Goal: Task Accomplishment & Management: Use online tool/utility

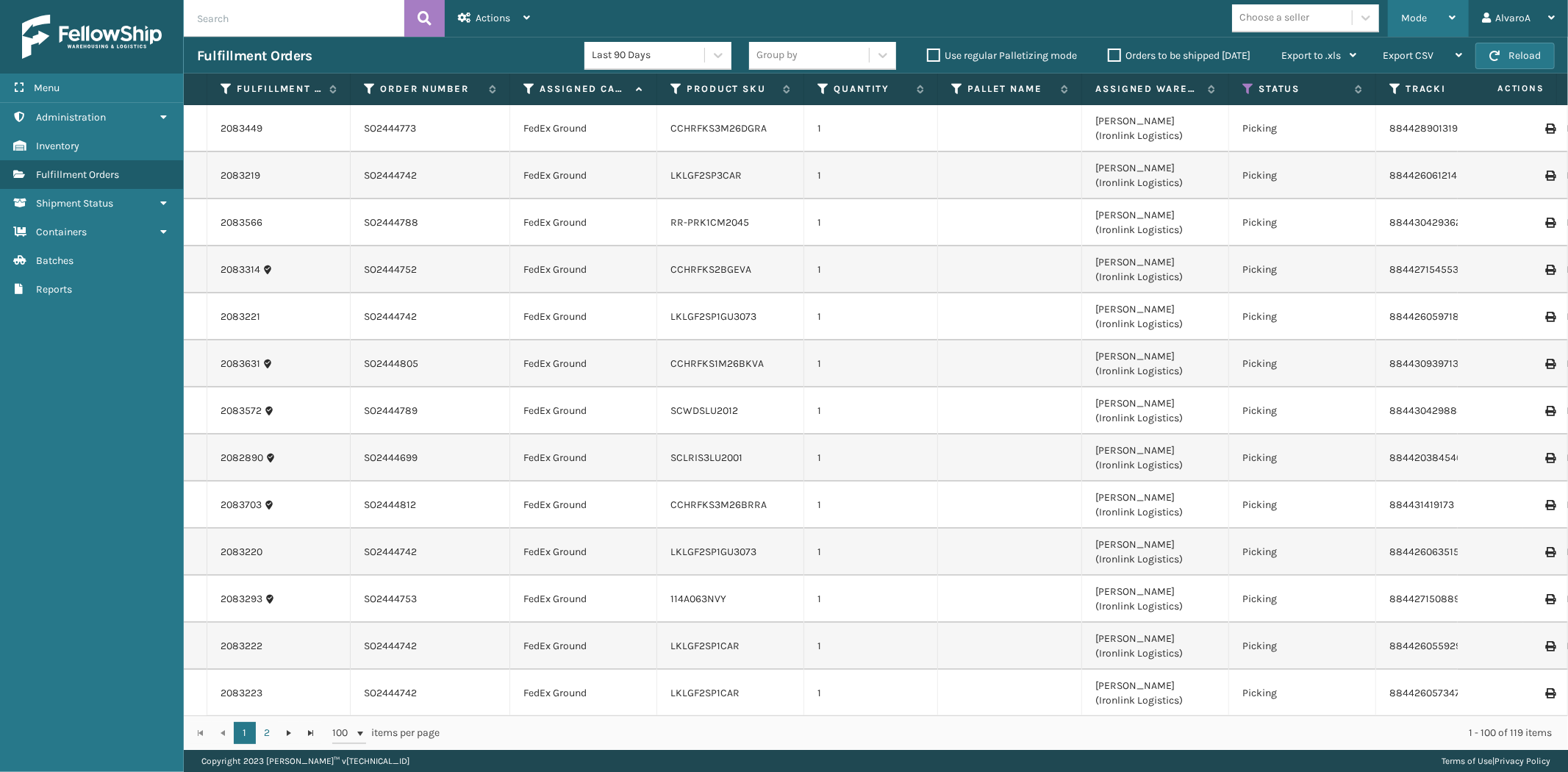
click at [1402, 12] on span "Mode" at bounding box center [1414, 18] width 26 height 13
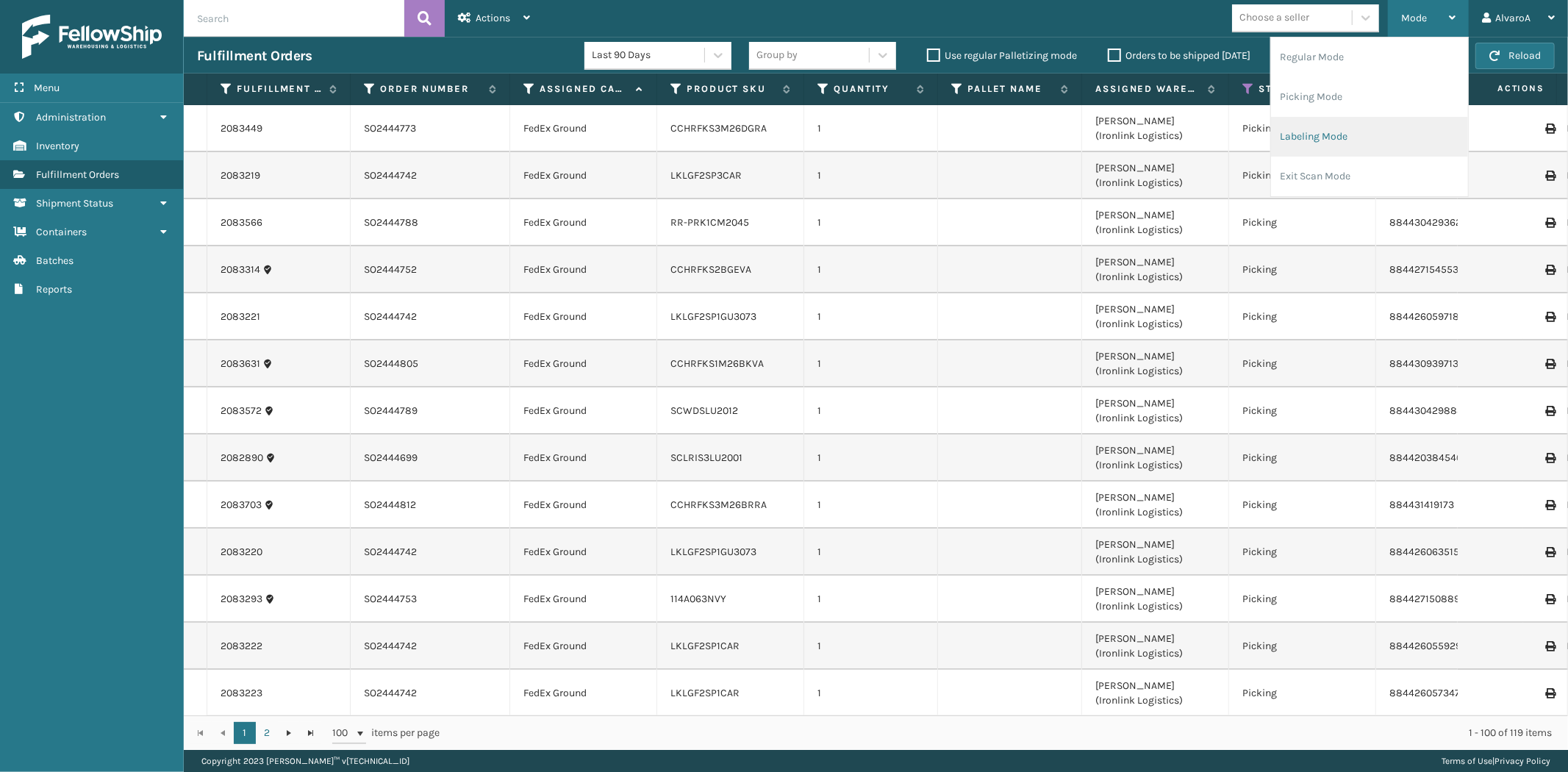
click at [1330, 145] on li "Labeling Mode" at bounding box center [1369, 136] width 197 height 39
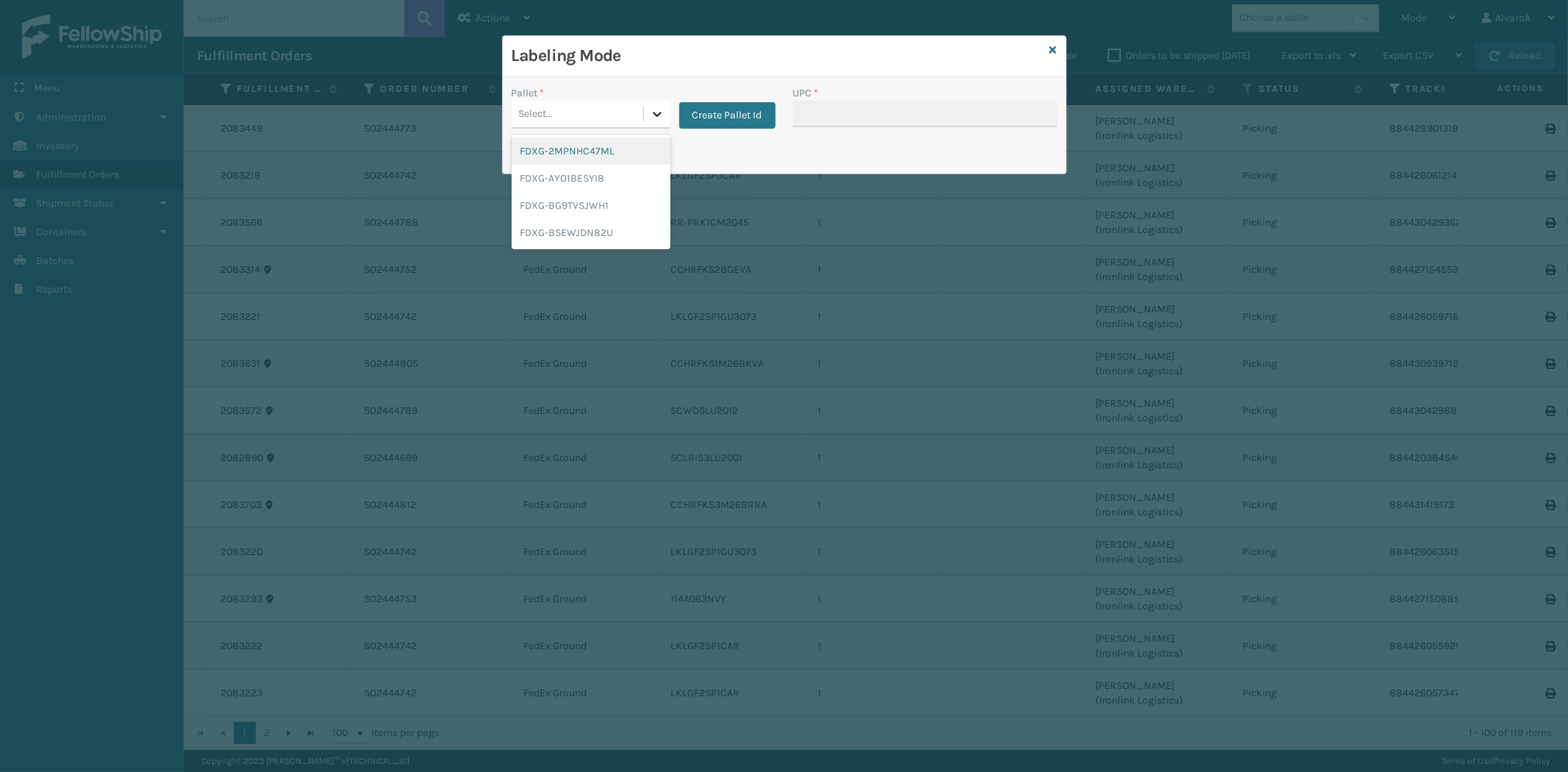
click at [664, 122] on div at bounding box center [657, 114] width 27 height 27
drag, startPoint x: 598, startPoint y: 201, endPoint x: 449, endPoint y: 164, distance: 153.5
click at [598, 202] on div "FDXG-BG9TVSJWH1" at bounding box center [590, 206] width 158 height 27
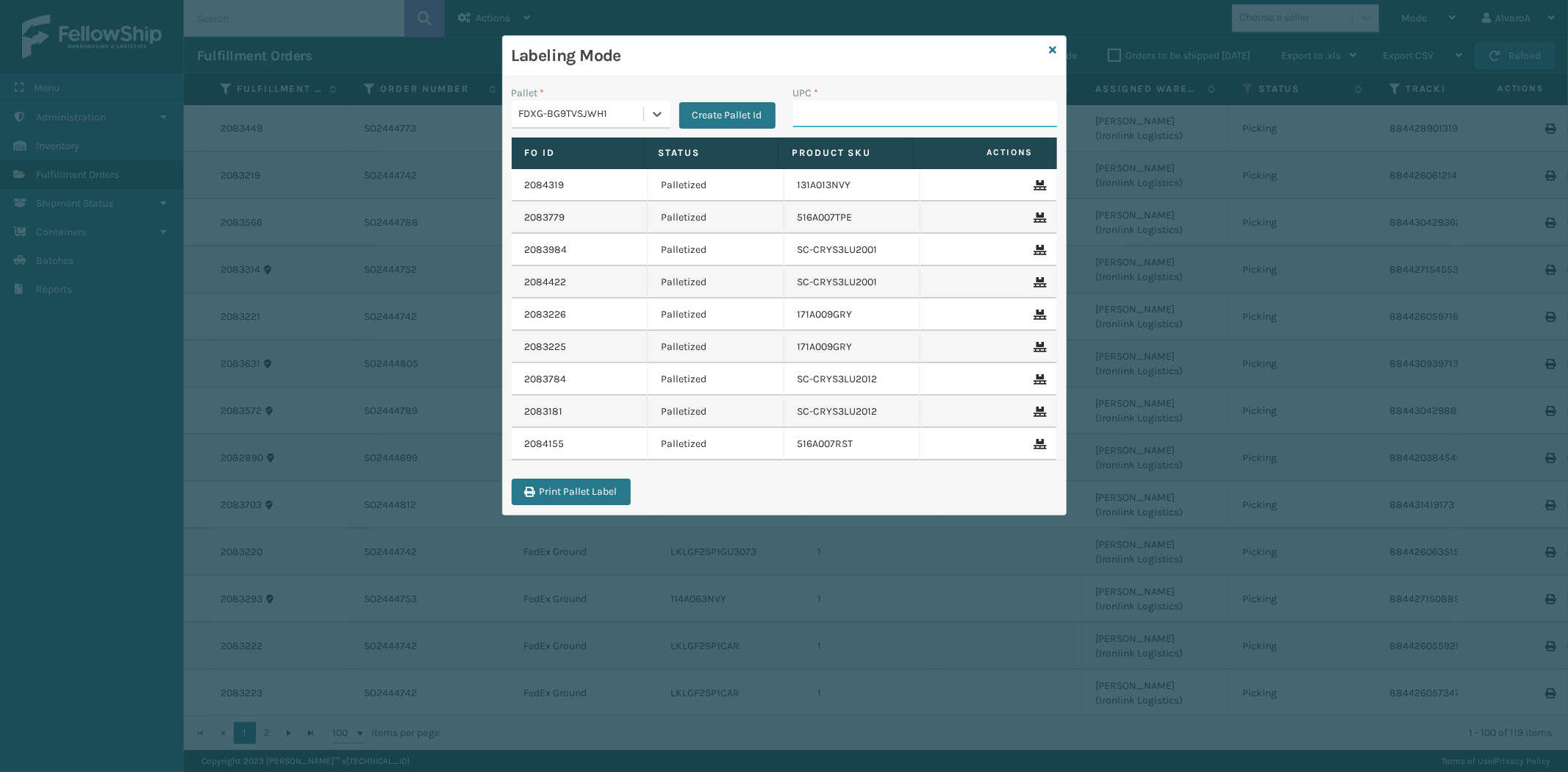
click at [831, 113] on input "UPC *" at bounding box center [925, 114] width 264 height 27
paste input "CCHRFKS2M26DGRA"
type input "CCHRFKS2M26DGRA"
paste input "CCHRFKS2M26DGRA"
type input "CCHRFKS2M26DGRA"
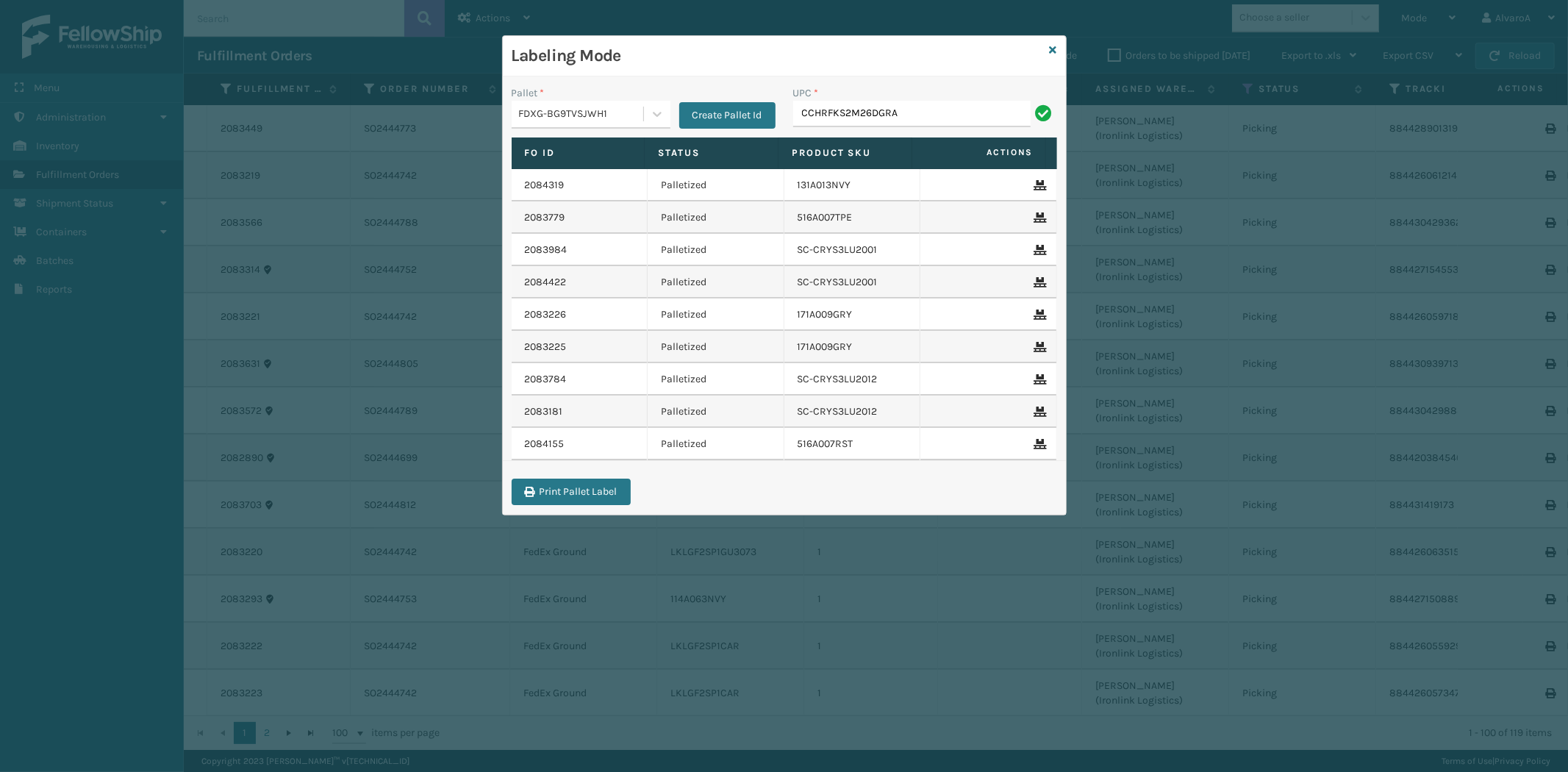
type input "CCHRFKS2M26DGRA"
paste input "CCHRFKS2BGEVA"
type input "CCHRFKS2BGEVA"
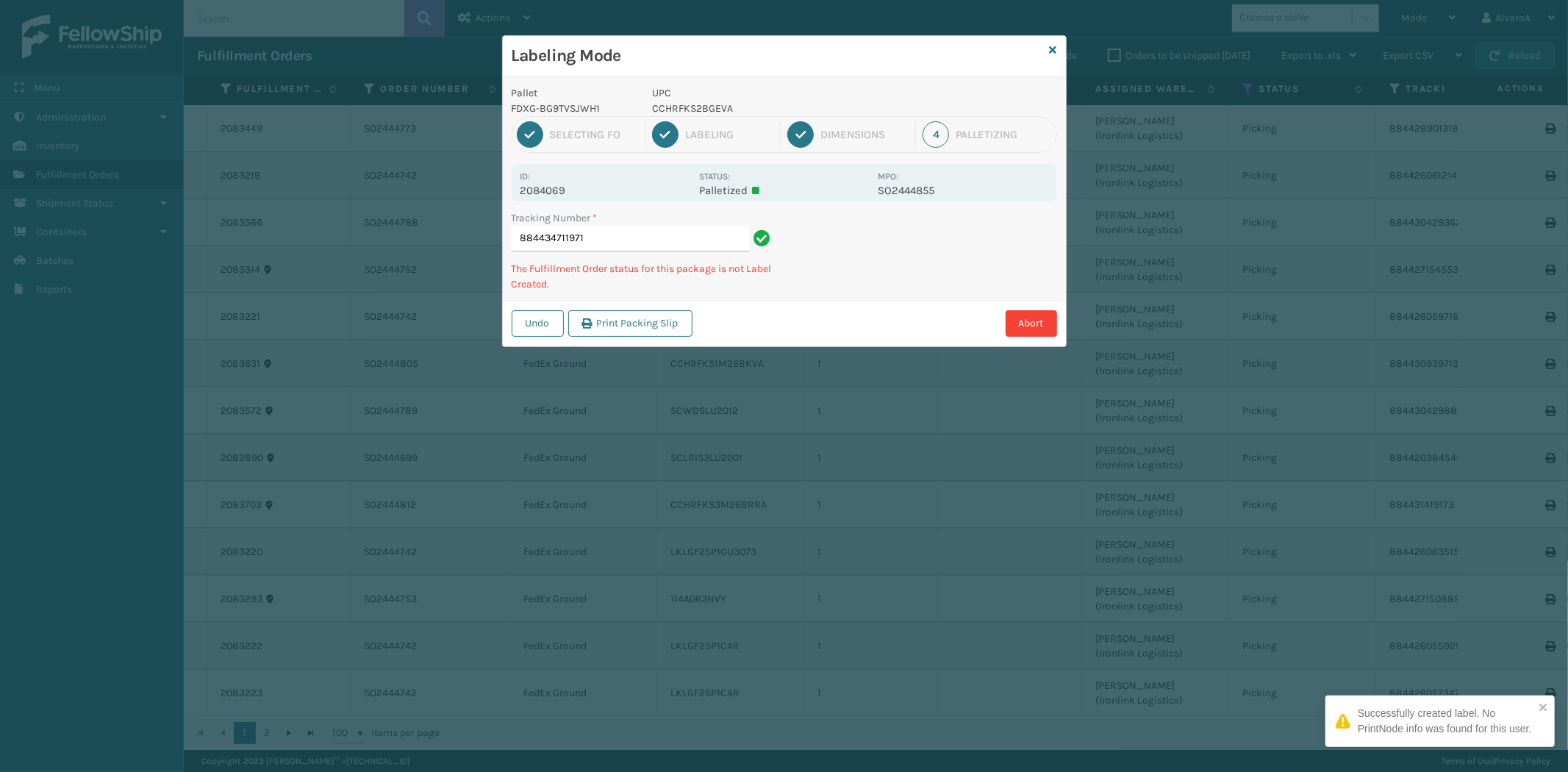
type input "884434711971 CCHRFKS2BGEVA"
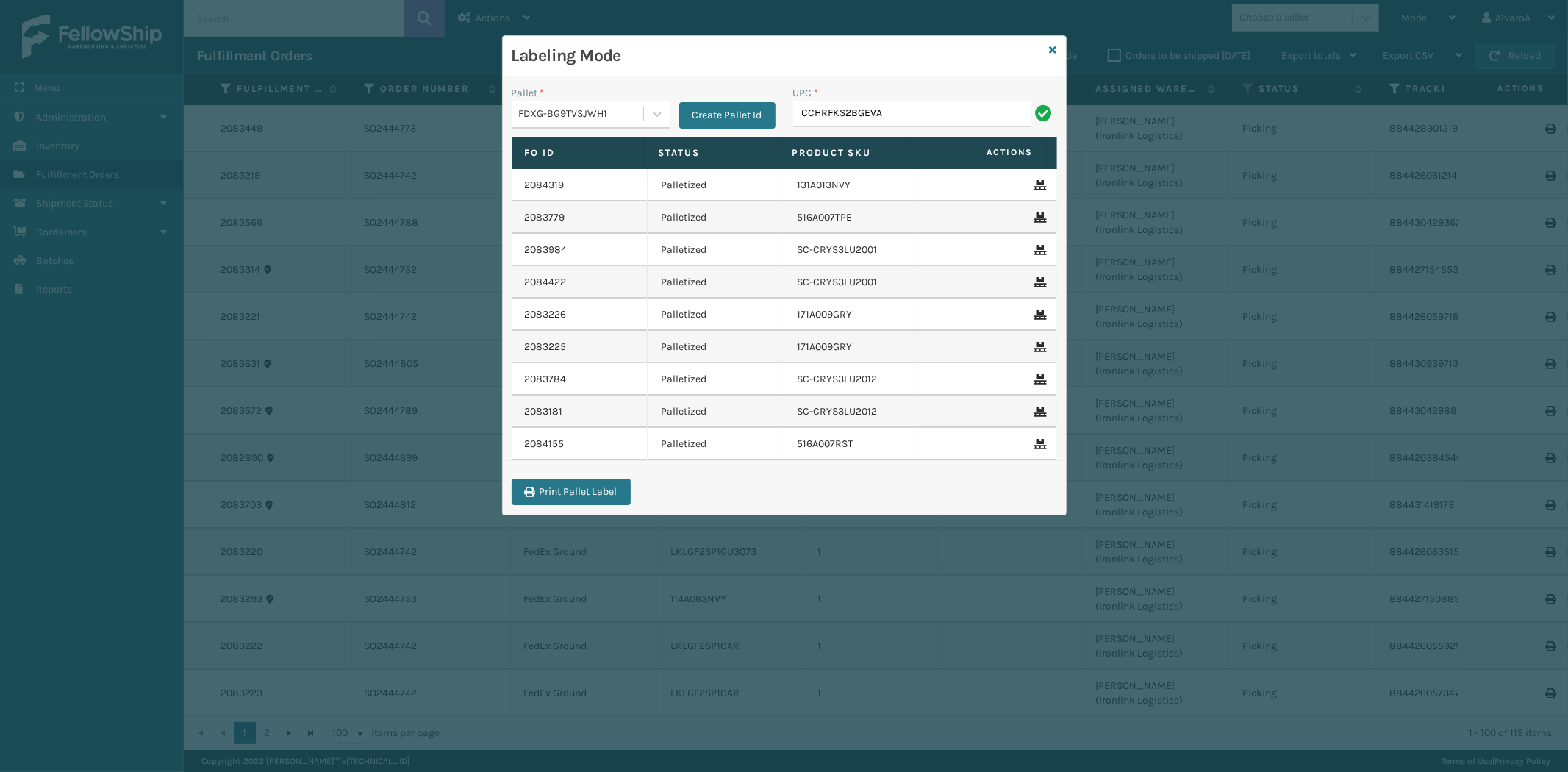
type input "CCHRFKS2BGEVA"
paste input "LKLGF2SP1GU3073"
type input "LKLGF2SP1GU3073"
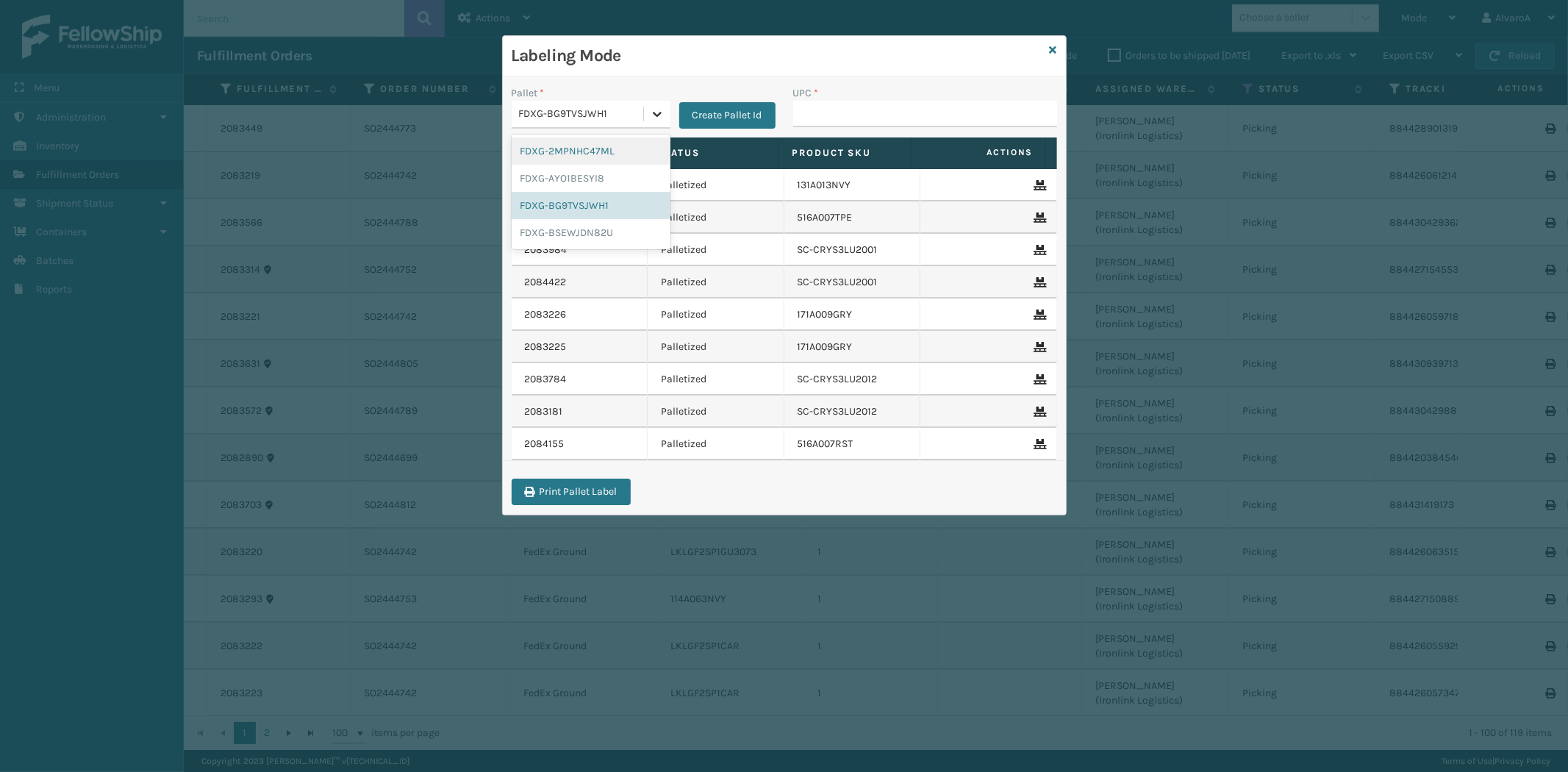
drag, startPoint x: 660, startPoint y: 120, endPoint x: 659, endPoint y: 129, distance: 9.1
click at [660, 123] on div at bounding box center [657, 114] width 27 height 27
click at [604, 208] on div "FDXG-BG9TVSJWH1" at bounding box center [590, 206] width 158 height 27
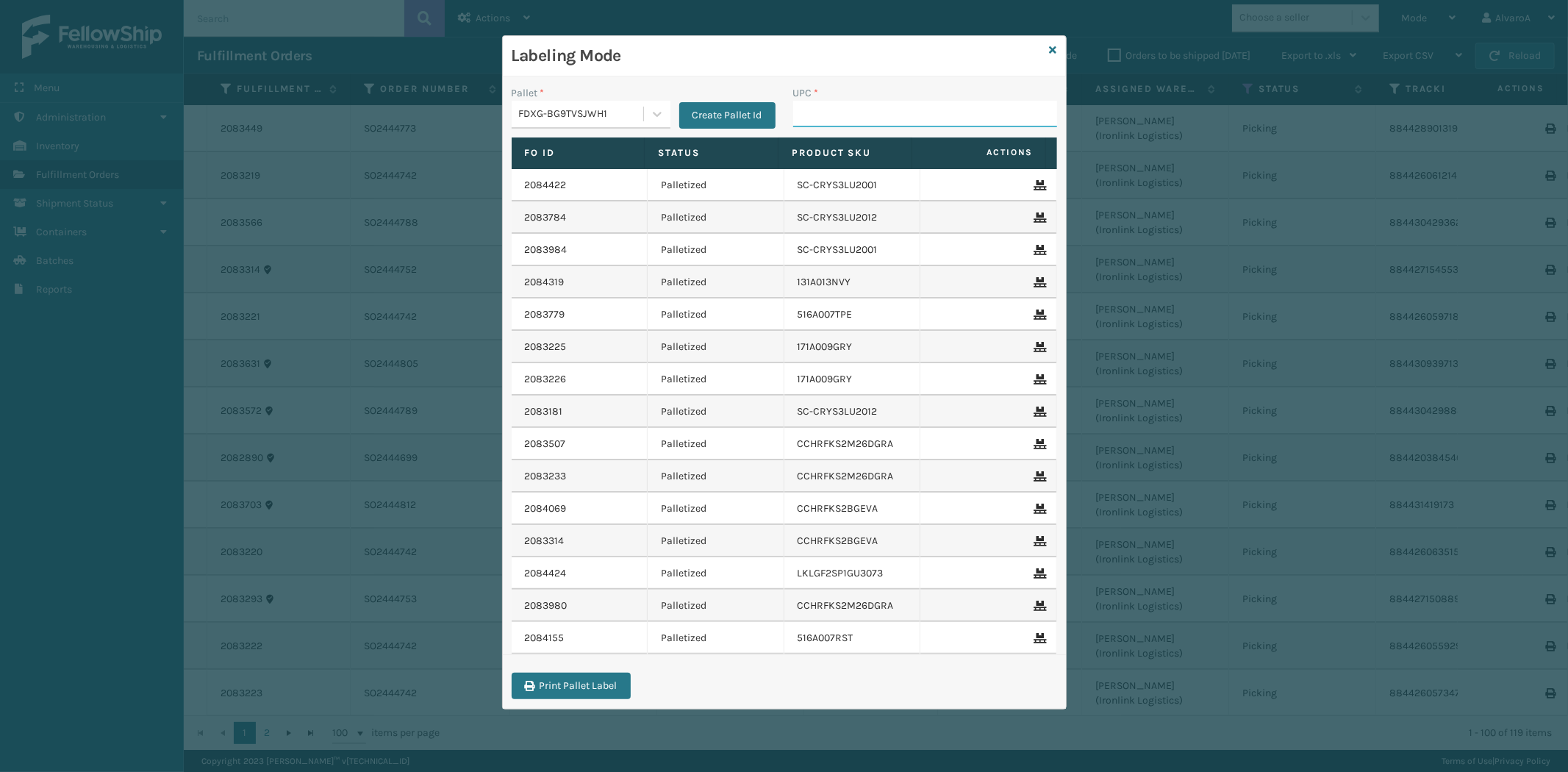
click at [848, 111] on input "UPC *" at bounding box center [925, 114] width 264 height 27
paste input "LKLGF2SP1GU3073"
type input "LKLGF2SP1GU3073"
paste input "LKLGF2SP1CAR"
type input "LKLGF2SP1CAR"
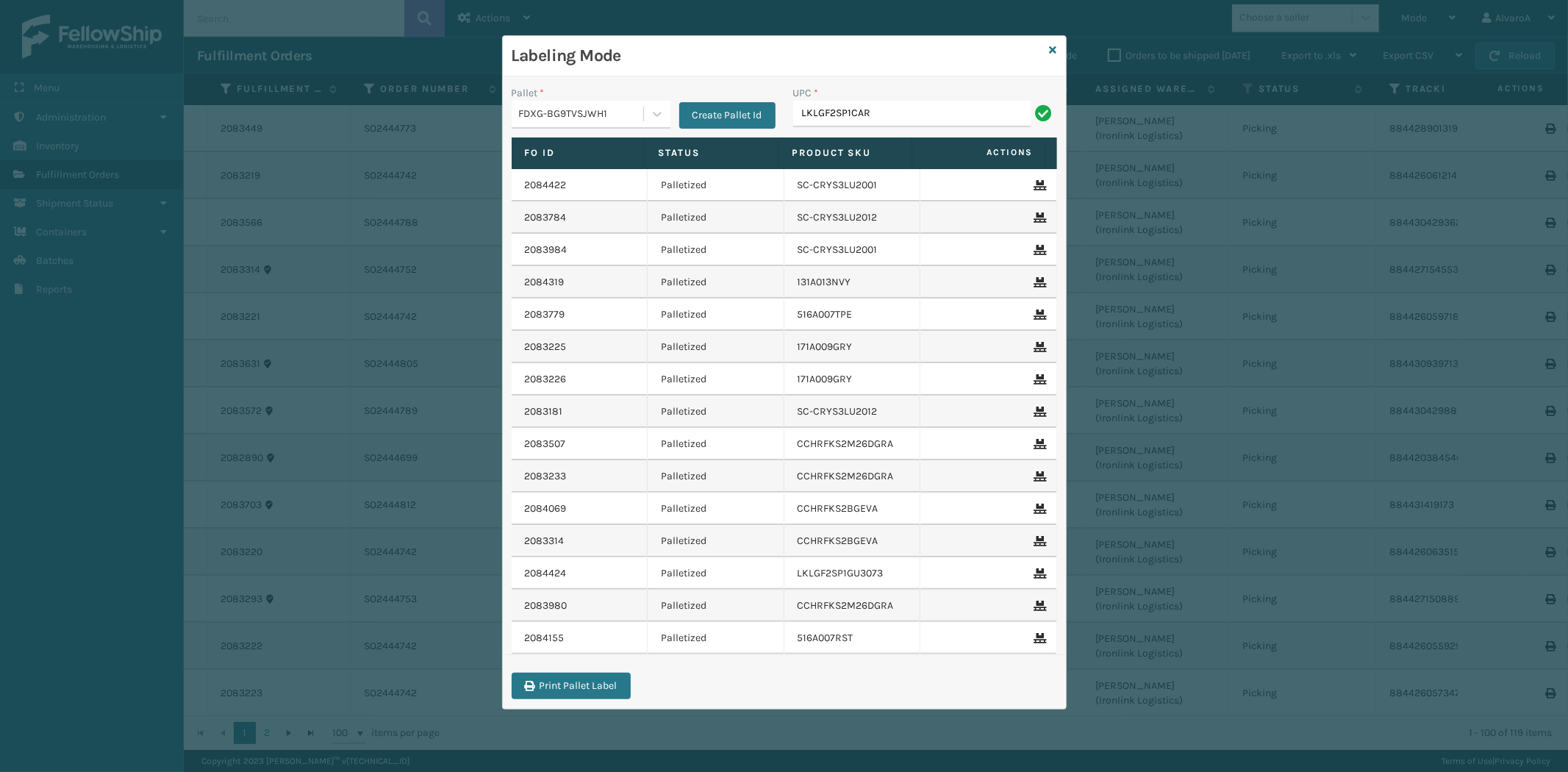
type input "LKLGF2SP1CAR"
paste input "CCHRFKS2M26BRRA"
type input "CCHRFKS2M26BRRA"
paste input "CCHRFKS1M26BKVA"
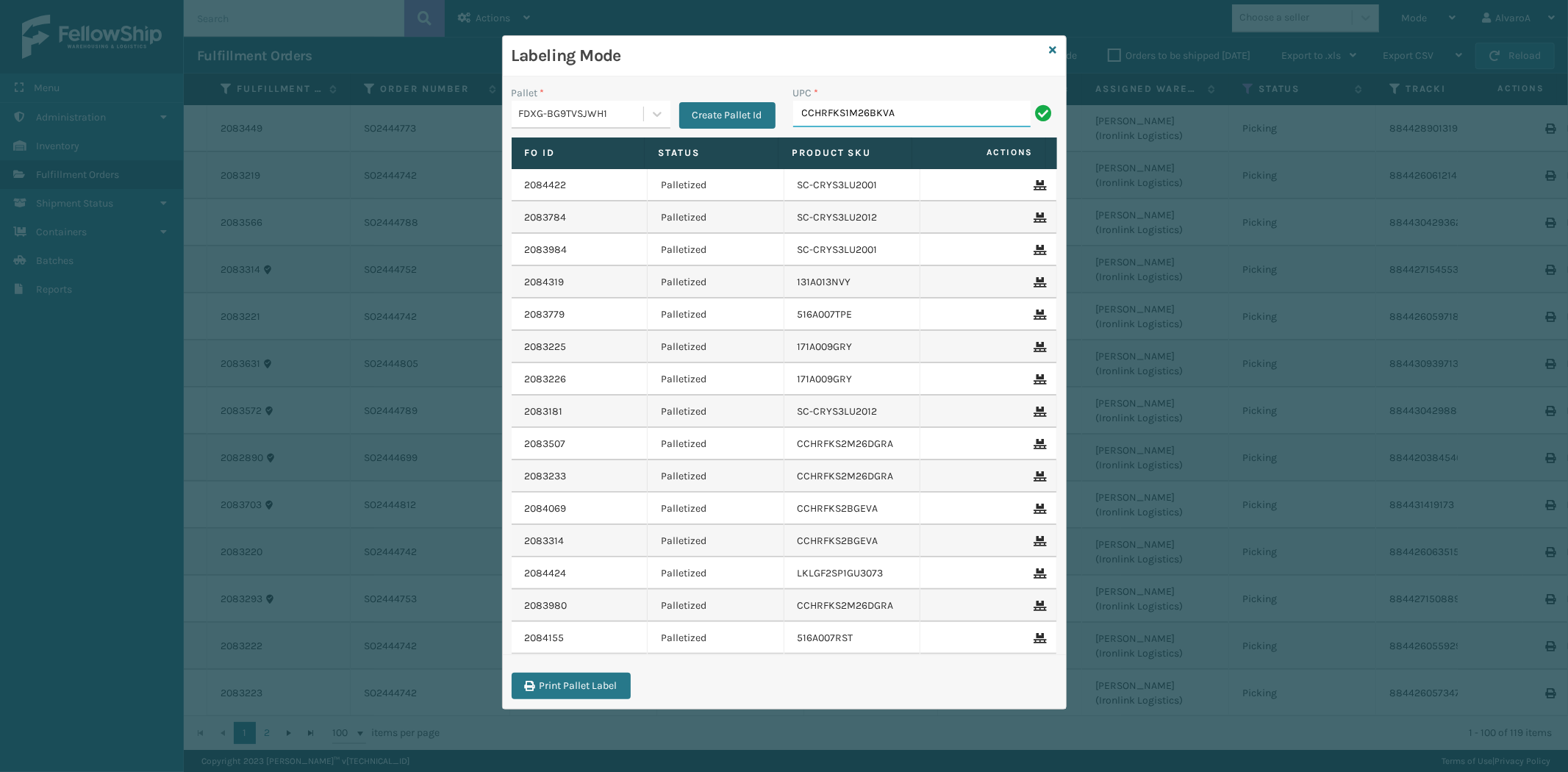
type input "CCHRFKS1M26BKVA"
paste input "510A003CML"
type input "510A003CML"
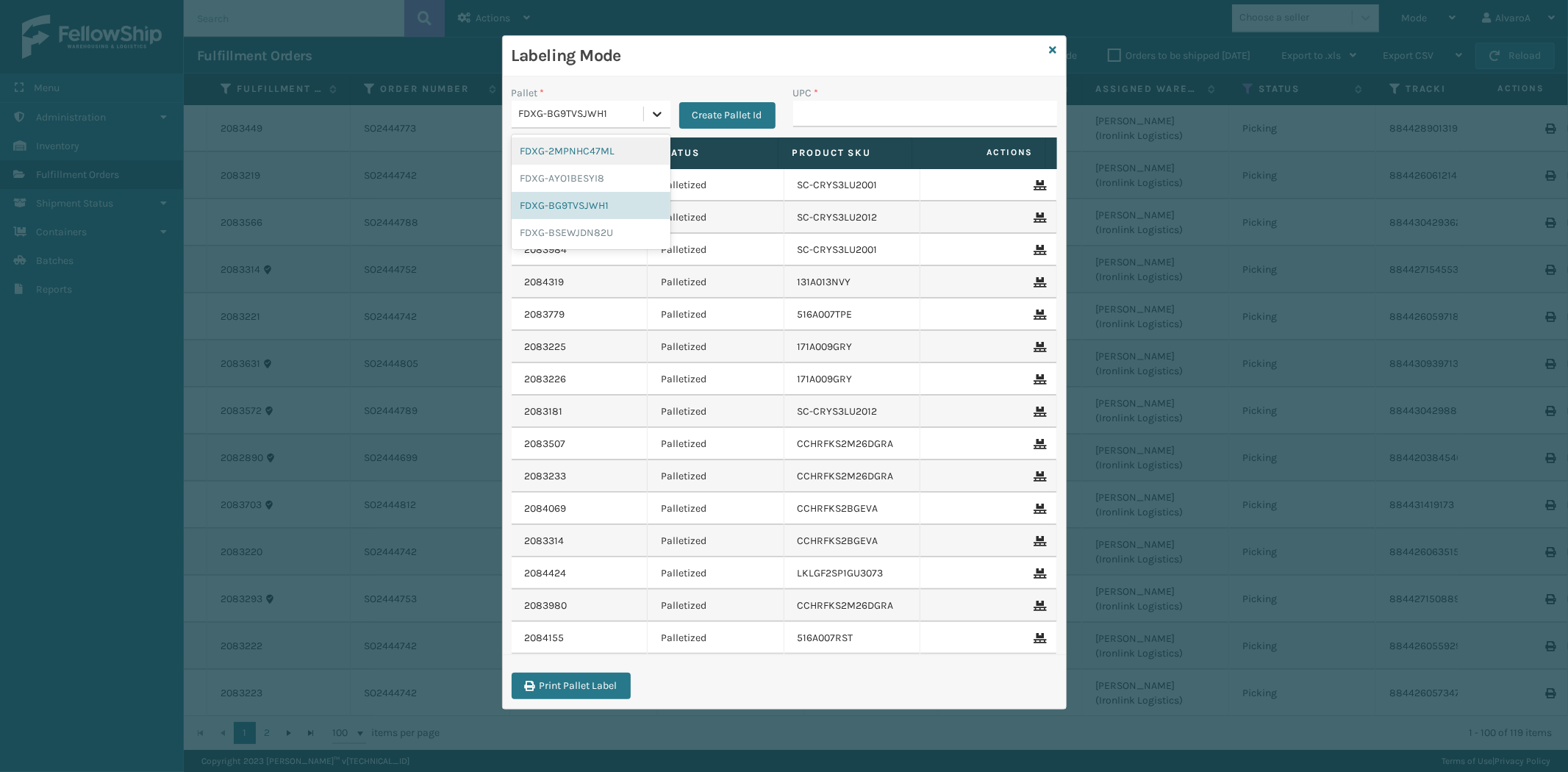
click at [666, 107] on div at bounding box center [657, 114] width 27 height 27
click at [573, 231] on div "FDXG-BSEWJDN82U" at bounding box center [590, 233] width 158 height 27
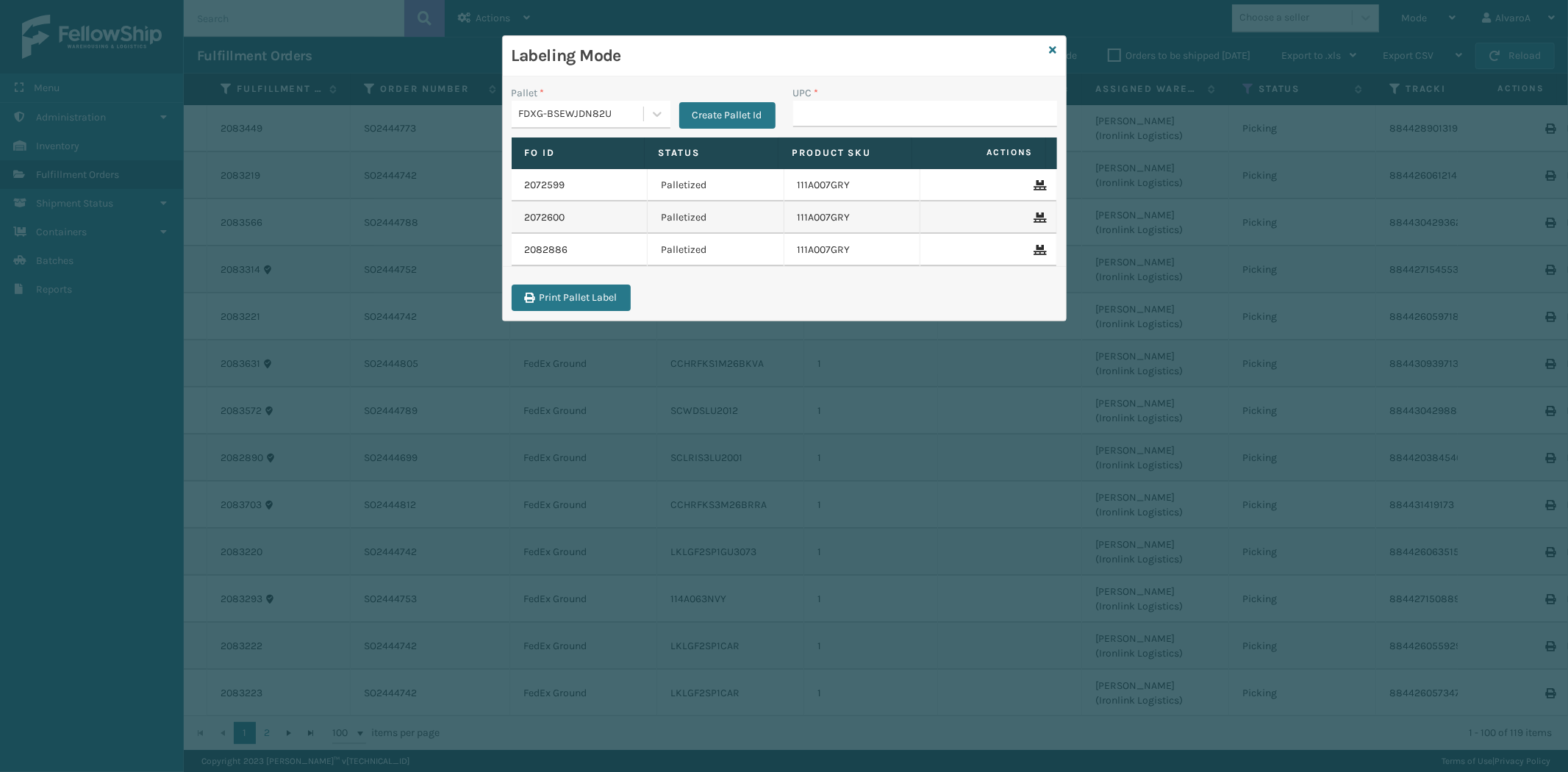
click at [872, 129] on div "UPC *" at bounding box center [925, 111] width 282 height 52
click at [867, 123] on input "UPC *" at bounding box center [925, 114] width 264 height 27
paste input "CCHRFKS3BLUVA"
type input "CCHRFKS3BLUVA"
paste input "133A013NVY"
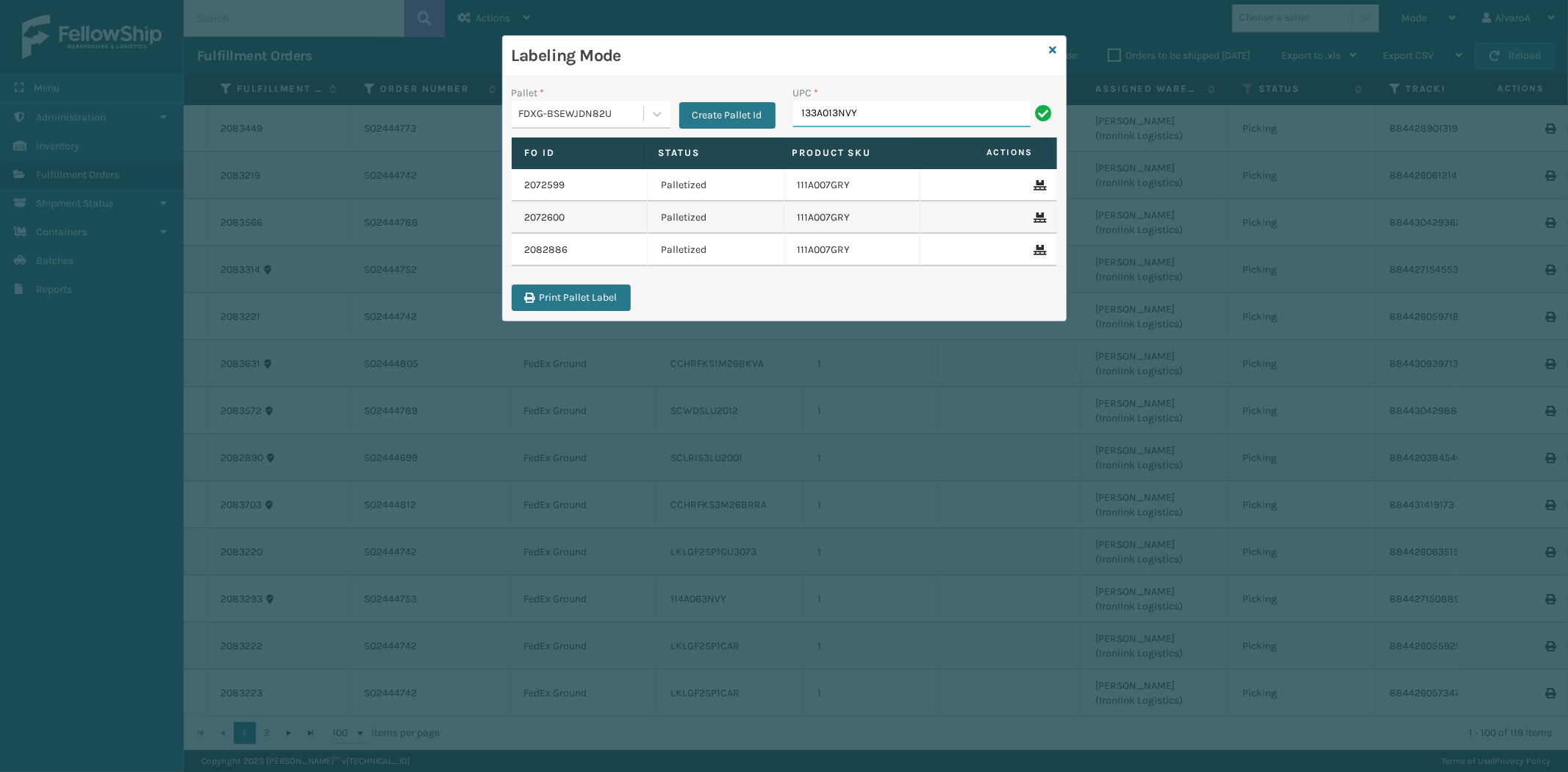
type input "133A013NVY"
paste input "CCHRFKS3M26BRRA"
type input "CCHRFKS3M26BRRA"
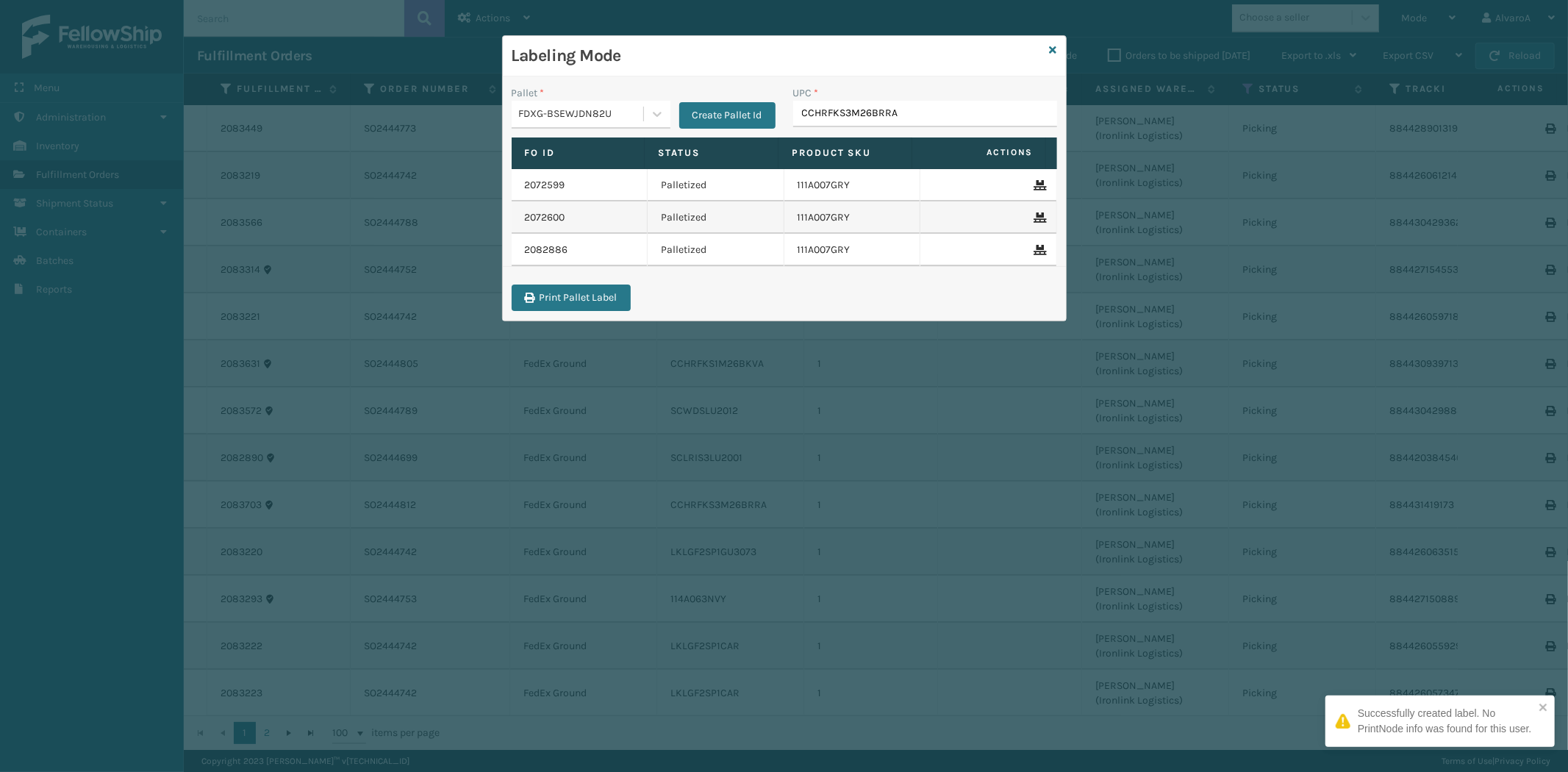
type input "CCHRFKS3M26BRRA"
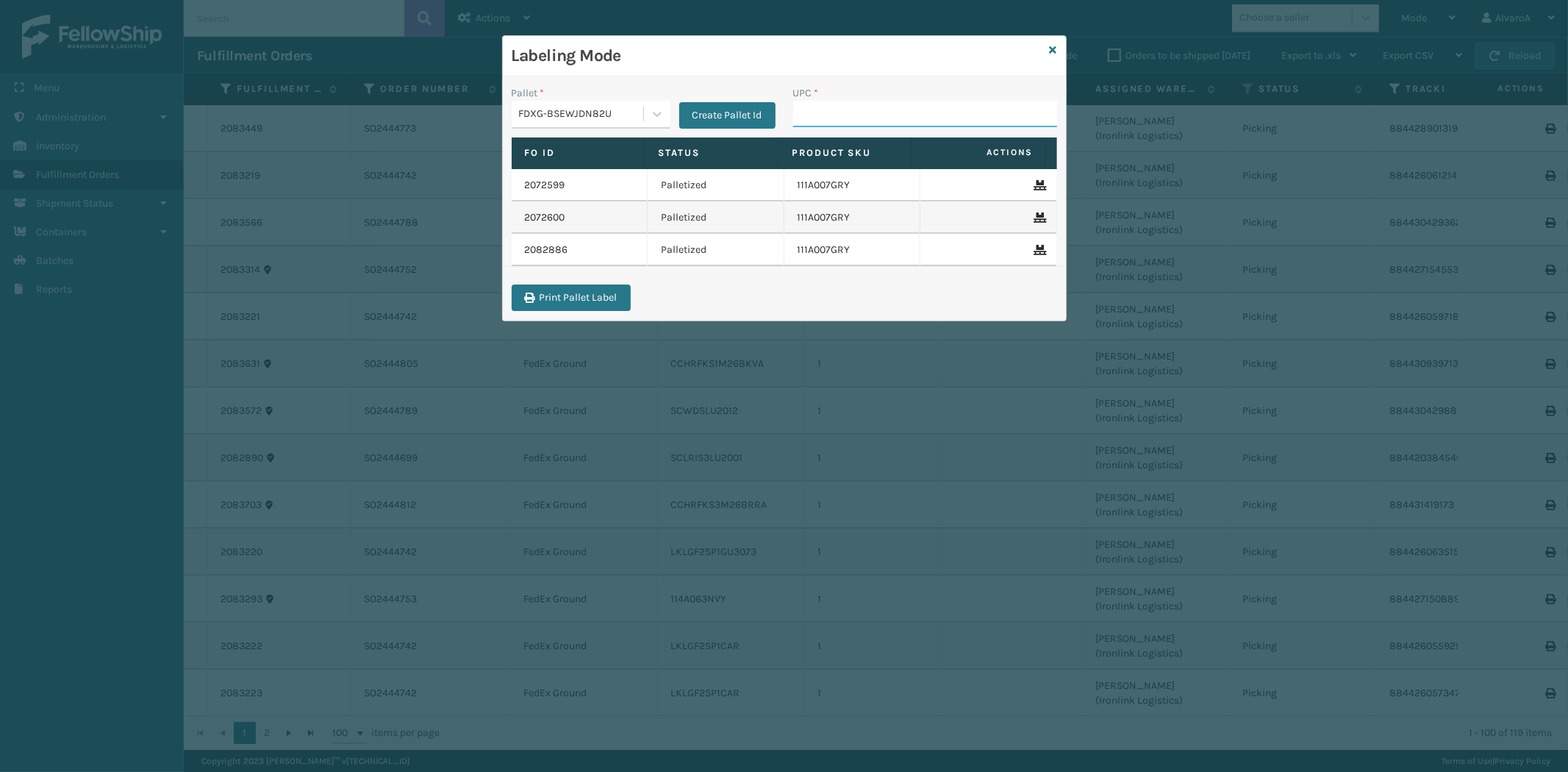
paste input "133A008BRN"
type input "133A008BRN"
paste input "LKLGF2SP3GU3051"
type input "LKLGF2SP3GU3051"
paste input "114A064GRY"
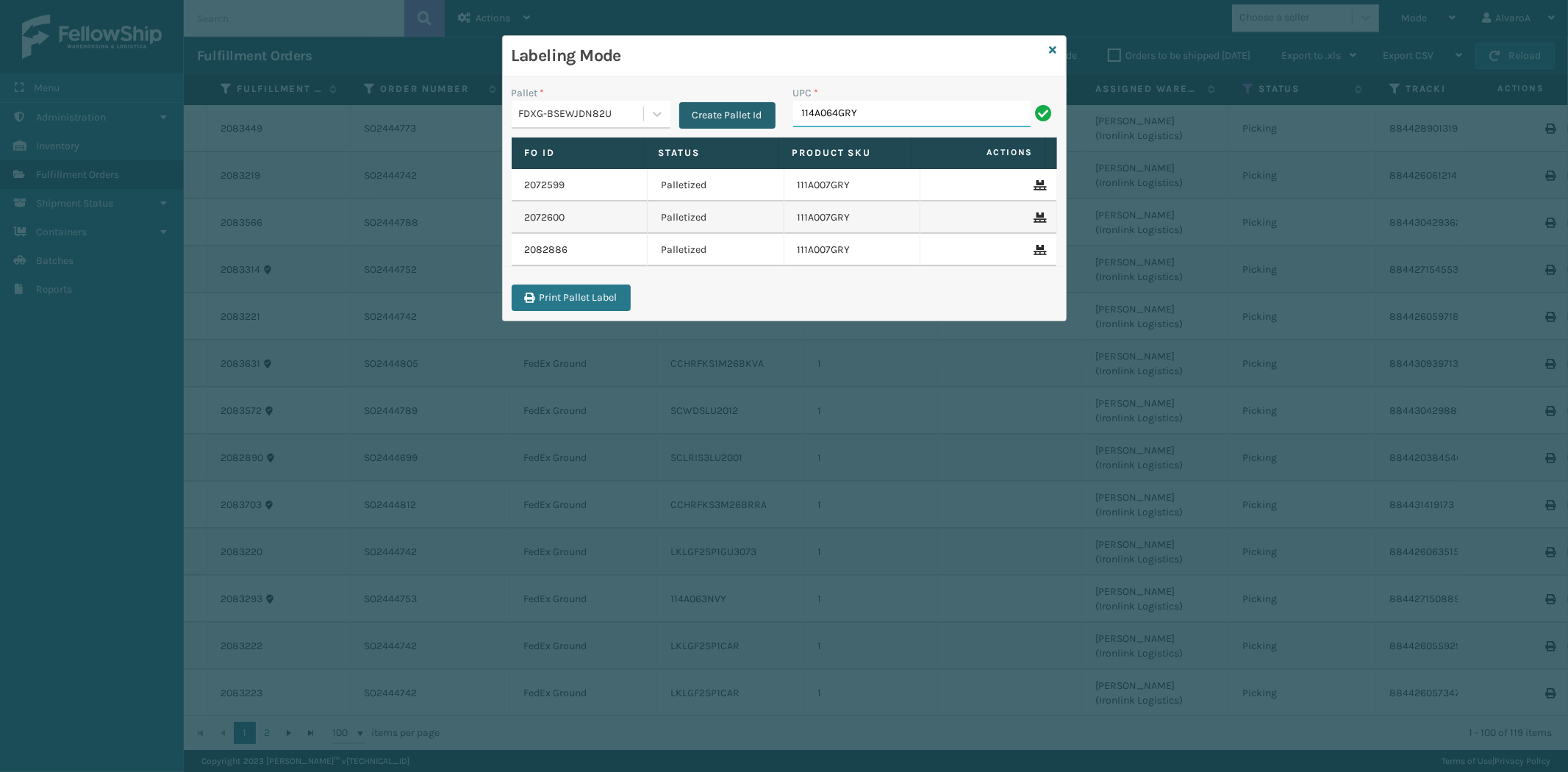
type input "114A064GRY"
click at [854, 111] on input "UPC *" at bounding box center [925, 114] width 264 height 27
paste input "114A063NVY"
type input "114A063NVY"
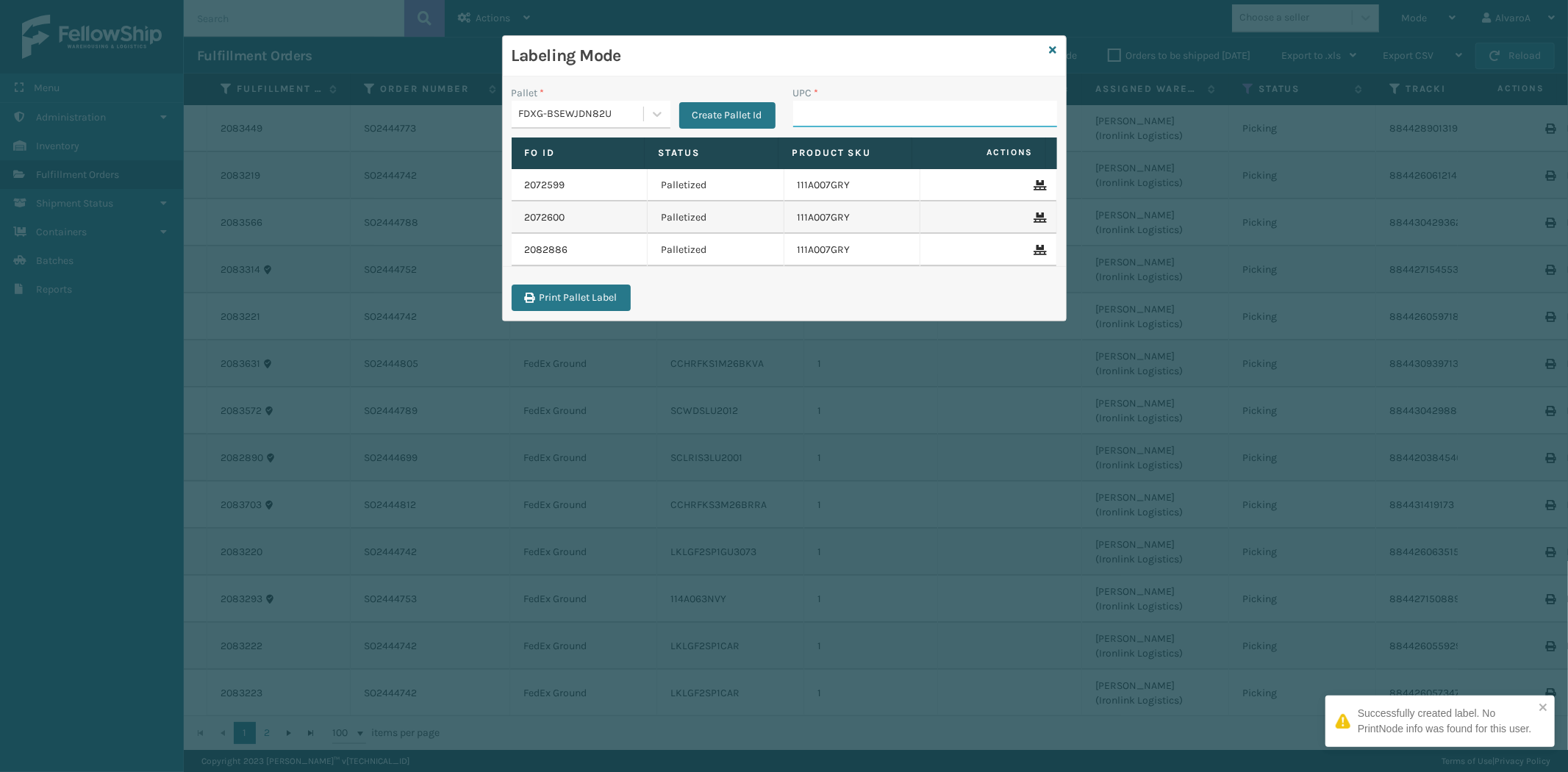
paste input "133A013BRN"
type input "133A013BRN"
paste input "LKLGF2SP3CAR"
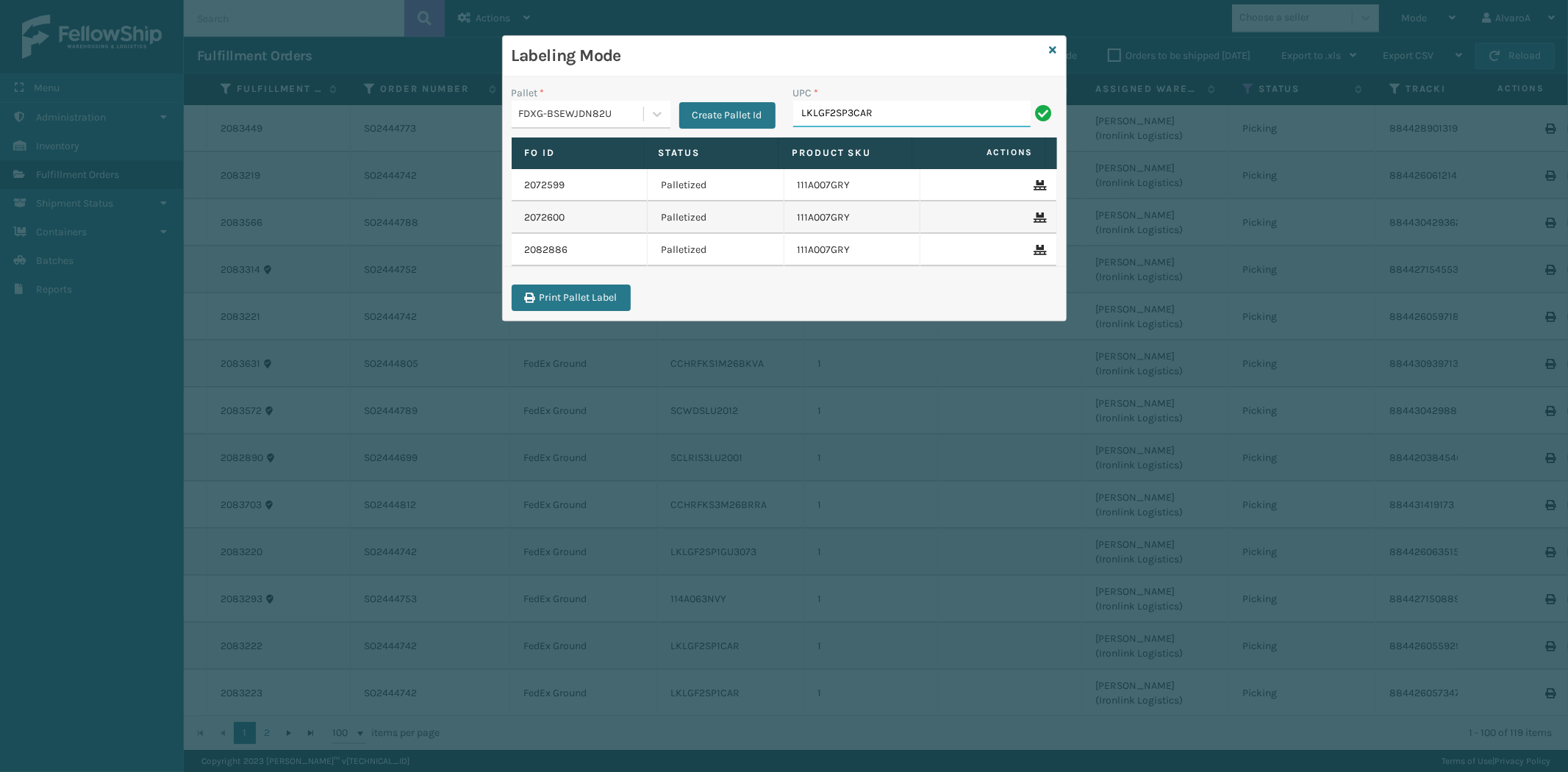
type input "LKLGF2SP3CAR"
paste input "LKLGF2SP3OLV-C"
type input "LKLGF2SP3OLV-C"
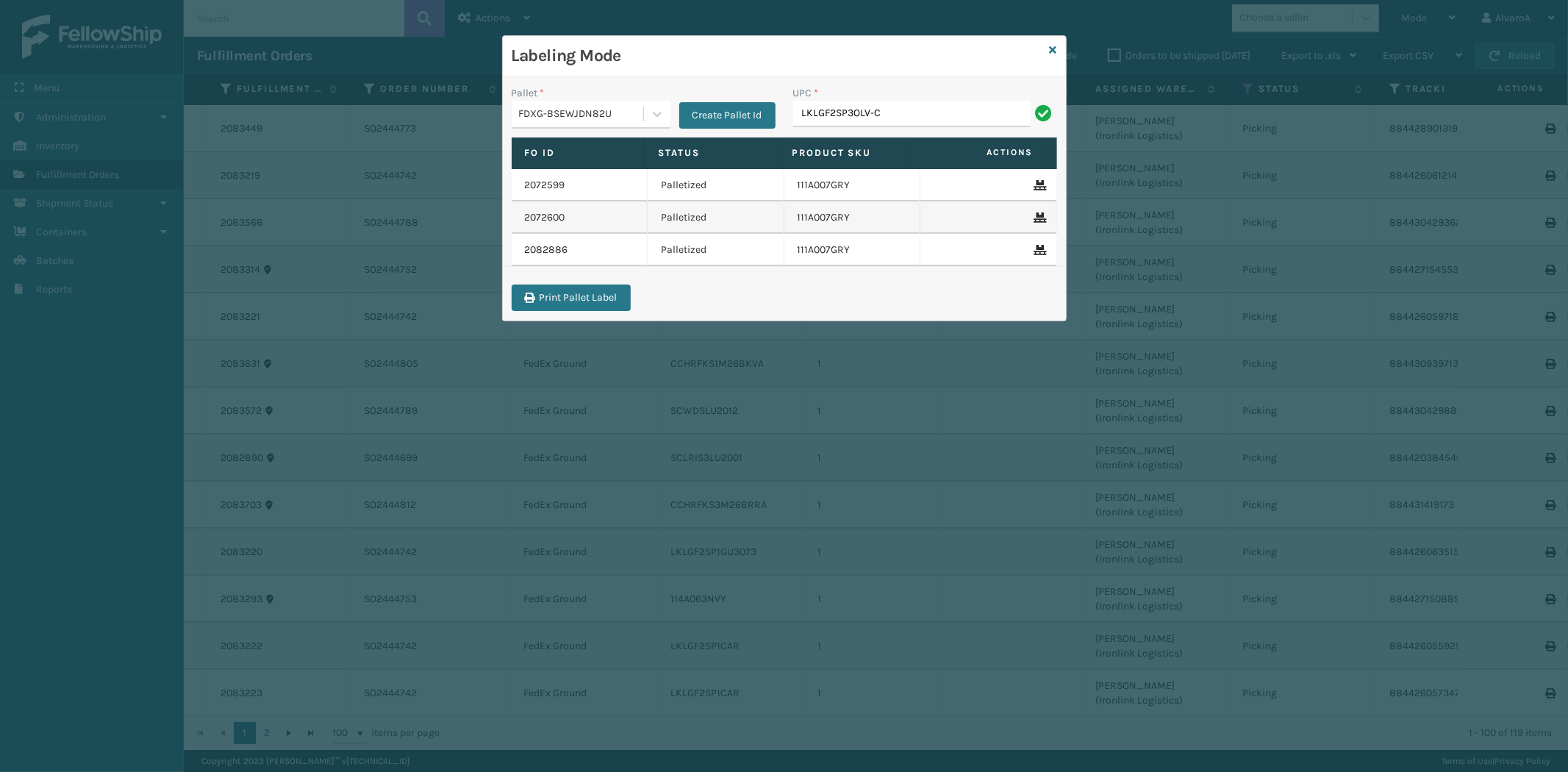
type input "LKLGF2SP3OLV-C"
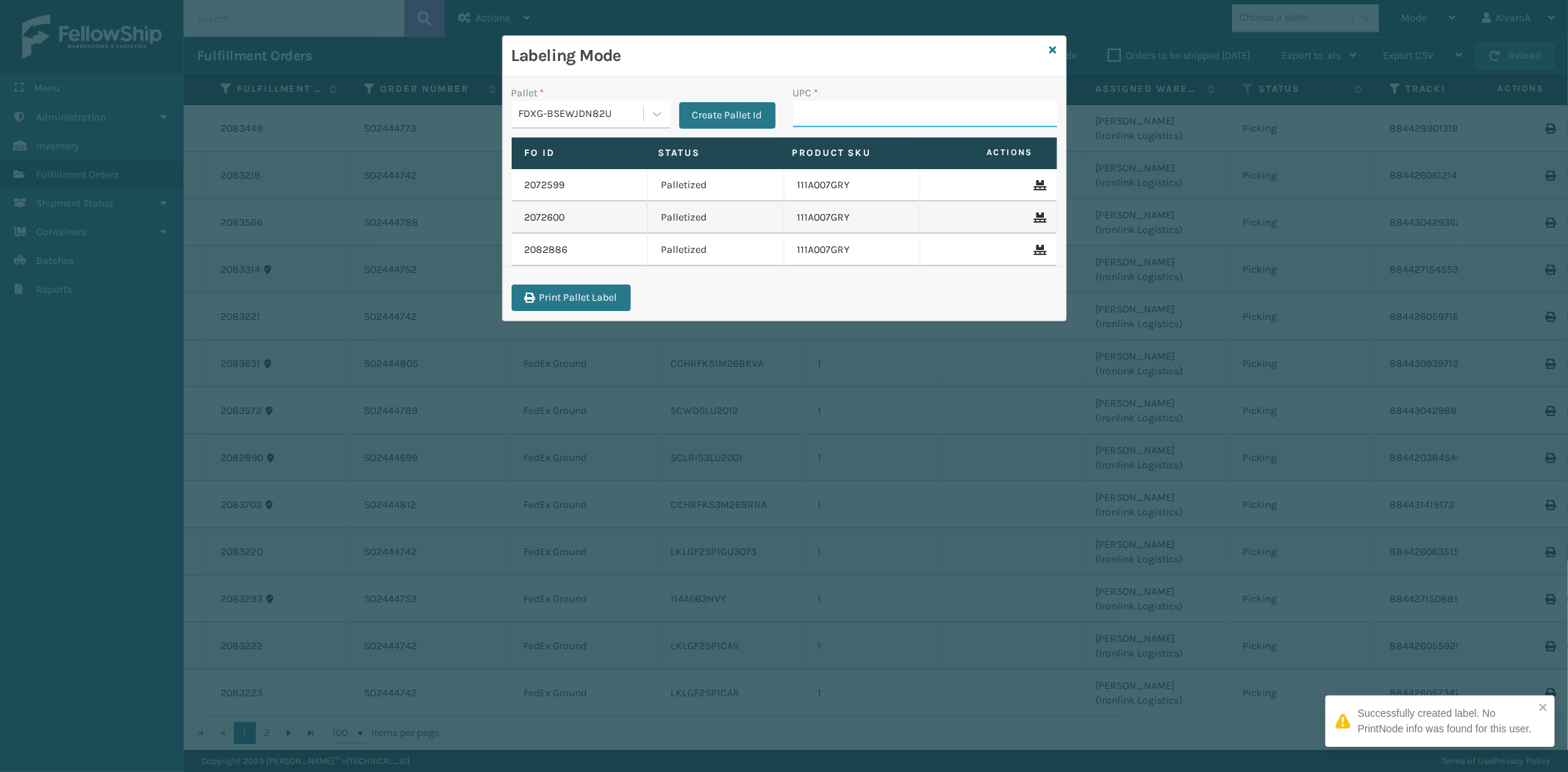
paste input "111A007IVO"
type input "111A007IVO"
paste input "CCHRFKS3M26DGRA"
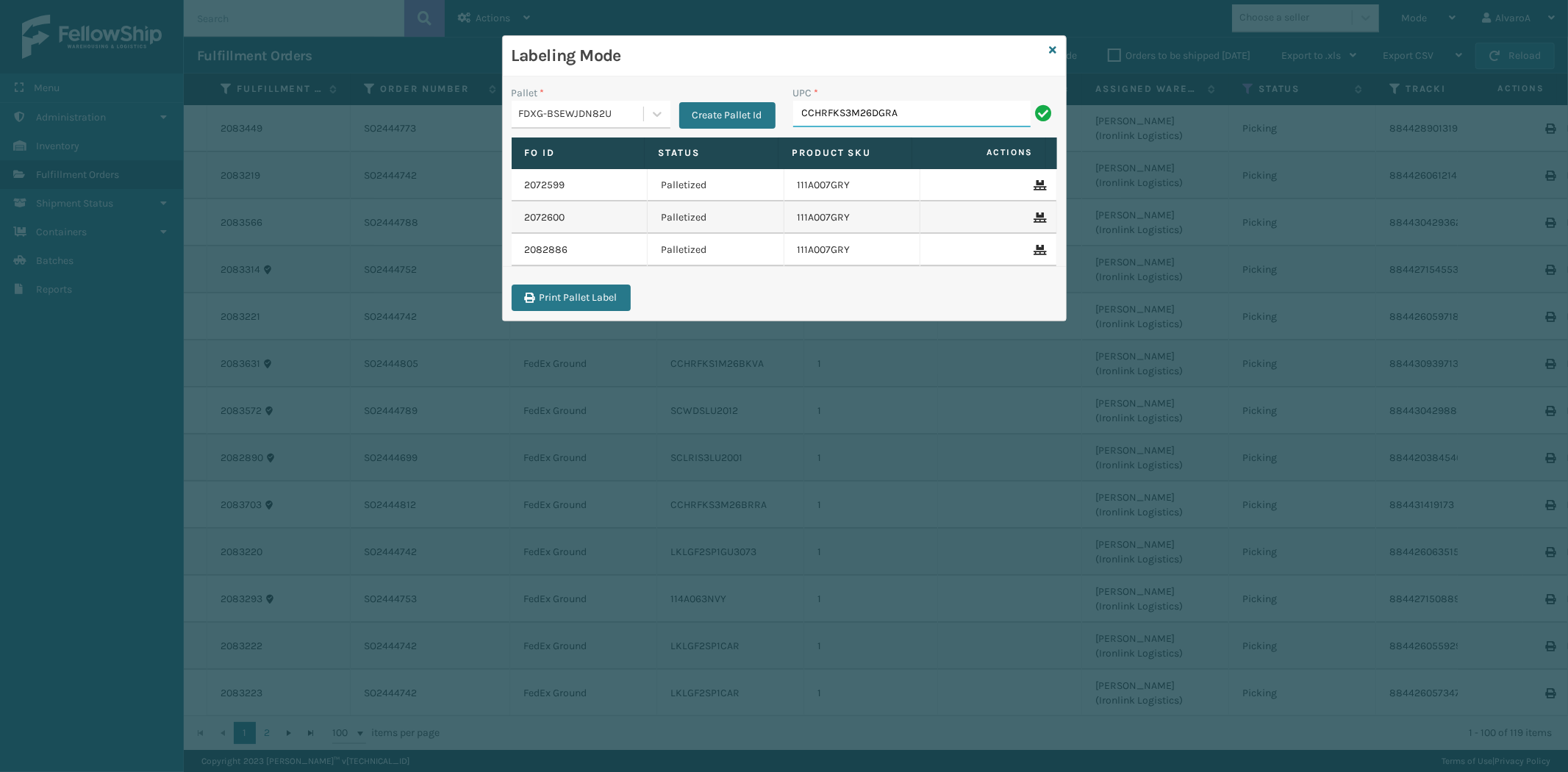
type input "CCHRFKS3M26DGRA"
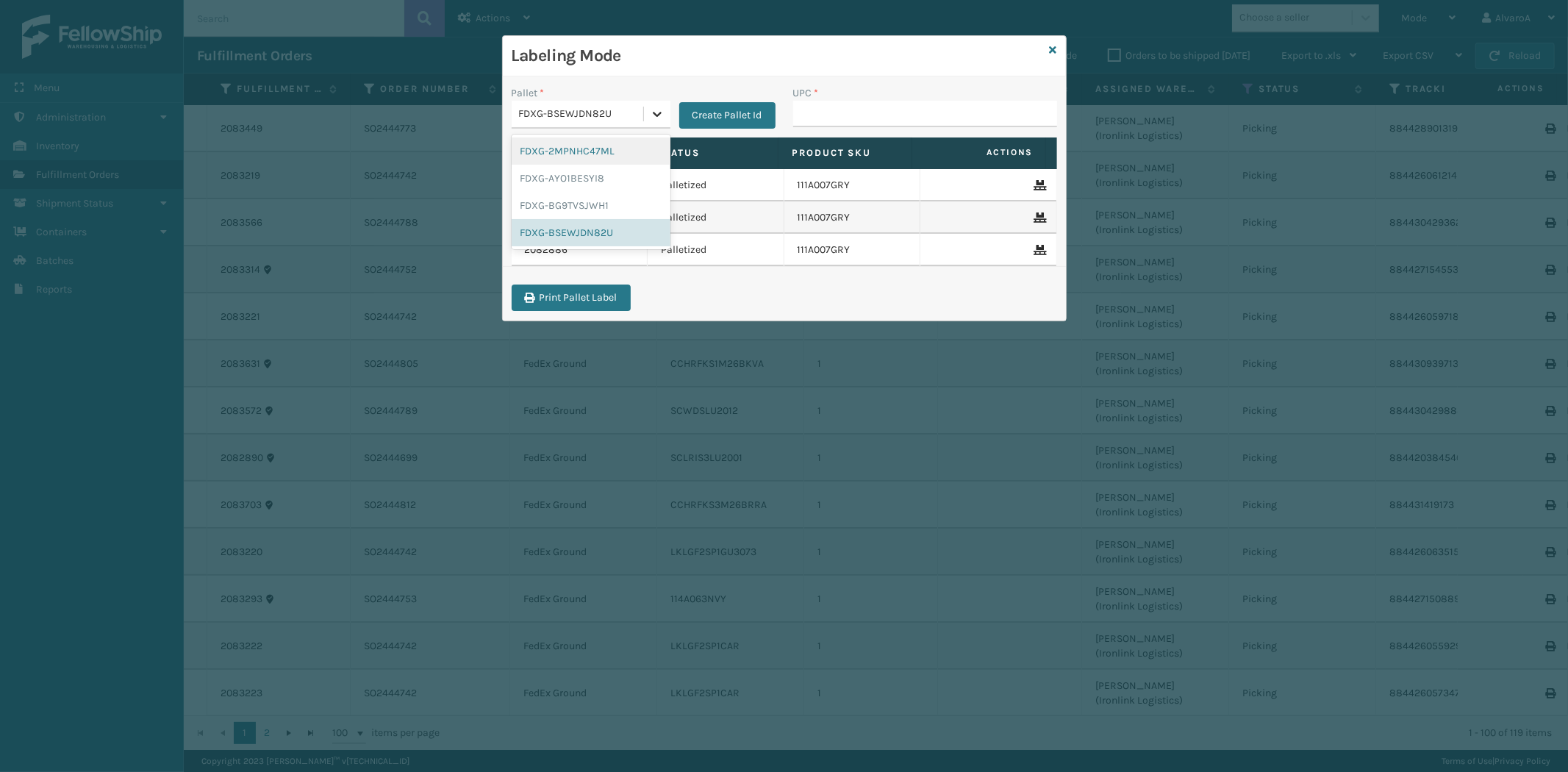
click at [650, 120] on icon at bounding box center [657, 113] width 15 height 15
click at [584, 200] on div "FDXG-BG9TVSJWH1" at bounding box center [590, 206] width 158 height 27
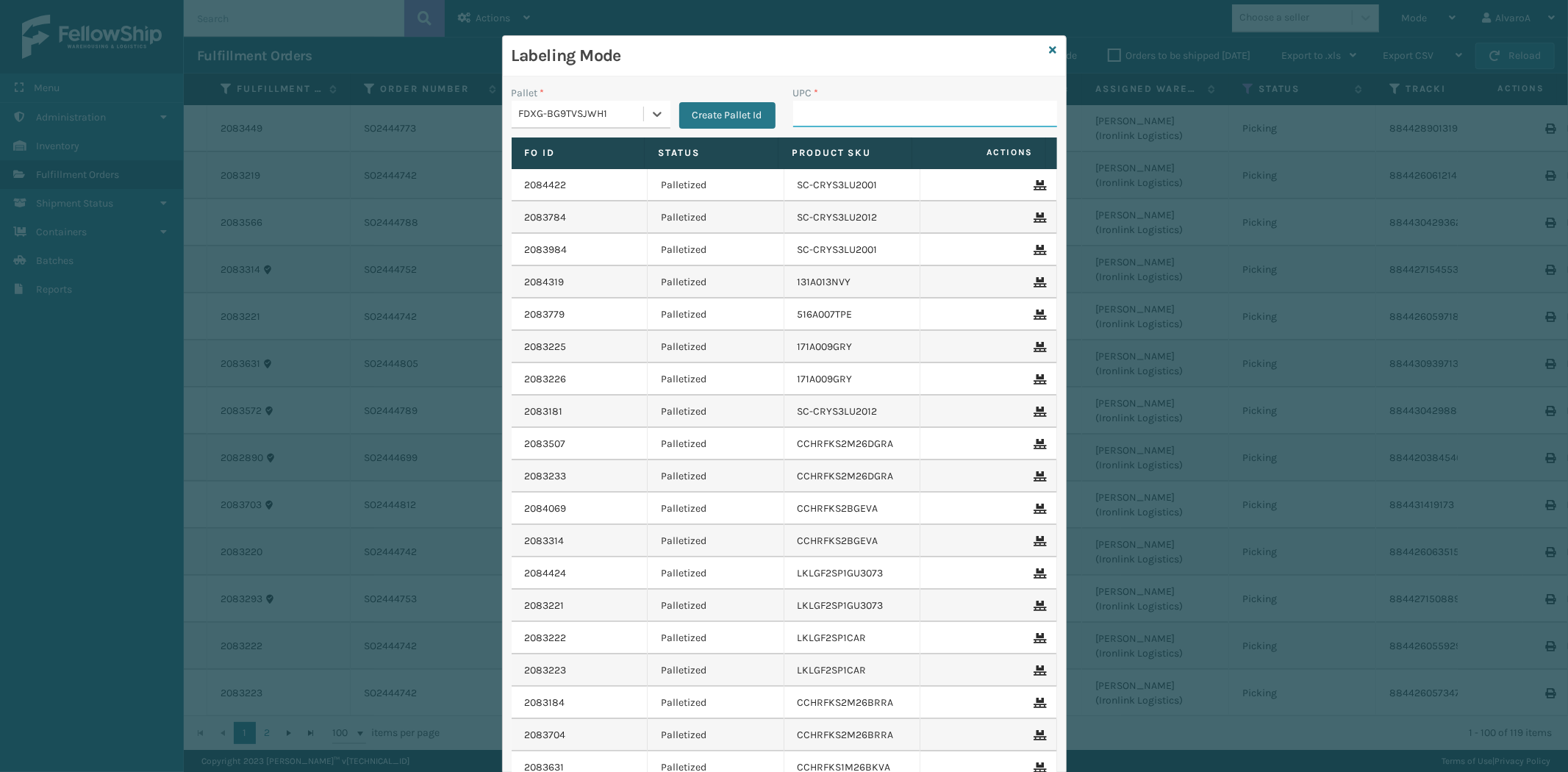
click at [793, 111] on input "UPC *" at bounding box center [925, 114] width 264 height 27
paste input "SCLRIS3LU2001"
type input "SCLRIS3LU2001"
paste input "231A009BRN"
type input "231A009BRN"
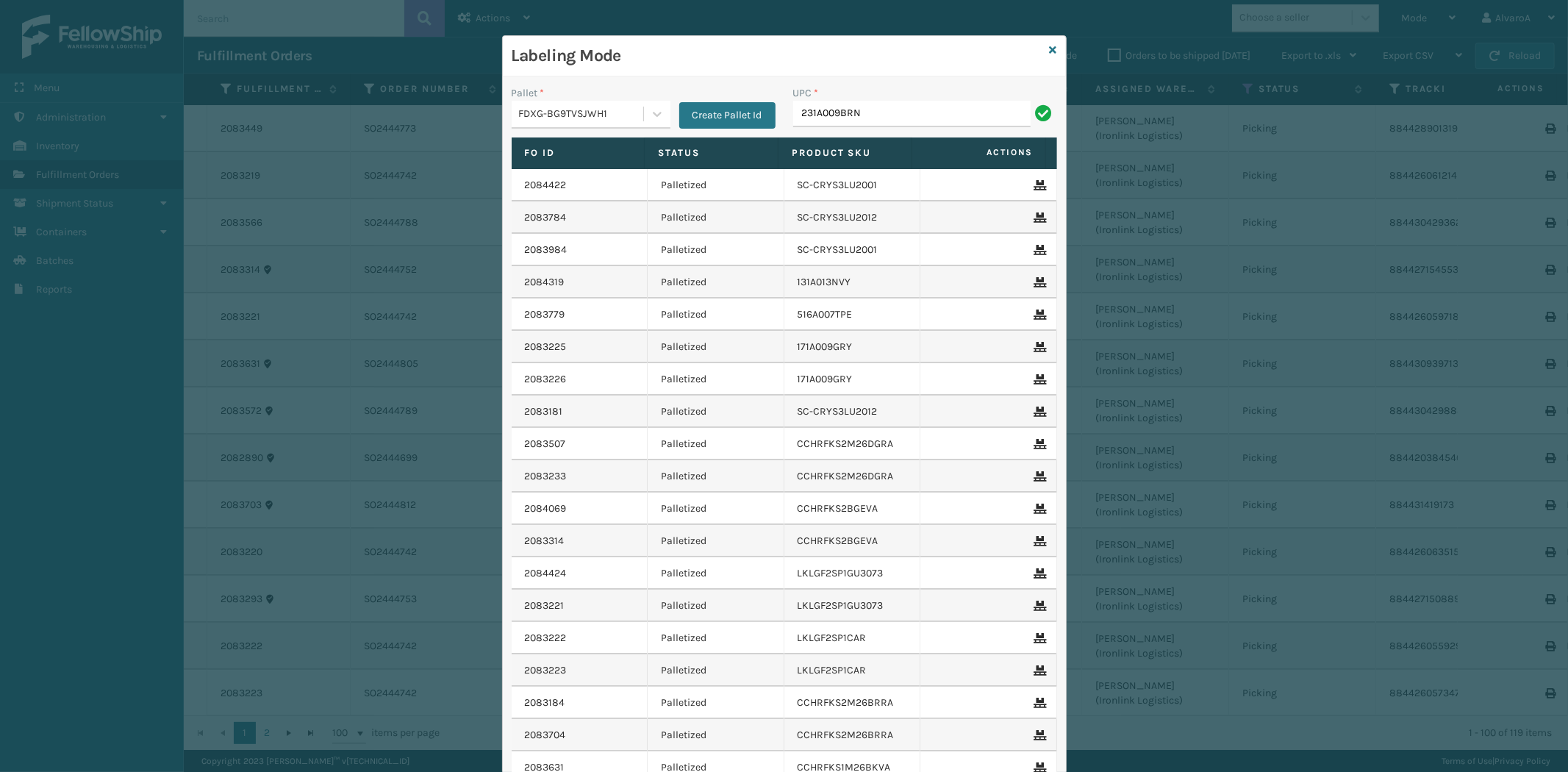
type input "231A009BRN"
type input "RR-PRK1CM2045"
paste input "SCWDSLU2012"
type input "SCWDSLU2012"
paste input "SC-CRYS3LU2043"
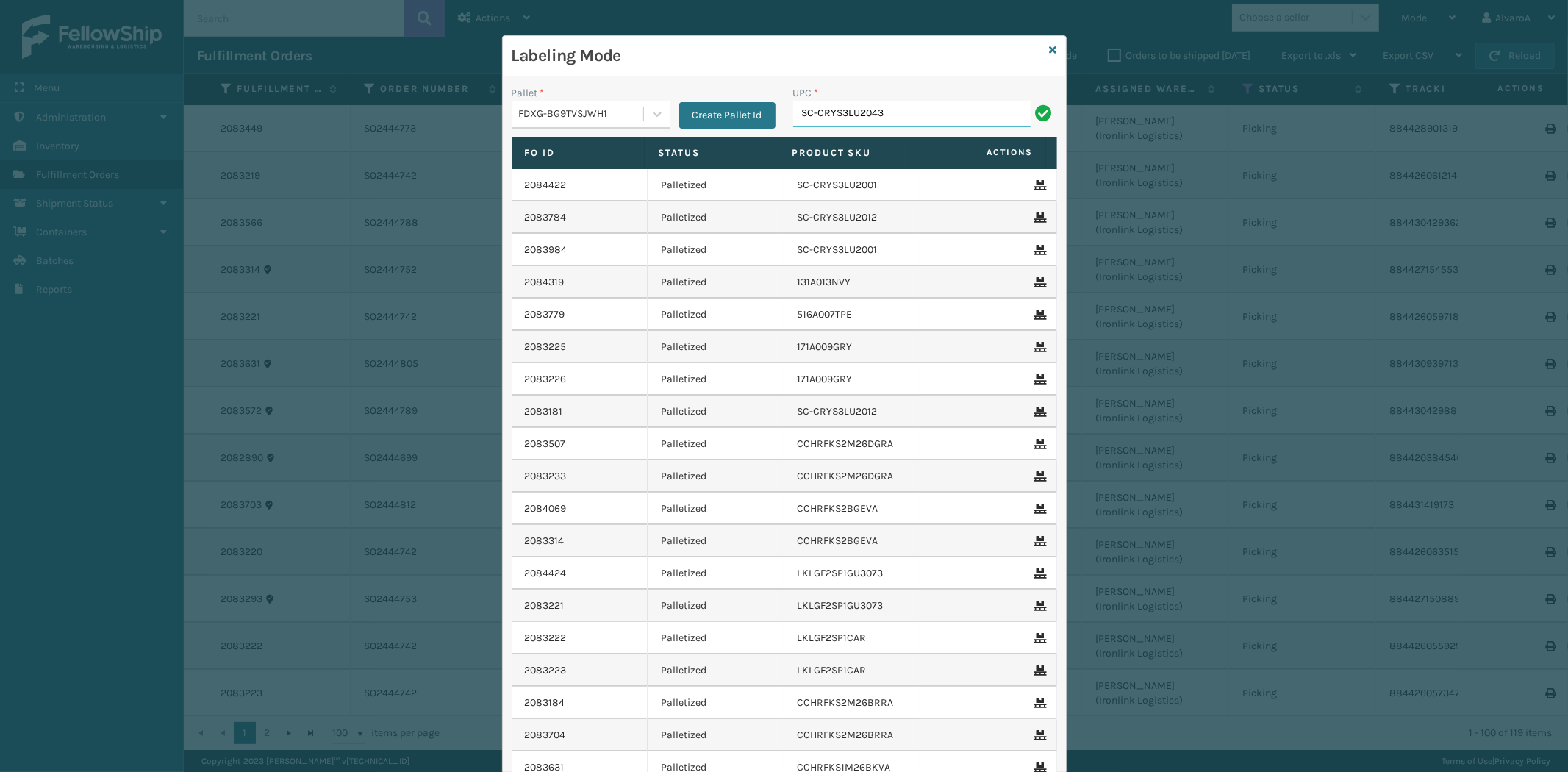
type input "SC-CRYS3LU2043"
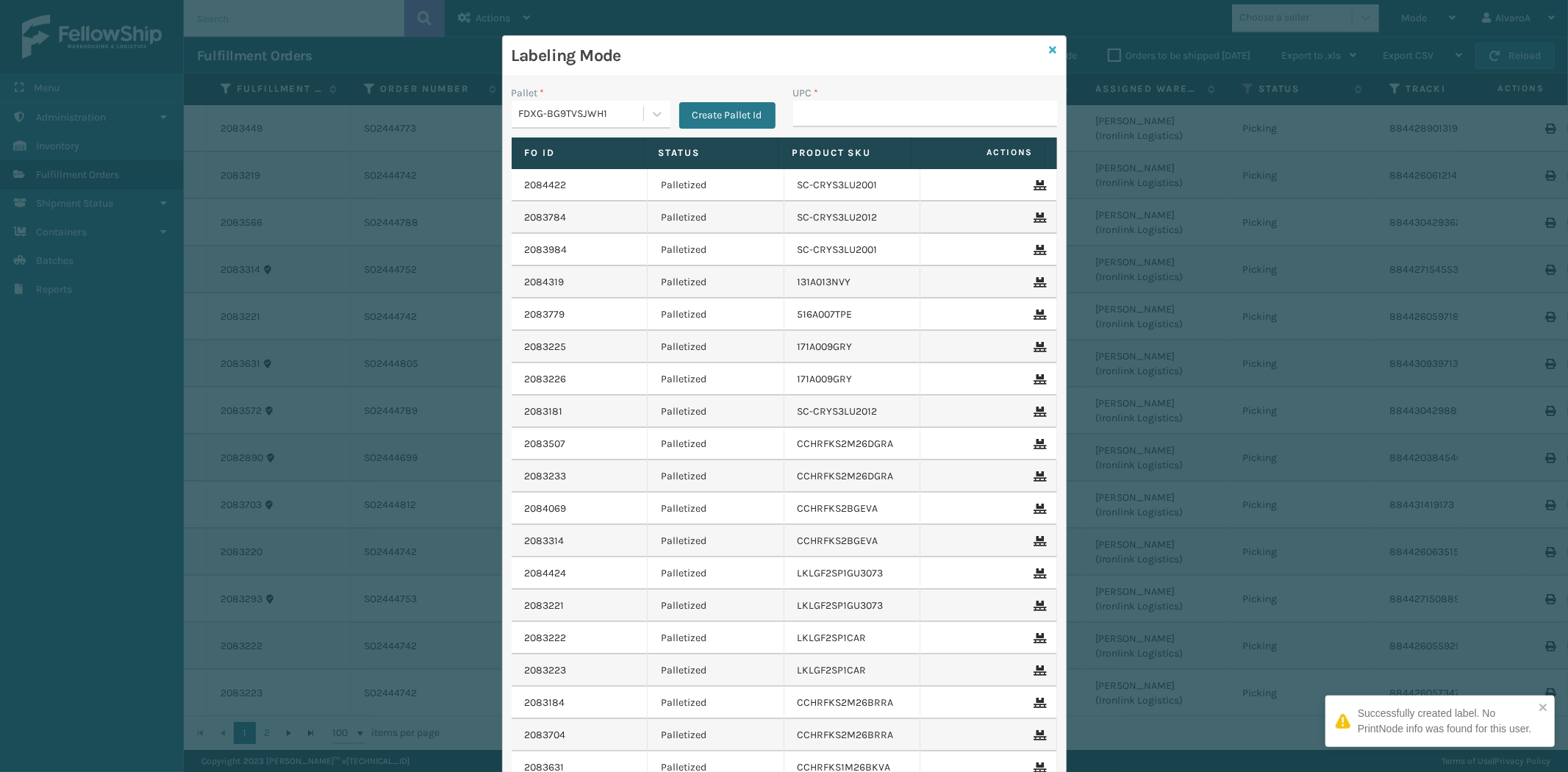
click at [1050, 52] on icon at bounding box center [1053, 50] width 8 height 10
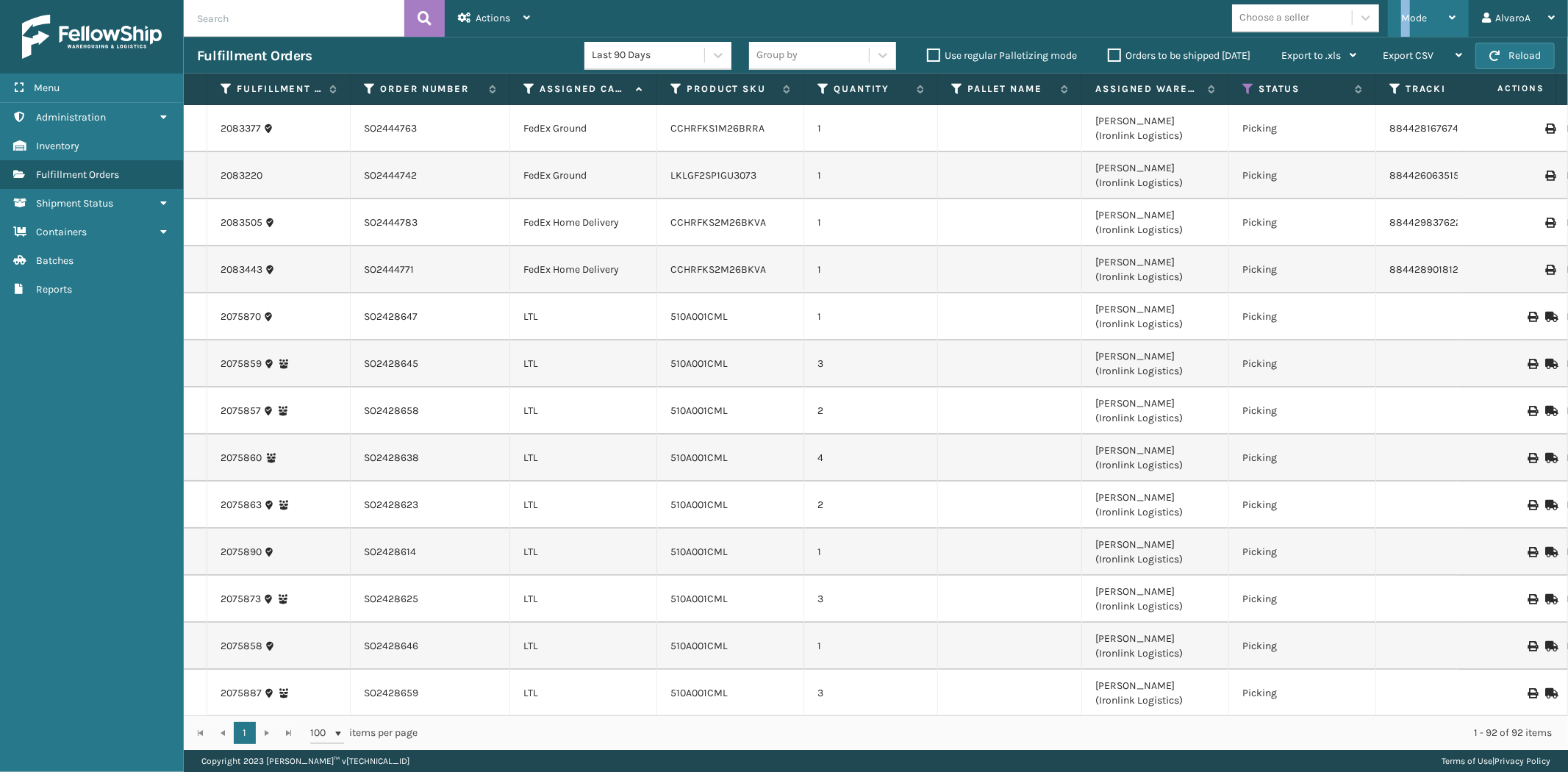
click at [1406, 17] on span "Mode" at bounding box center [1414, 18] width 26 height 13
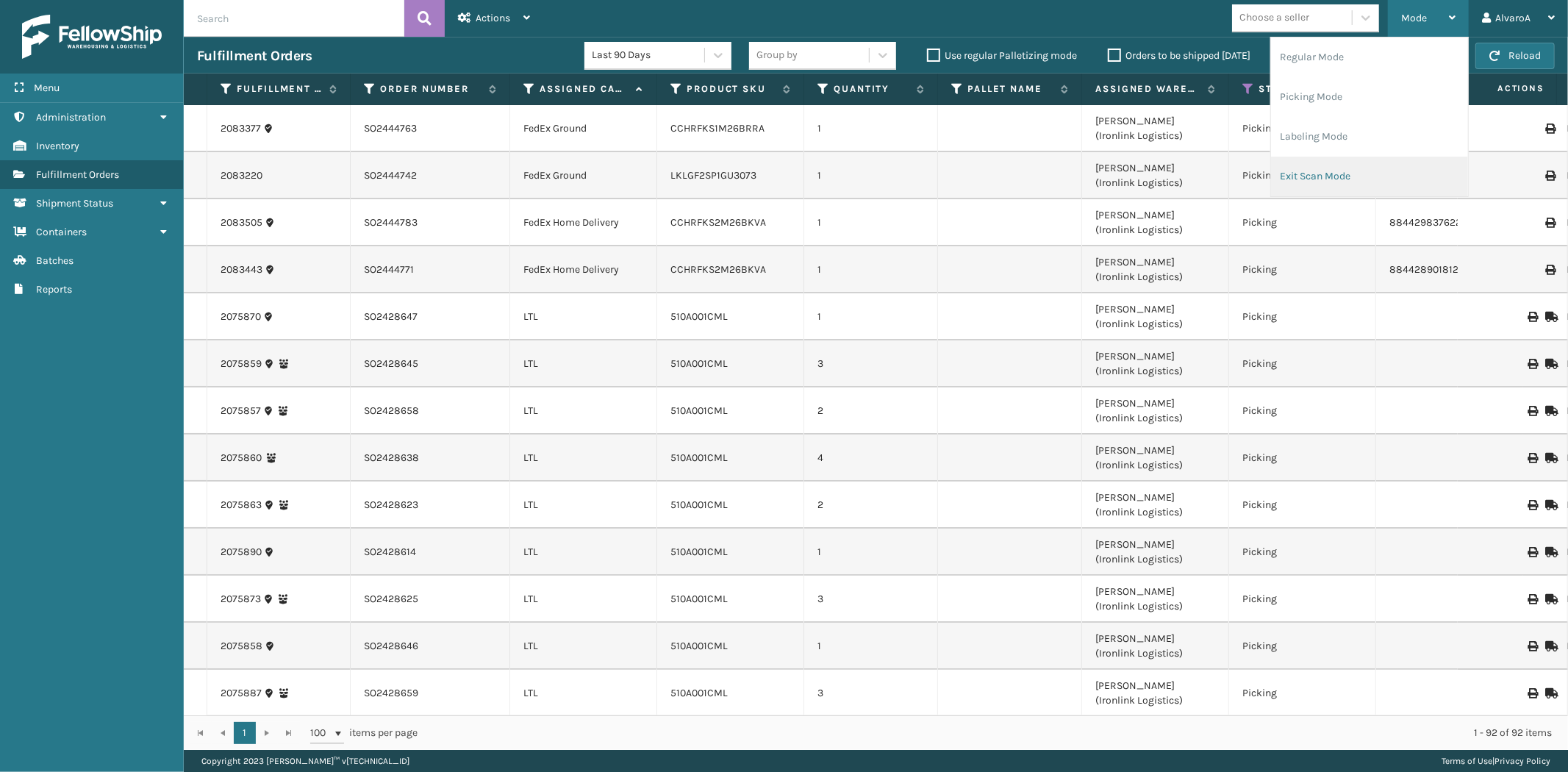
click at [1356, 167] on li "Exit Scan Mode" at bounding box center [1369, 177] width 197 height 39
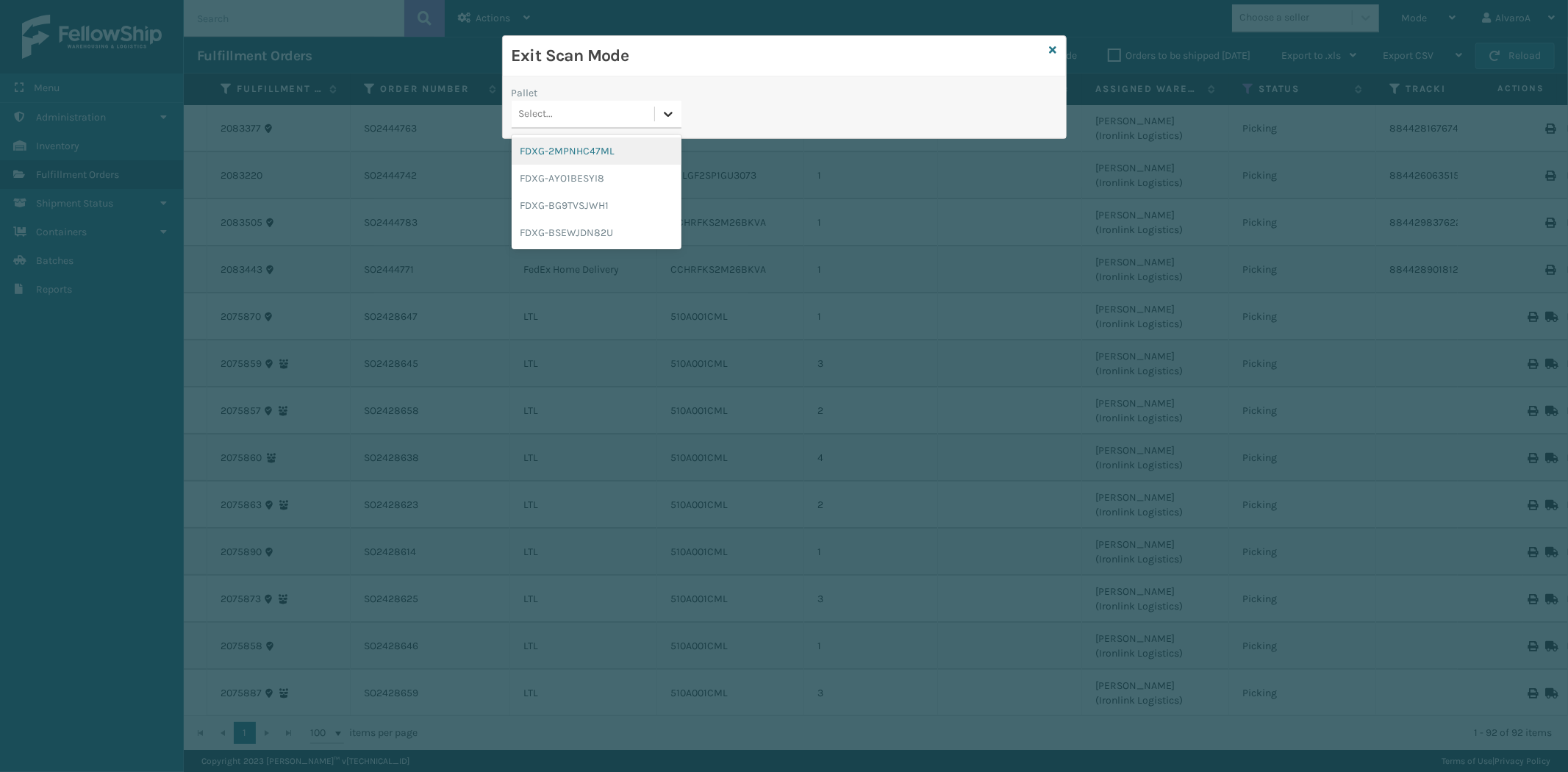
drag, startPoint x: 667, startPoint y: 105, endPoint x: 656, endPoint y: 125, distance: 22.8
click at [669, 105] on div at bounding box center [668, 114] width 27 height 27
click at [587, 236] on div "FDXG-BSEWJDN82U" at bounding box center [596, 233] width 170 height 27
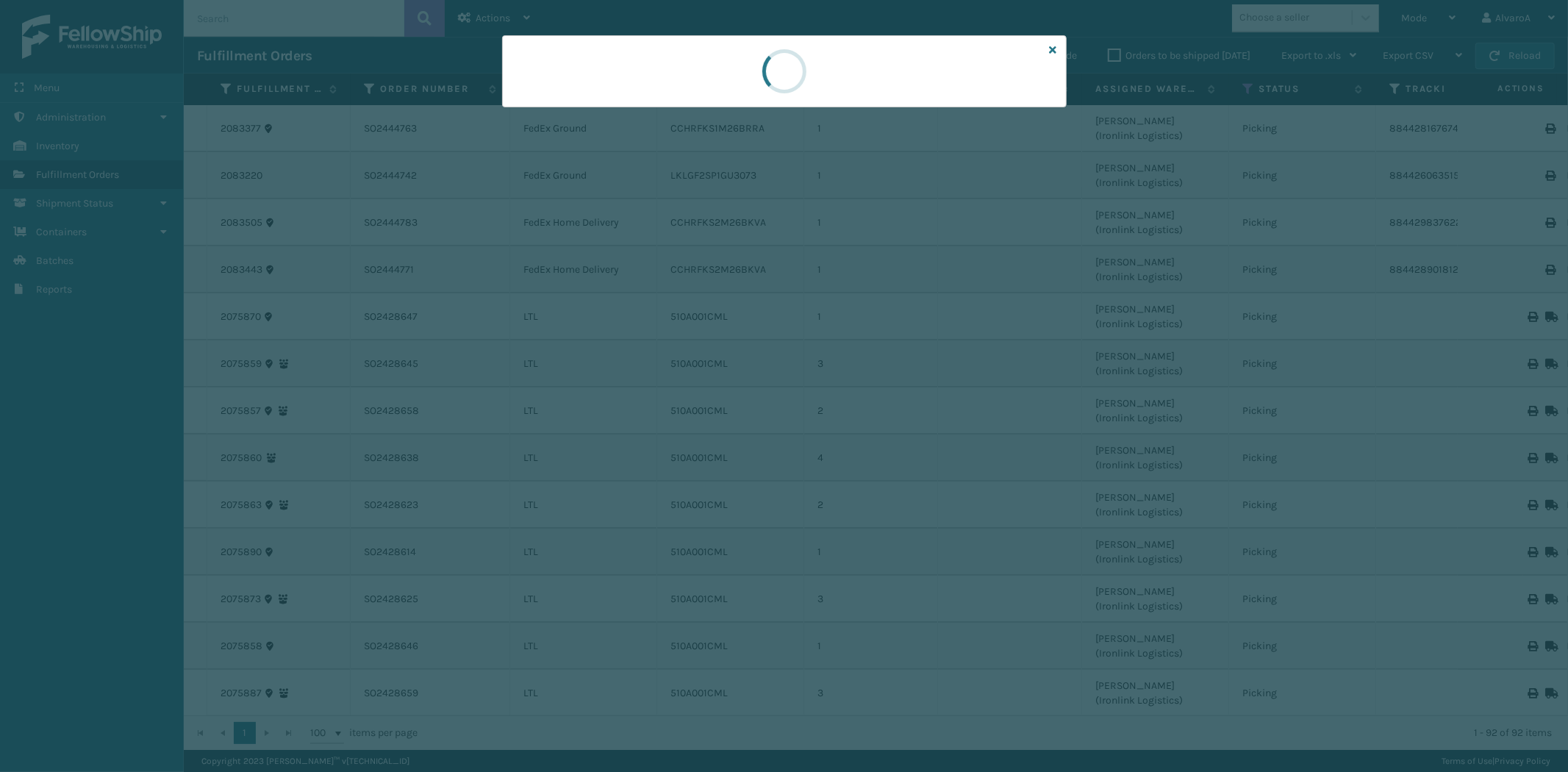
click at [641, 105] on div at bounding box center [784, 71] width 564 height 72
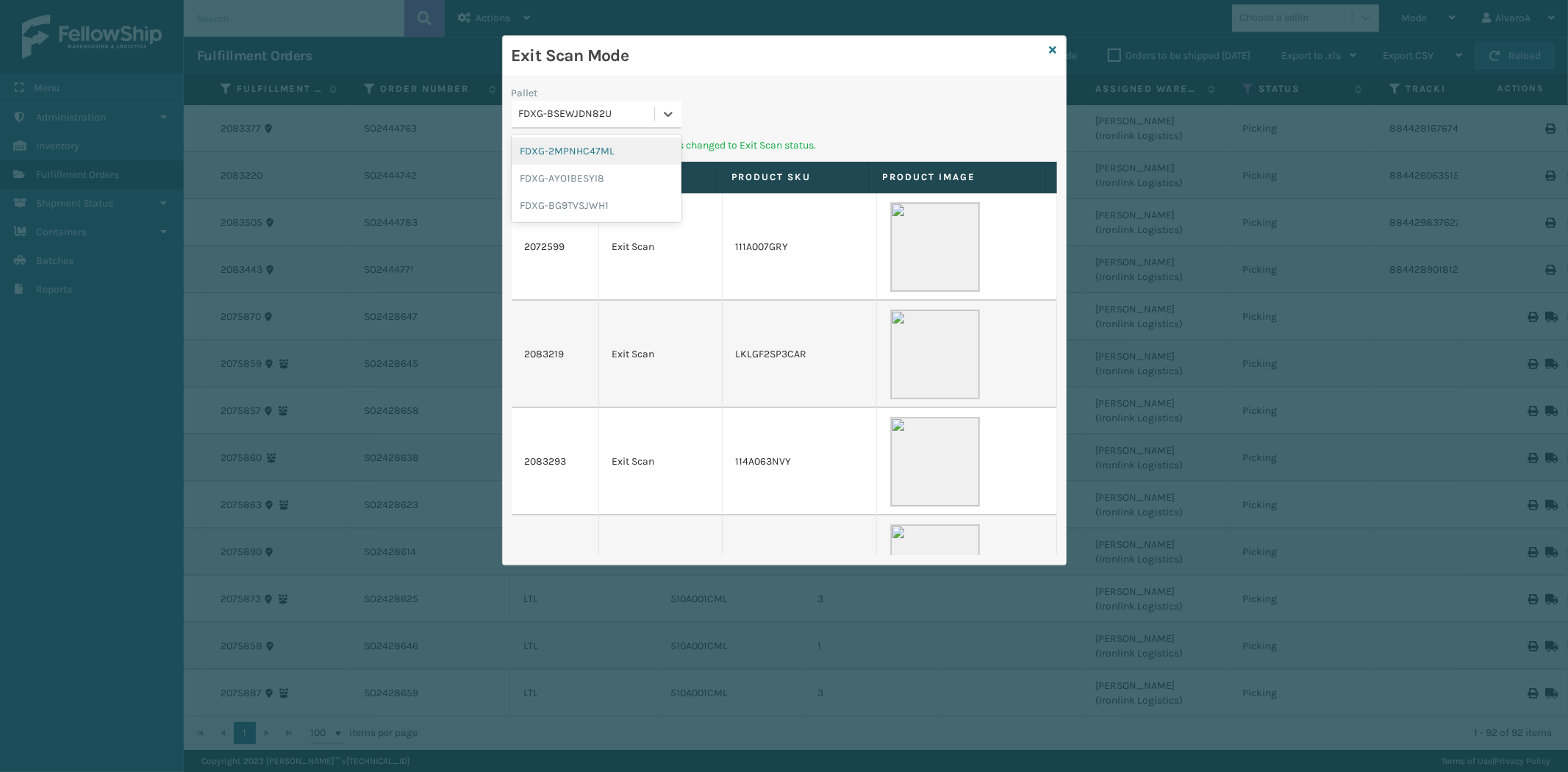
click at [654, 116] on div "FDXG-BSEWJDN82U" at bounding box center [587, 114] width 137 height 15
drag, startPoint x: 582, startPoint y: 200, endPoint x: 619, endPoint y: 163, distance: 52.3
click at [586, 200] on div "FDXG-BG9TVSJWH1" at bounding box center [596, 206] width 170 height 27
click at [1052, 46] on icon at bounding box center [1053, 50] width 8 height 10
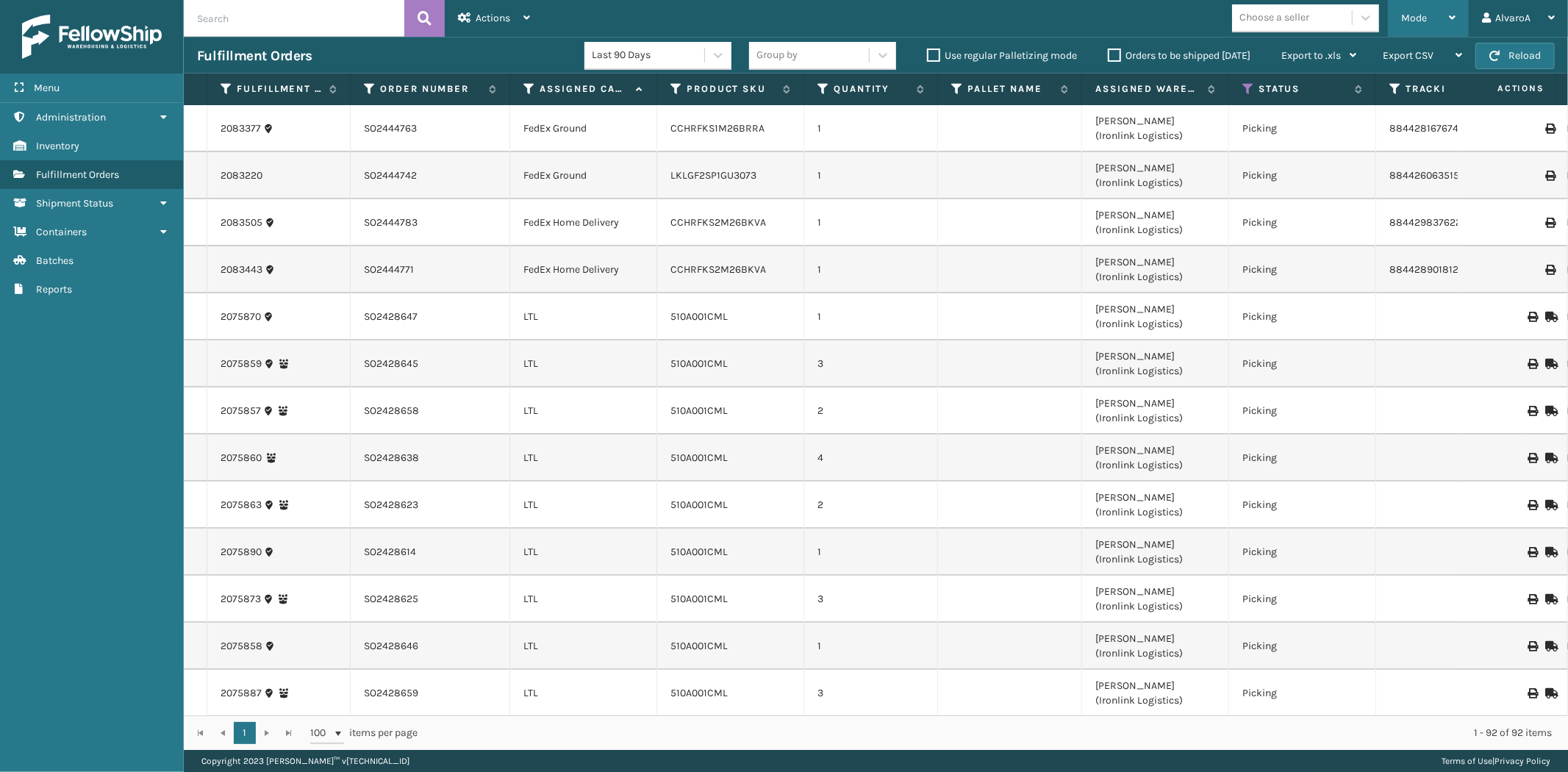
click at [1430, 27] on div "Mode" at bounding box center [1428, 18] width 55 height 37
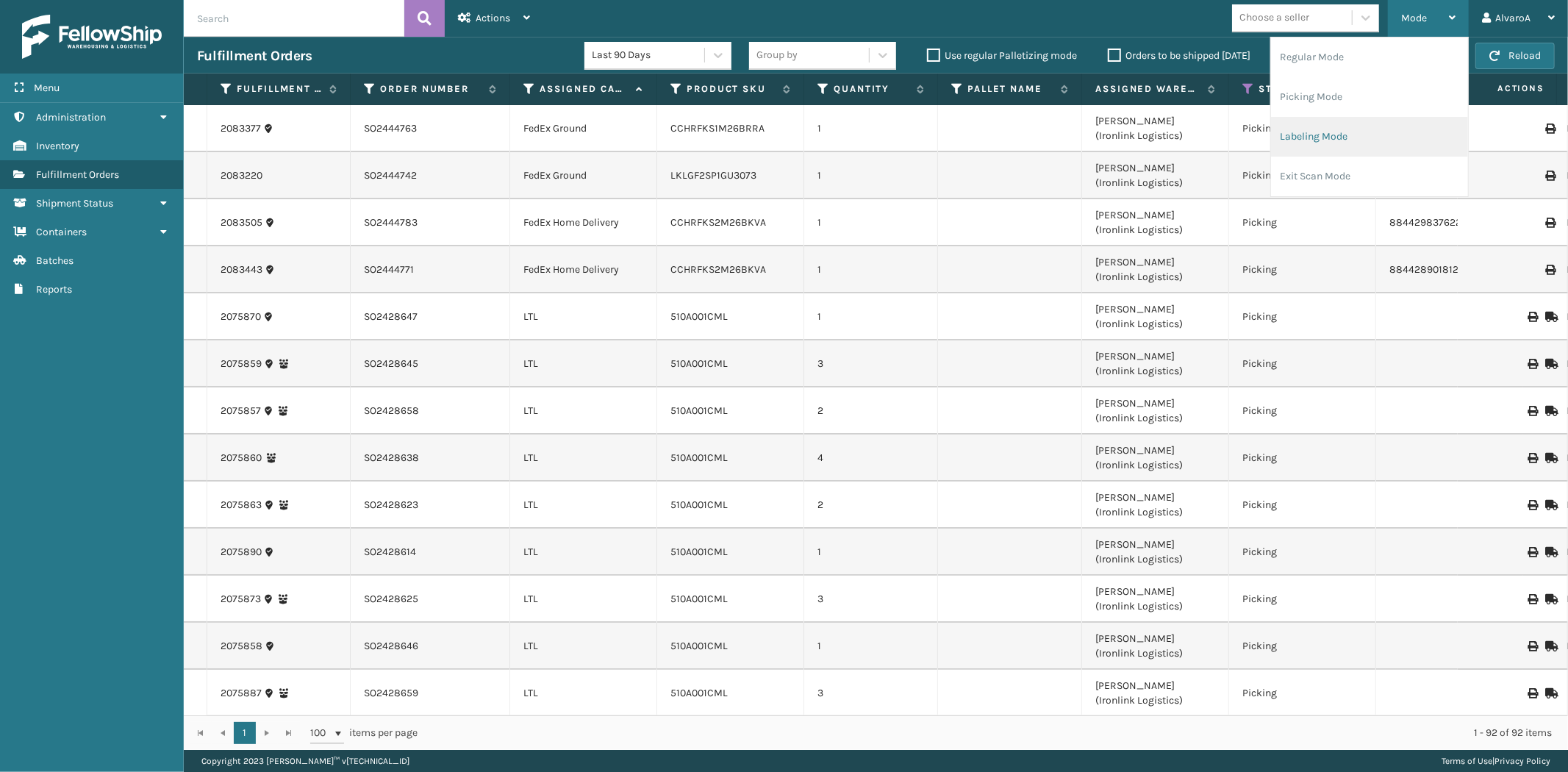
click at [1309, 127] on li "Labeling Mode" at bounding box center [1369, 136] width 197 height 39
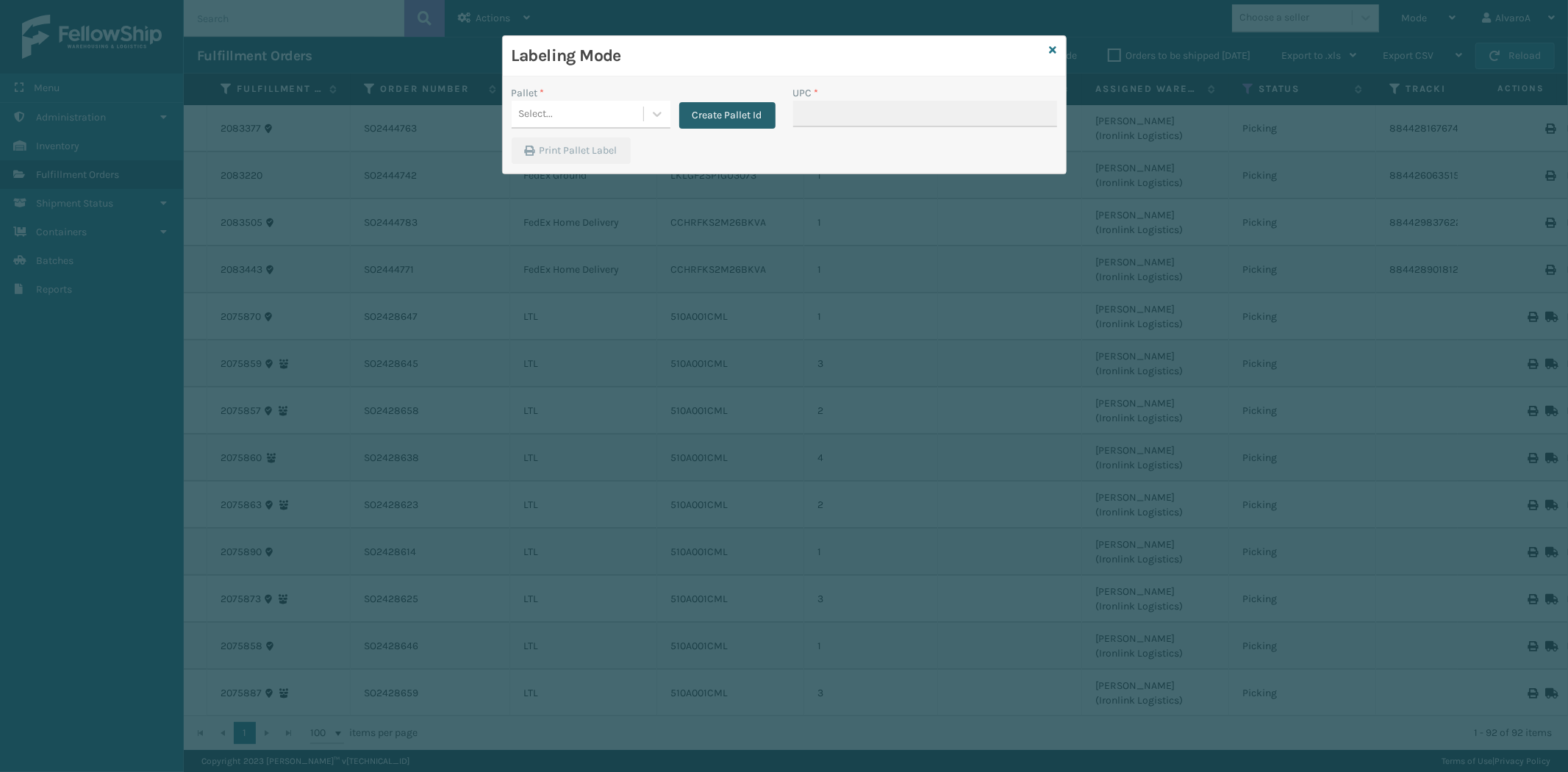
click at [751, 119] on button "Create Pallet Id" at bounding box center [727, 115] width 96 height 27
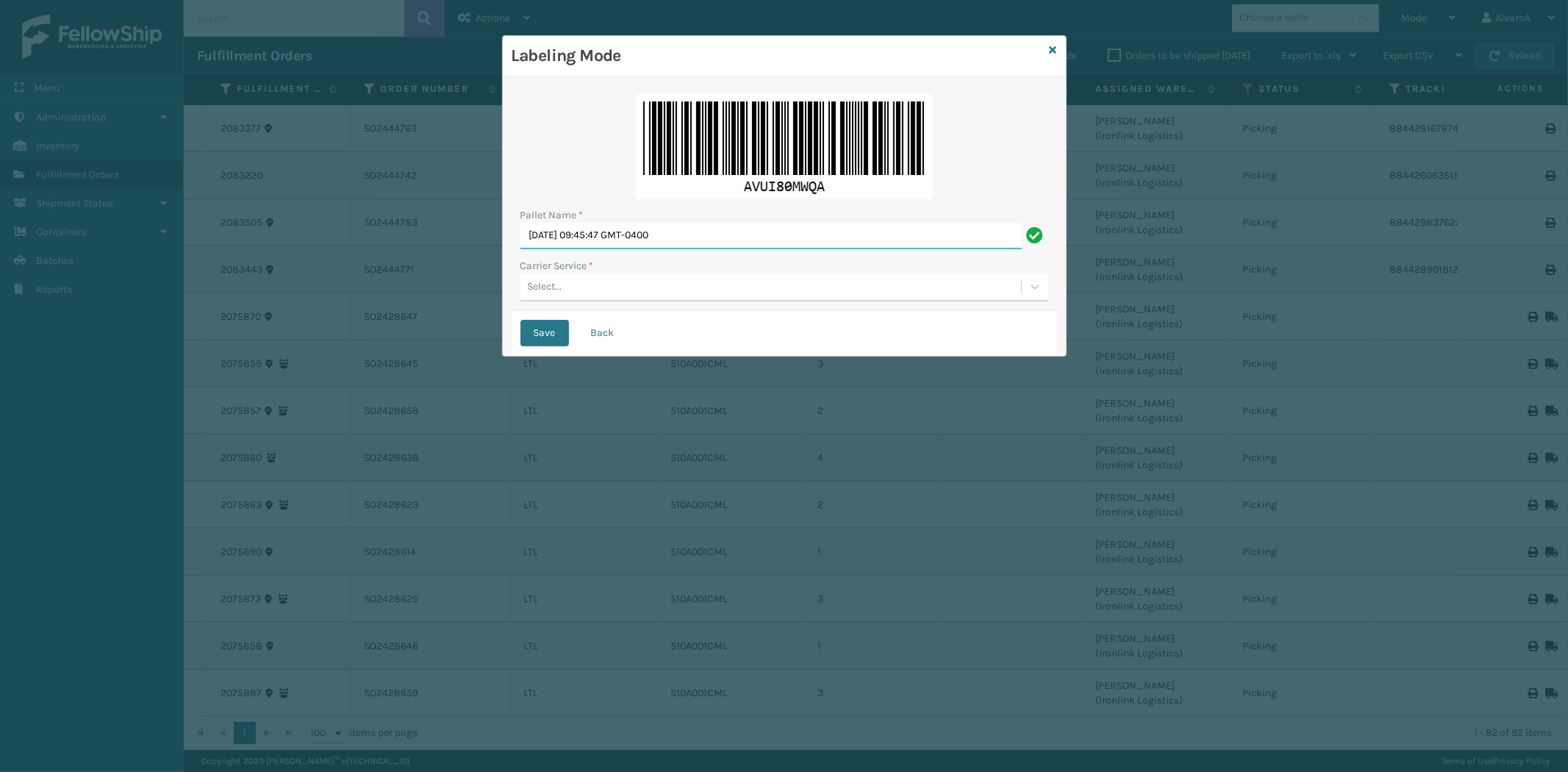
drag, startPoint x: 721, startPoint y: 233, endPoint x: 160, endPoint y: 356, distance: 574.3
click at [160, 356] on div "Labeling Mode Pallet Name * [DATE] 09:45:47 GMT-0400 Carrier Service * Select..…" at bounding box center [784, 386] width 1568 height 772
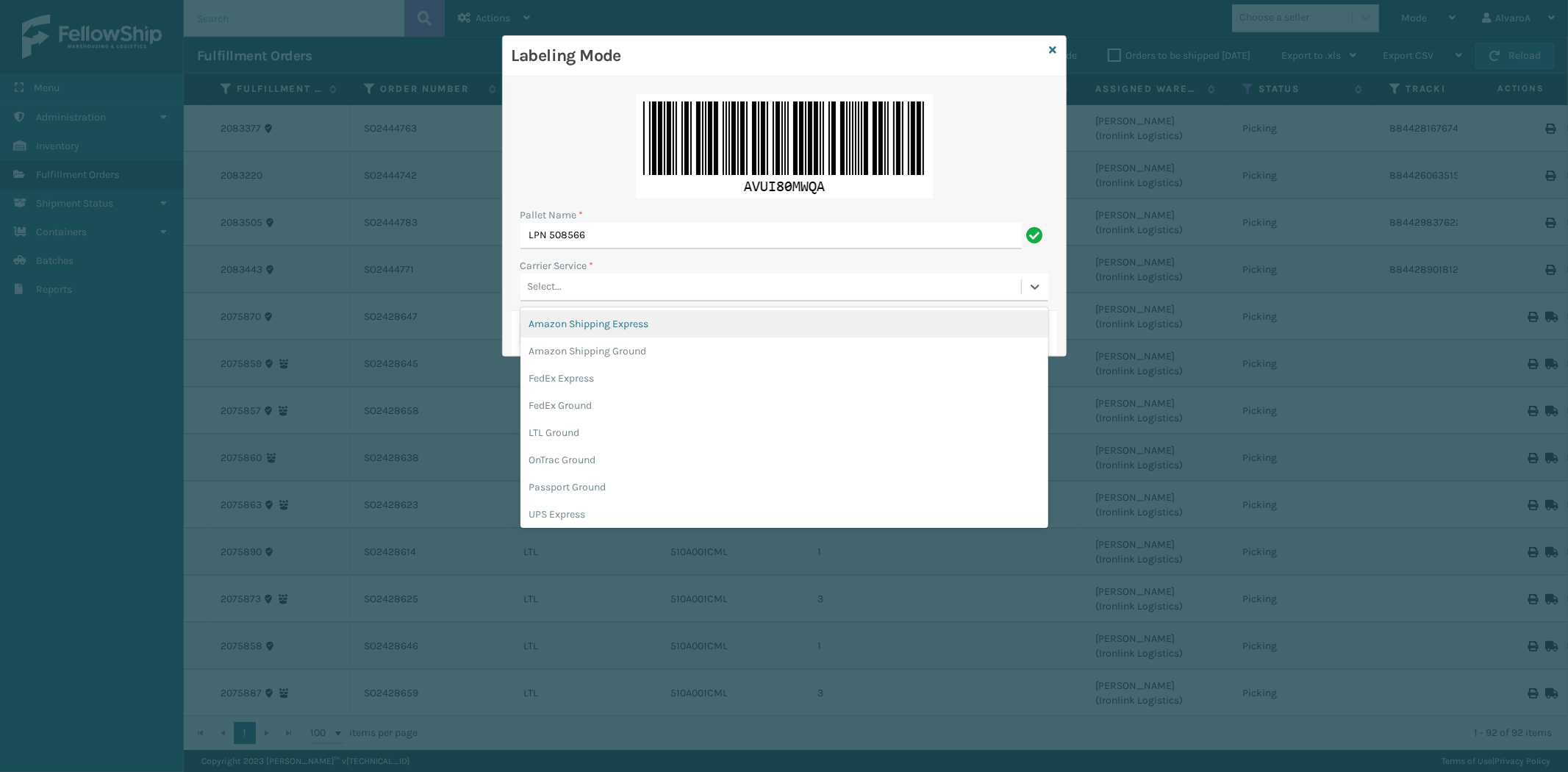
click at [610, 293] on div "Select..." at bounding box center [771, 287] width 500 height 24
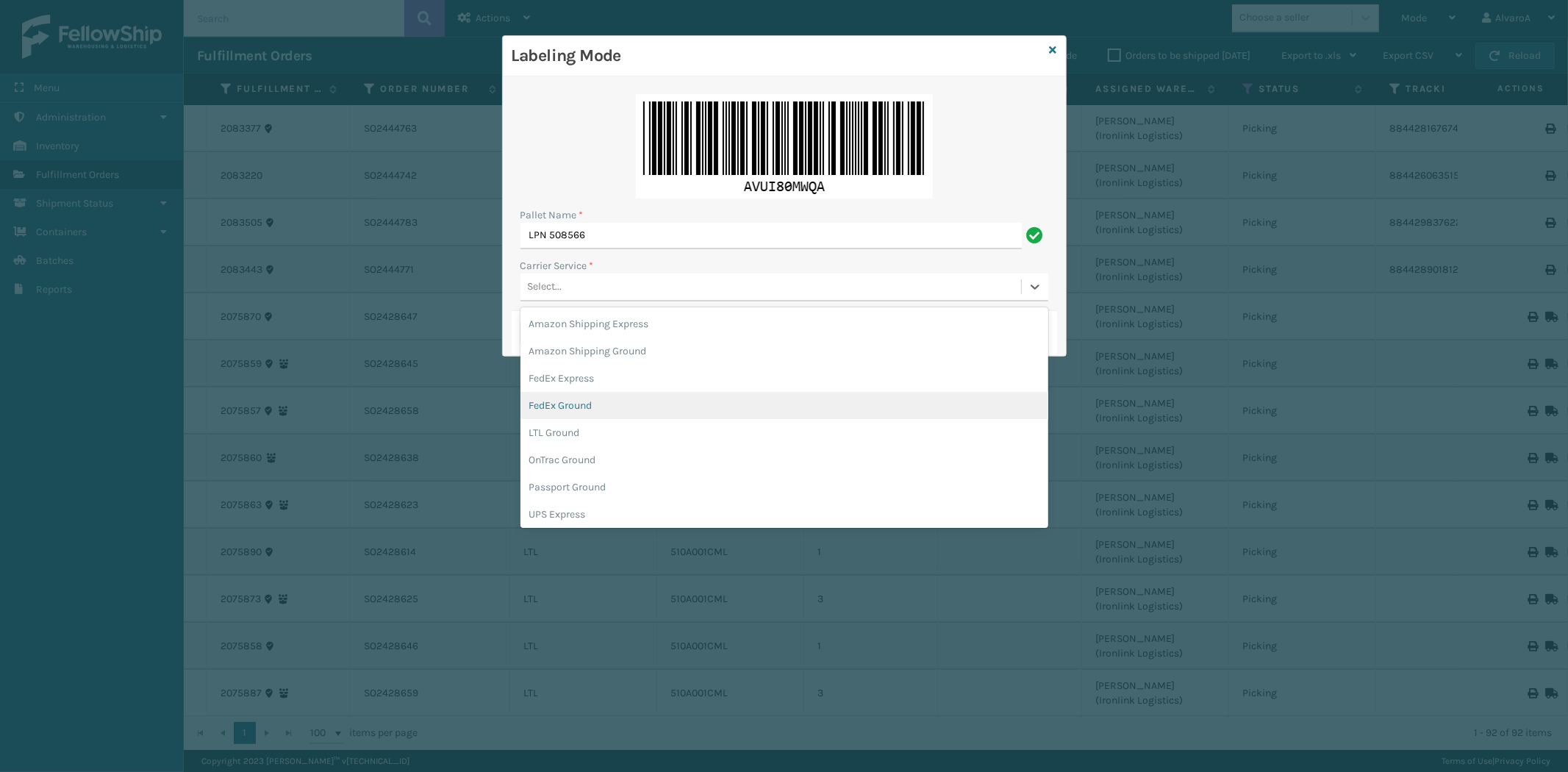
click at [564, 404] on div "FedEx Ground" at bounding box center [784, 405] width 528 height 27
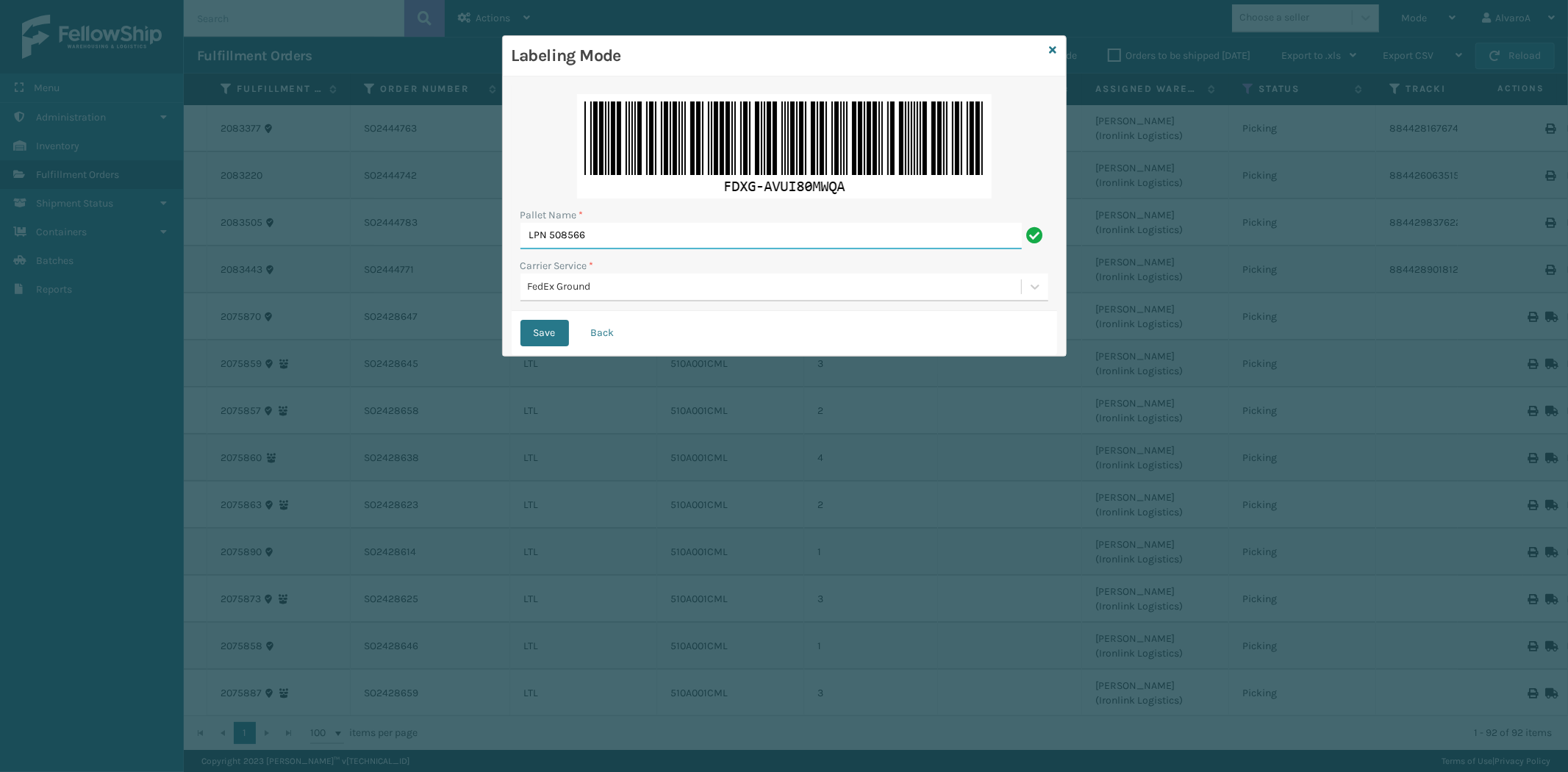
click at [600, 232] on input "LPN 508566" at bounding box center [771, 236] width 501 height 27
type input "LPN 508566#1"
click at [531, 332] on button "Save" at bounding box center [545, 332] width 49 height 27
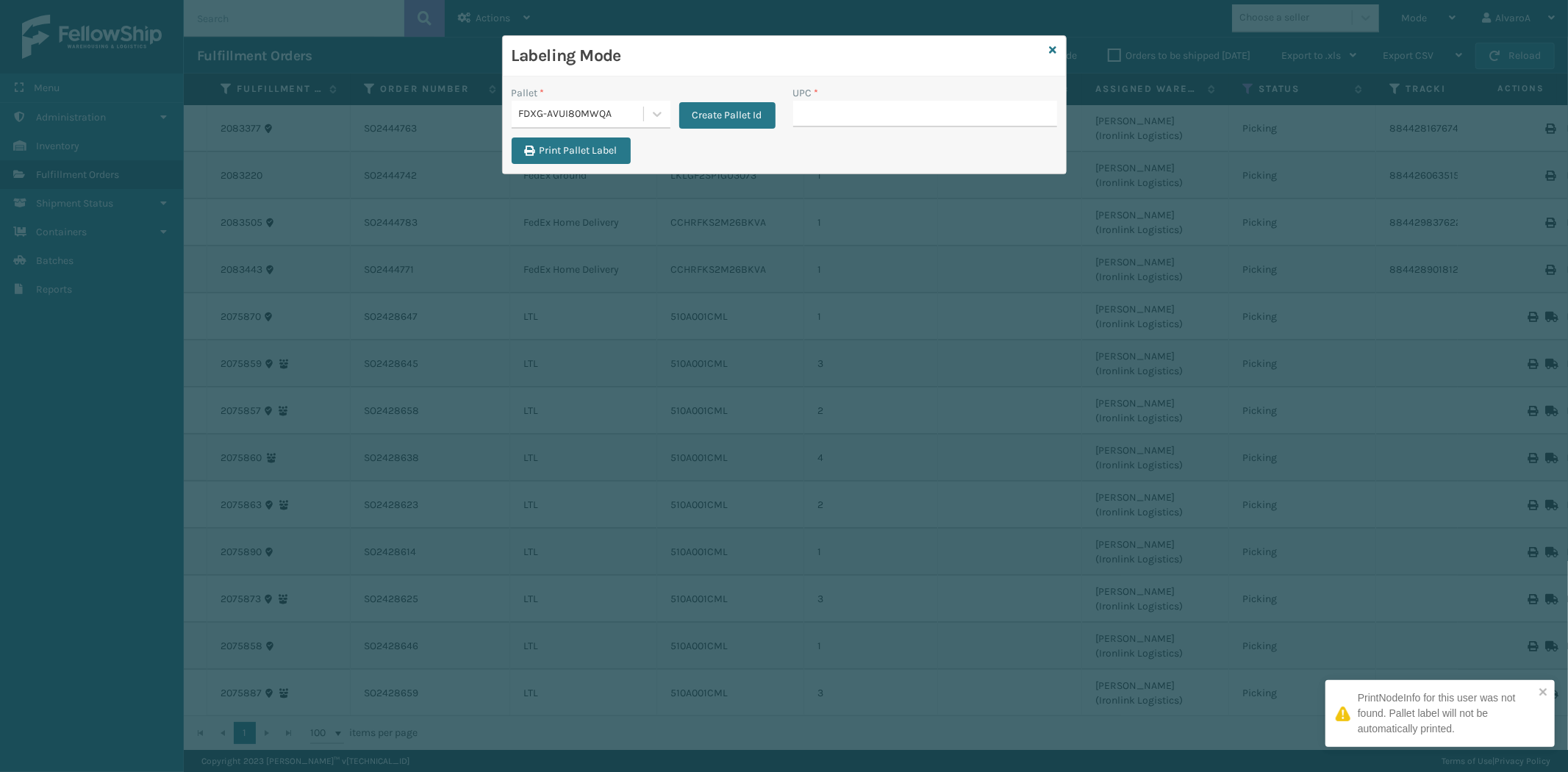
click at [800, 114] on input "UPC *" at bounding box center [925, 114] width 264 height 27
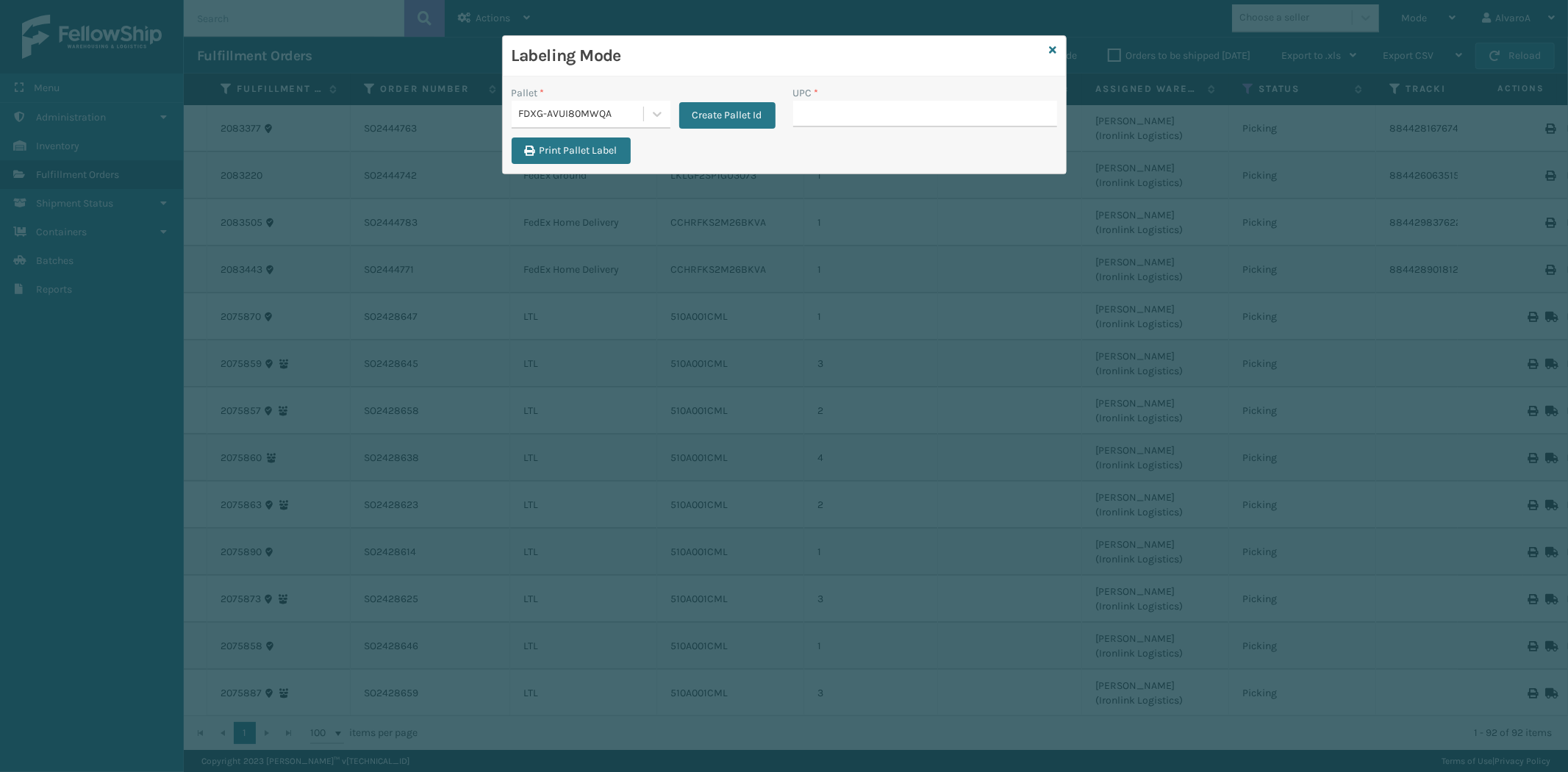
click at [811, 112] on input "UPC *" at bounding box center [925, 114] width 264 height 27
click at [817, 109] on input "UPC *" at bounding box center [925, 114] width 264 height 27
type input "CCHRFKS1M26BRRA"
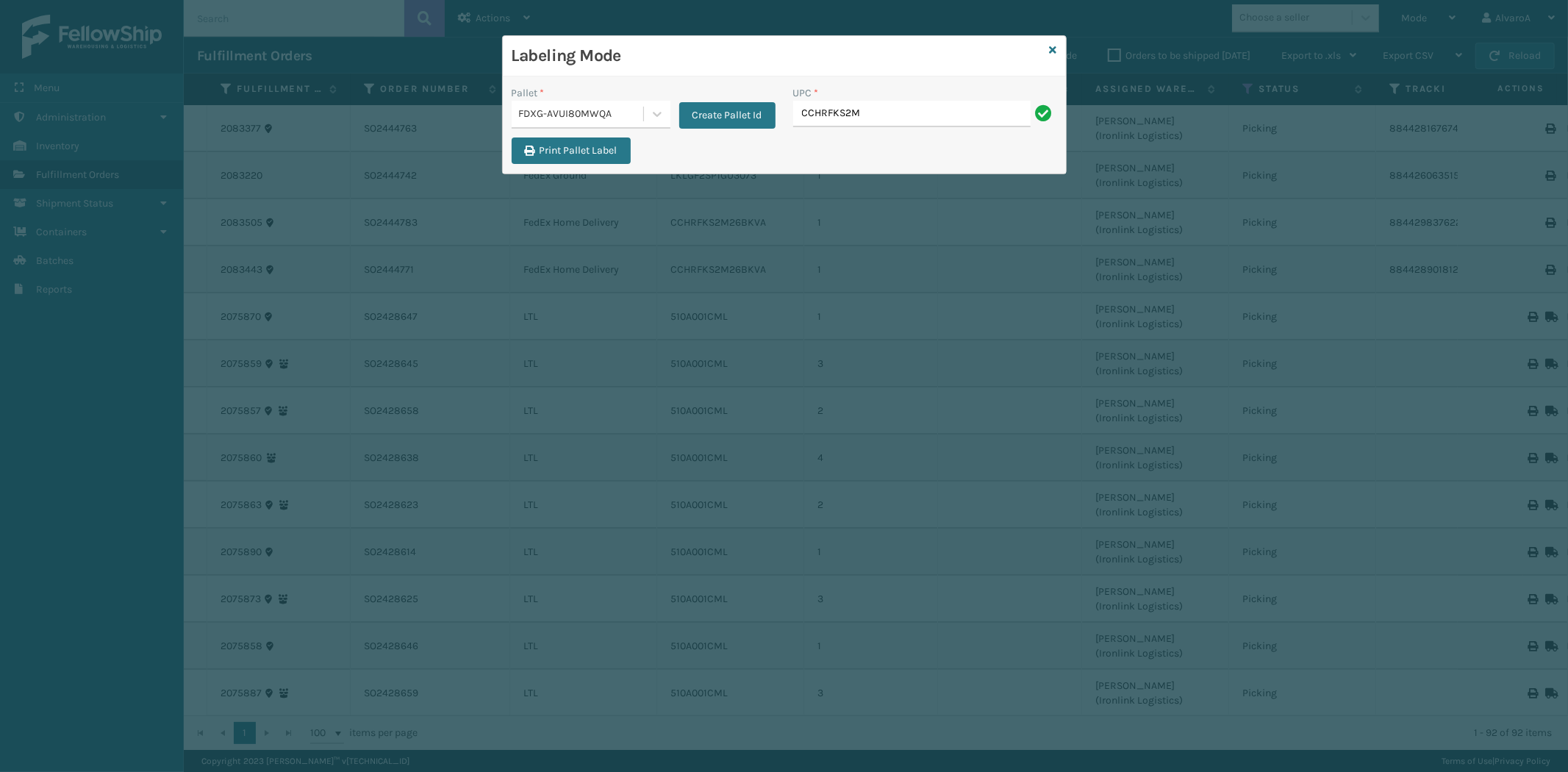
type input "CCHRFKS2M26BKVA"
click at [1052, 52] on icon at bounding box center [1053, 50] width 8 height 10
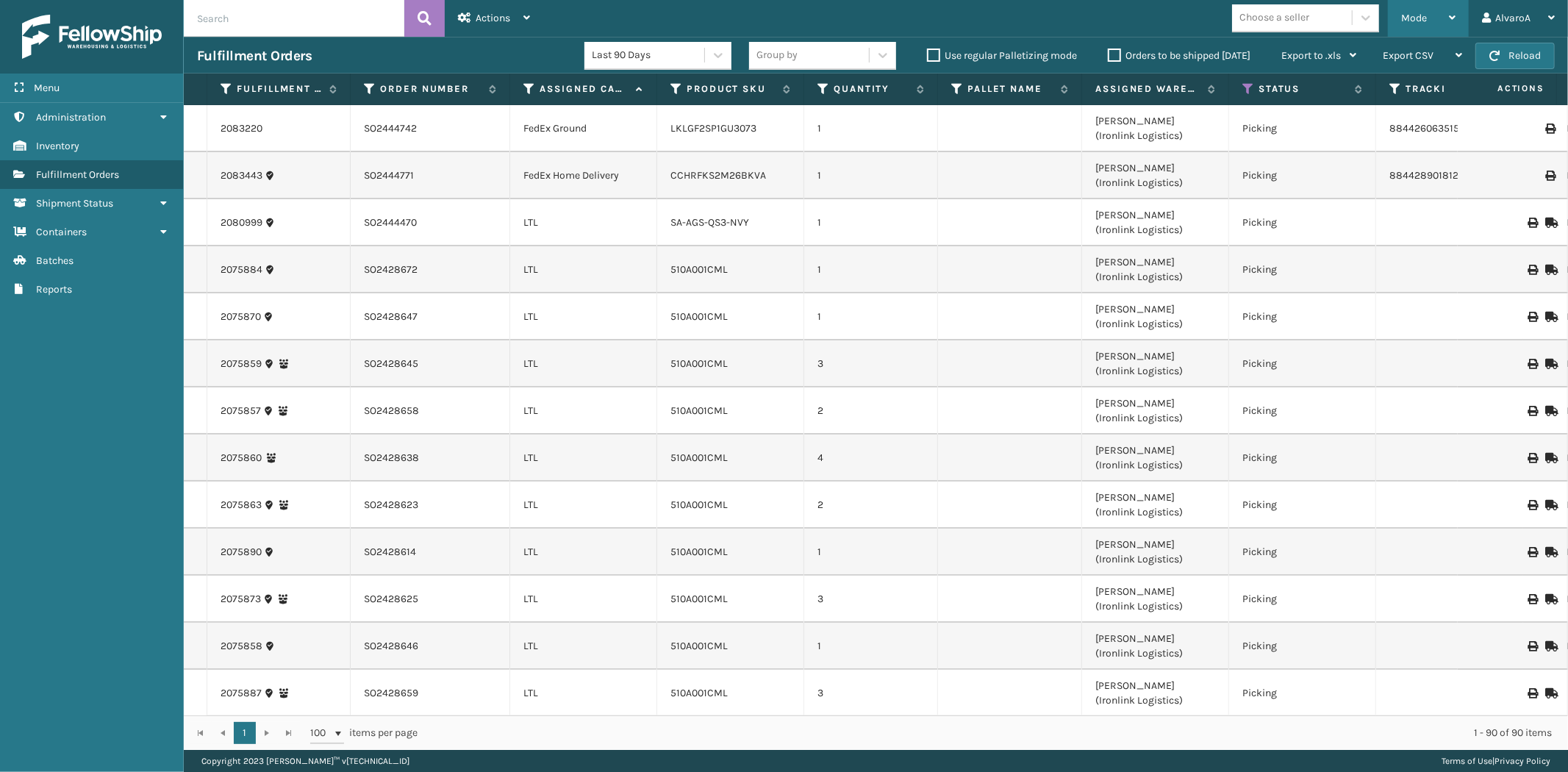
click at [1413, 23] on span "Mode" at bounding box center [1414, 18] width 26 height 13
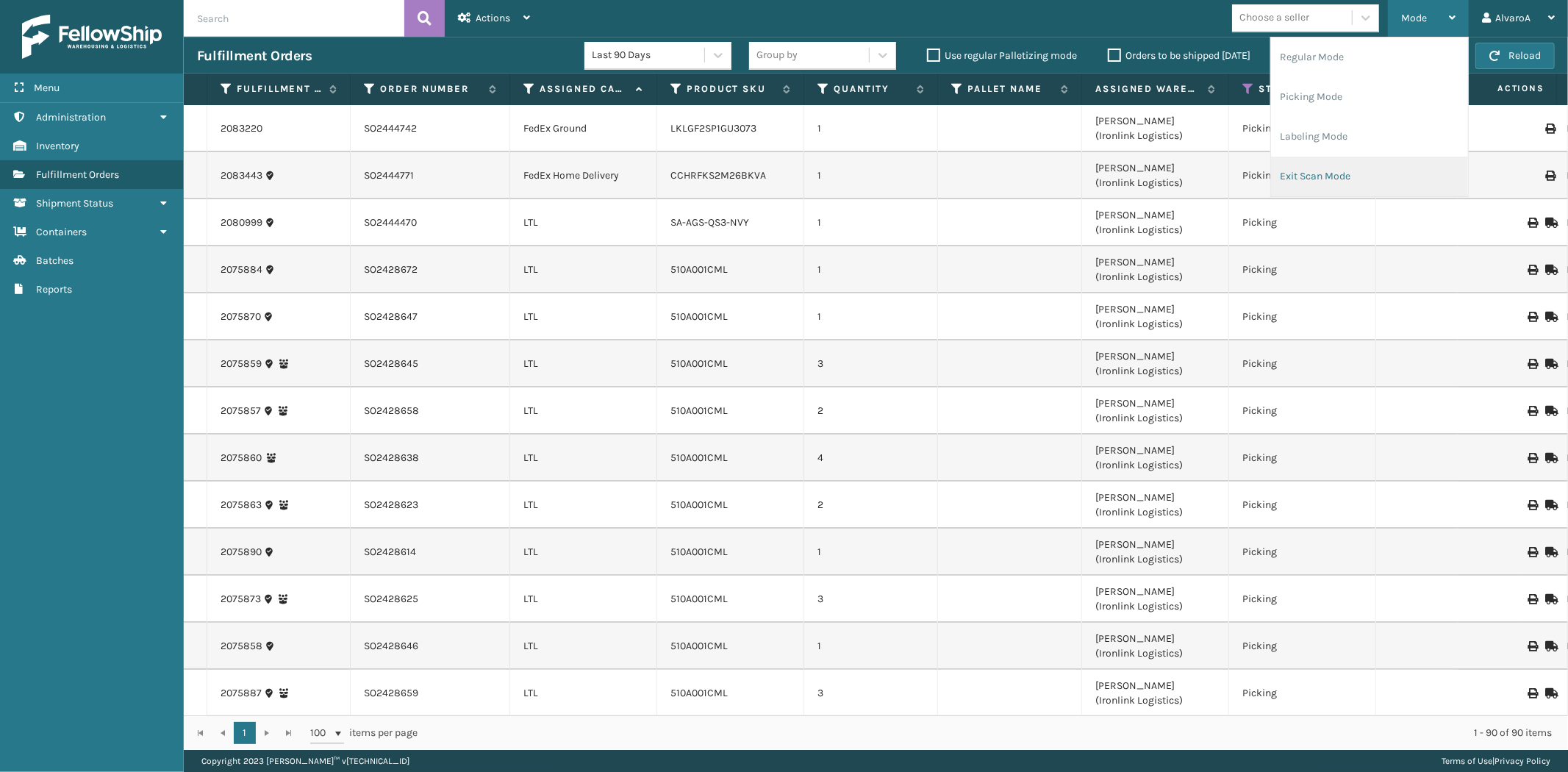
click at [1345, 179] on li "Exit Scan Mode" at bounding box center [1369, 177] width 197 height 39
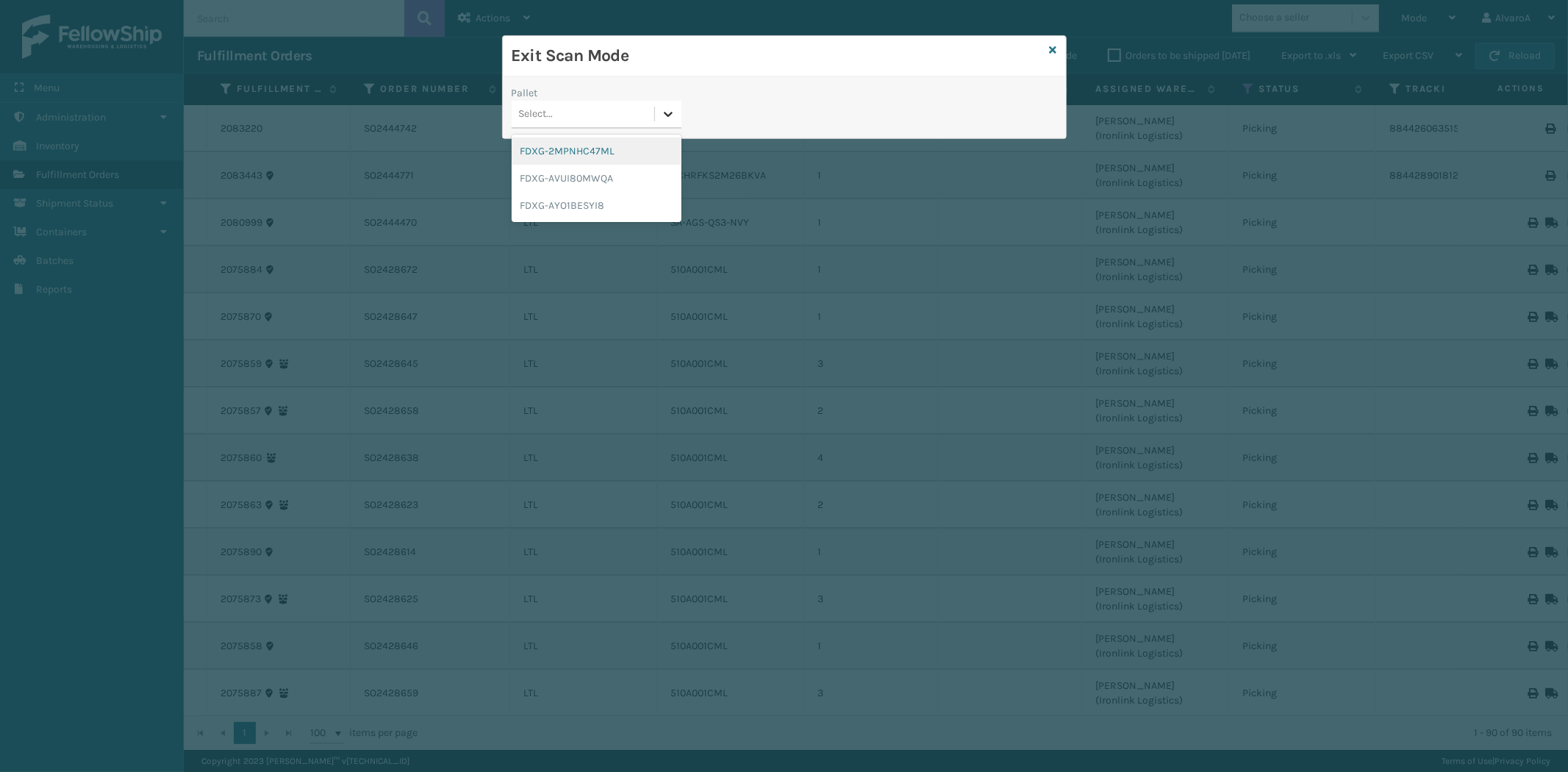
click at [664, 109] on icon at bounding box center [668, 113] width 15 height 15
click at [582, 180] on div "FDXG-AVUI80MWQA" at bounding box center [596, 178] width 170 height 27
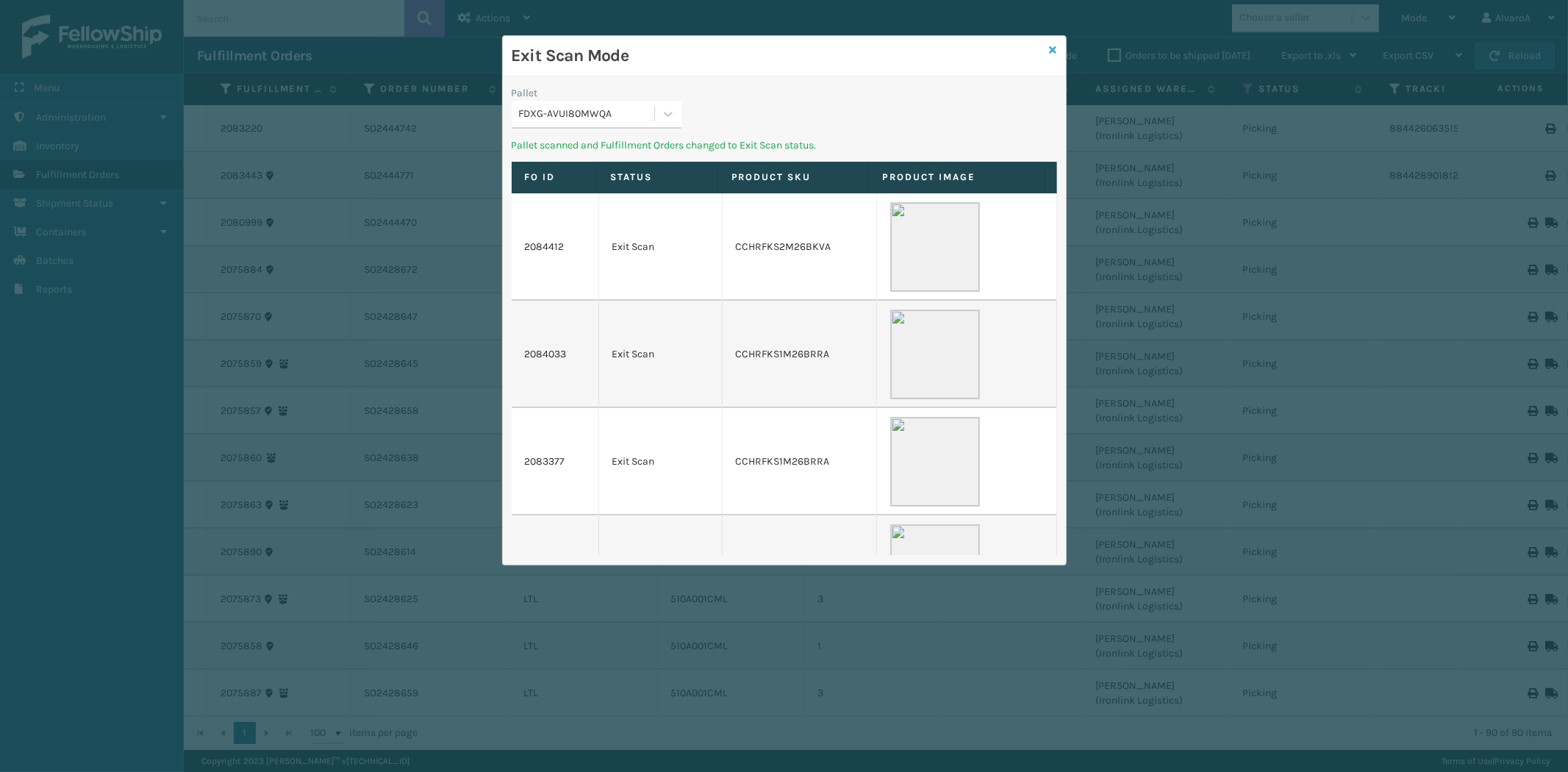
click at [1052, 50] on icon at bounding box center [1053, 50] width 8 height 10
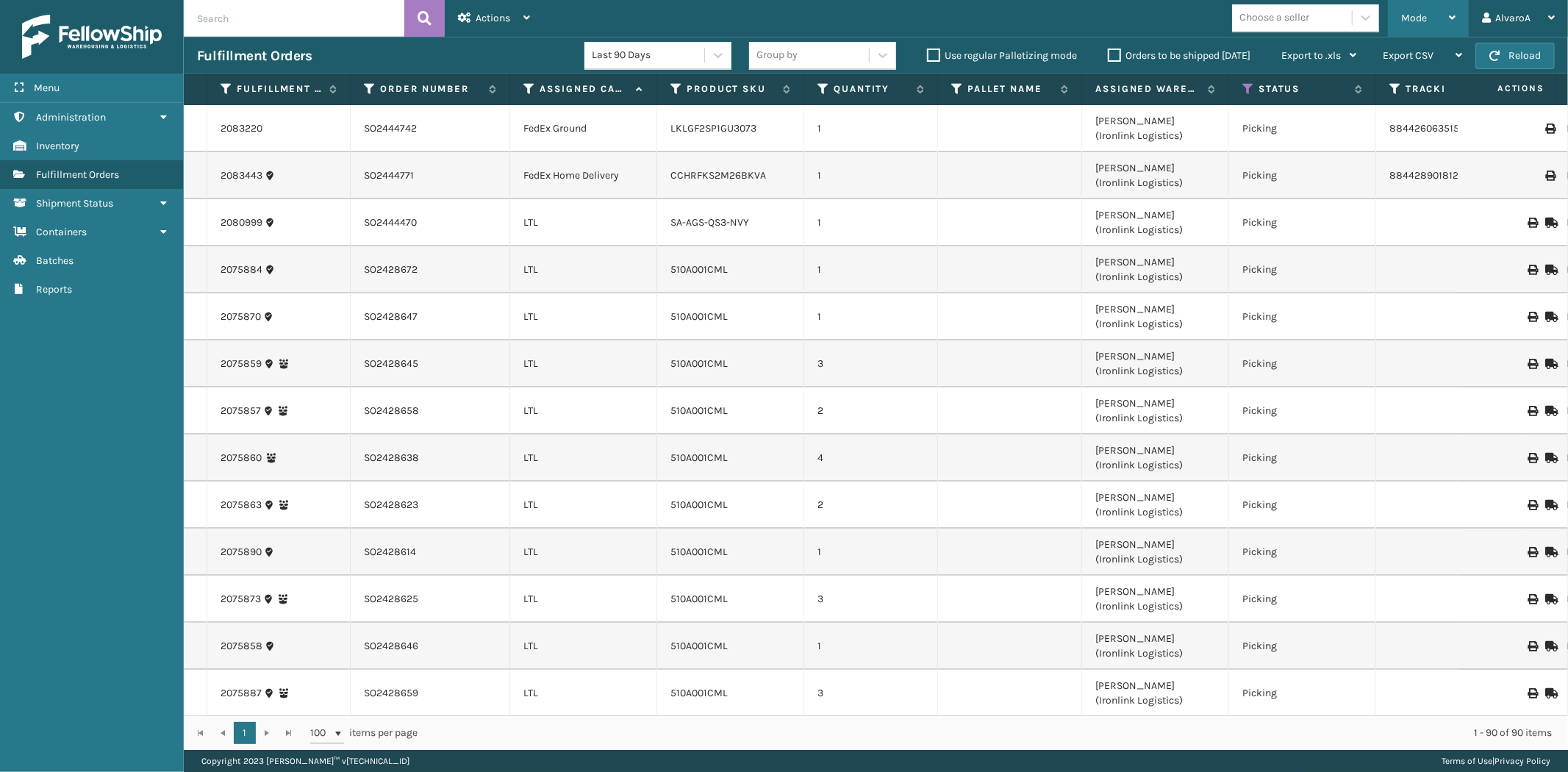
drag, startPoint x: 1442, startPoint y: 19, endPoint x: 1402, endPoint y: 45, distance: 47.7
click at [1441, 19] on div "Mode" at bounding box center [1428, 18] width 55 height 37
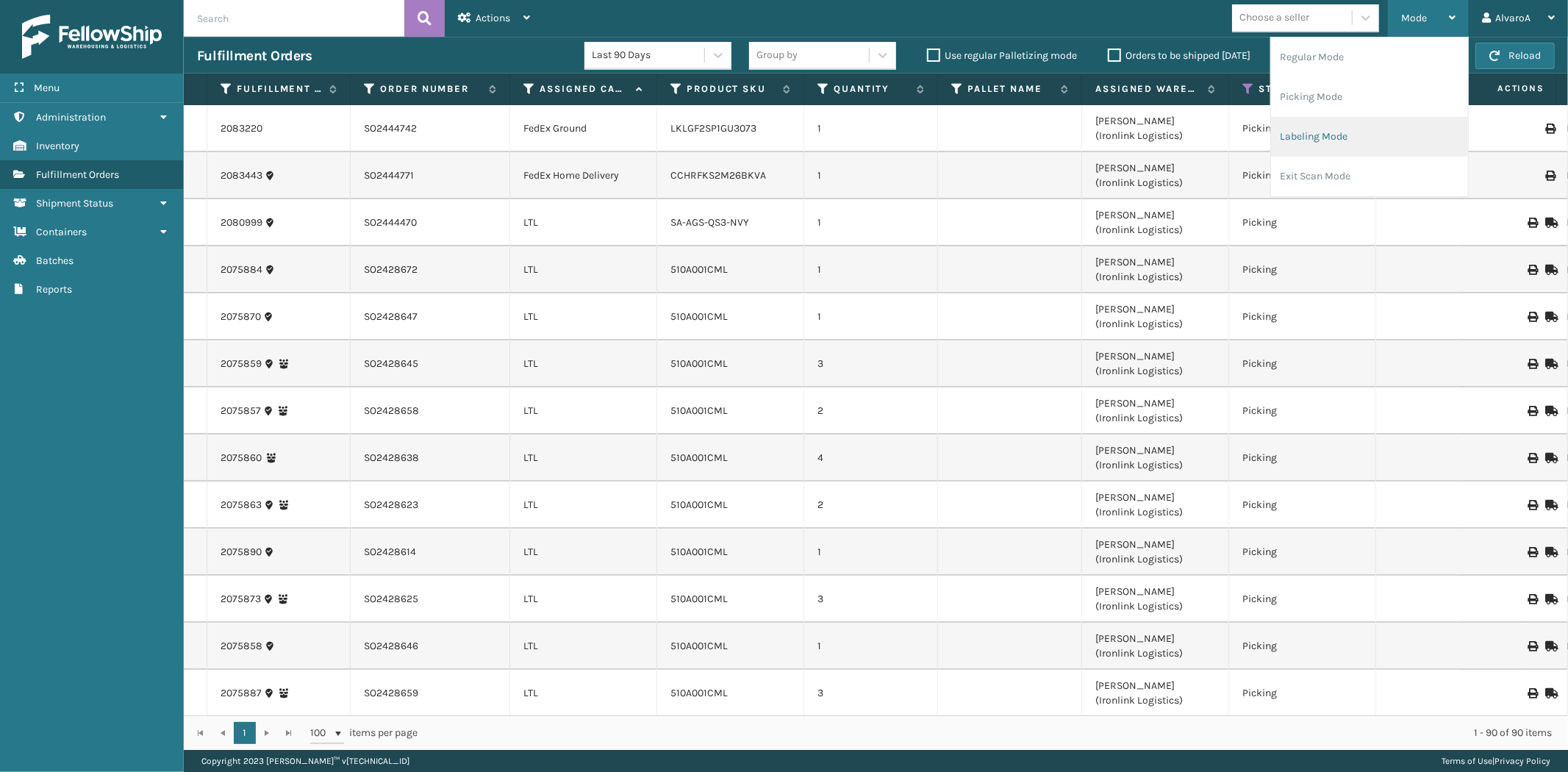
click at [1320, 136] on li "Labeling Mode" at bounding box center [1369, 136] width 197 height 39
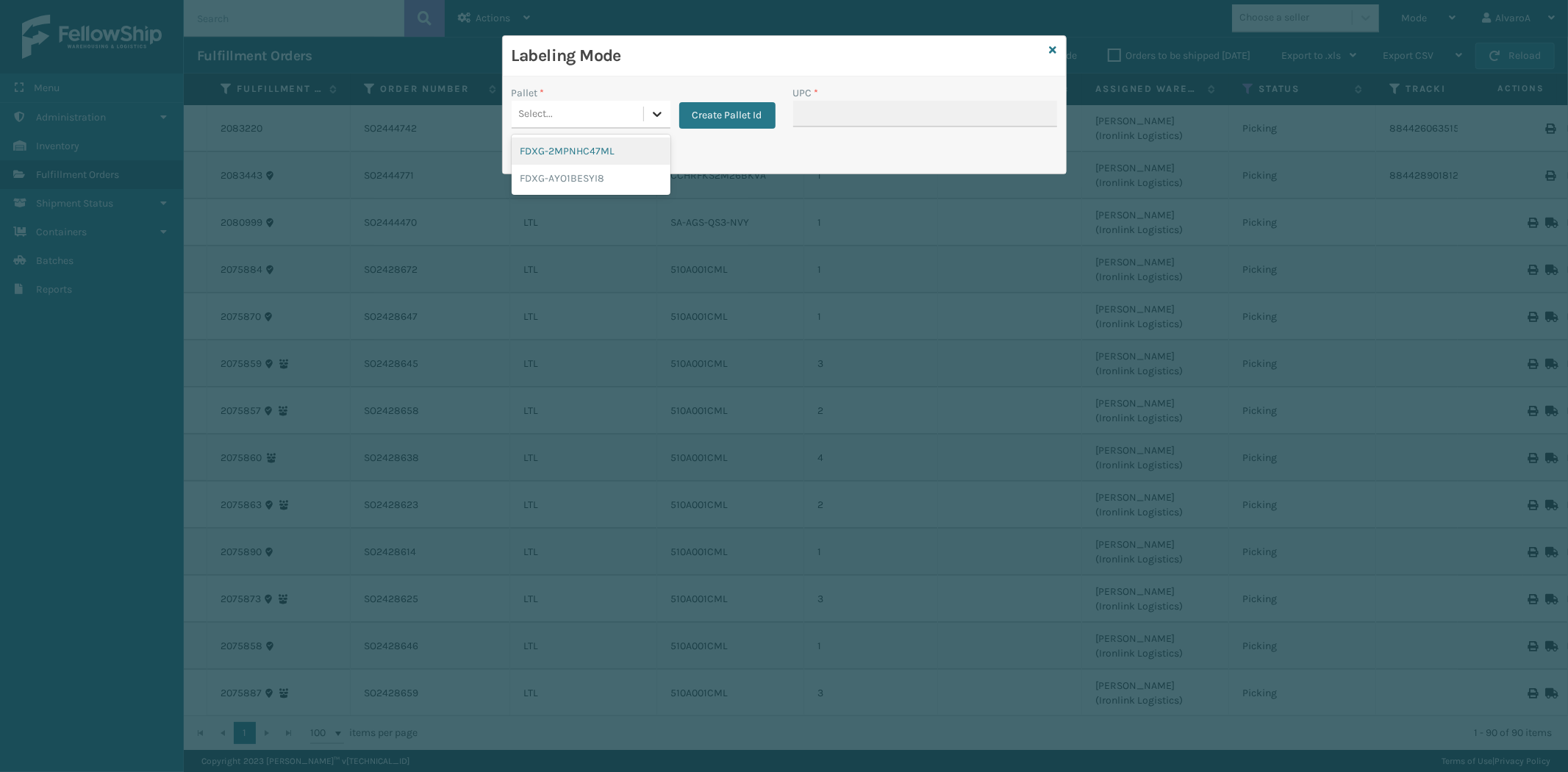
click at [646, 109] on div at bounding box center [657, 114] width 27 height 27
click at [748, 118] on button "Create Pallet Id" at bounding box center [727, 115] width 96 height 27
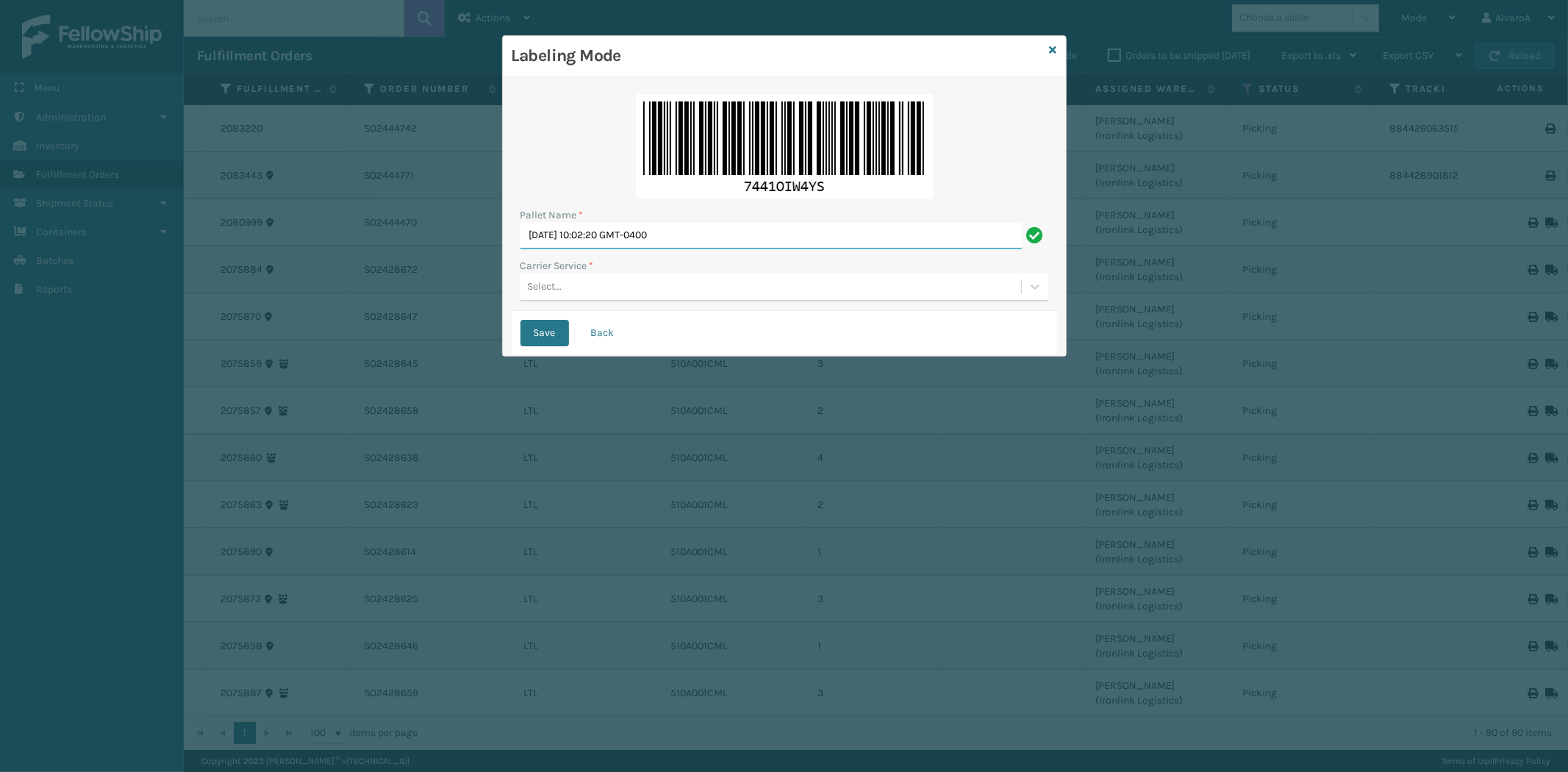
drag, startPoint x: 683, startPoint y: 239, endPoint x: 660, endPoint y: 241, distance: 23.1
click at [666, 241] on input "[DATE] 10:02:20 GMT-0400" at bounding box center [771, 236] width 501 height 27
drag, startPoint x: 761, startPoint y: 229, endPoint x: 387, endPoint y: 278, distance: 377.2
click at [387, 278] on div "Labeling Mode Pallet Name * [DATE] 10:02:20 GMT-0400 Carrier Service * Select..…" at bounding box center [784, 386] width 1568 height 772
type input "lpn 508568#1"
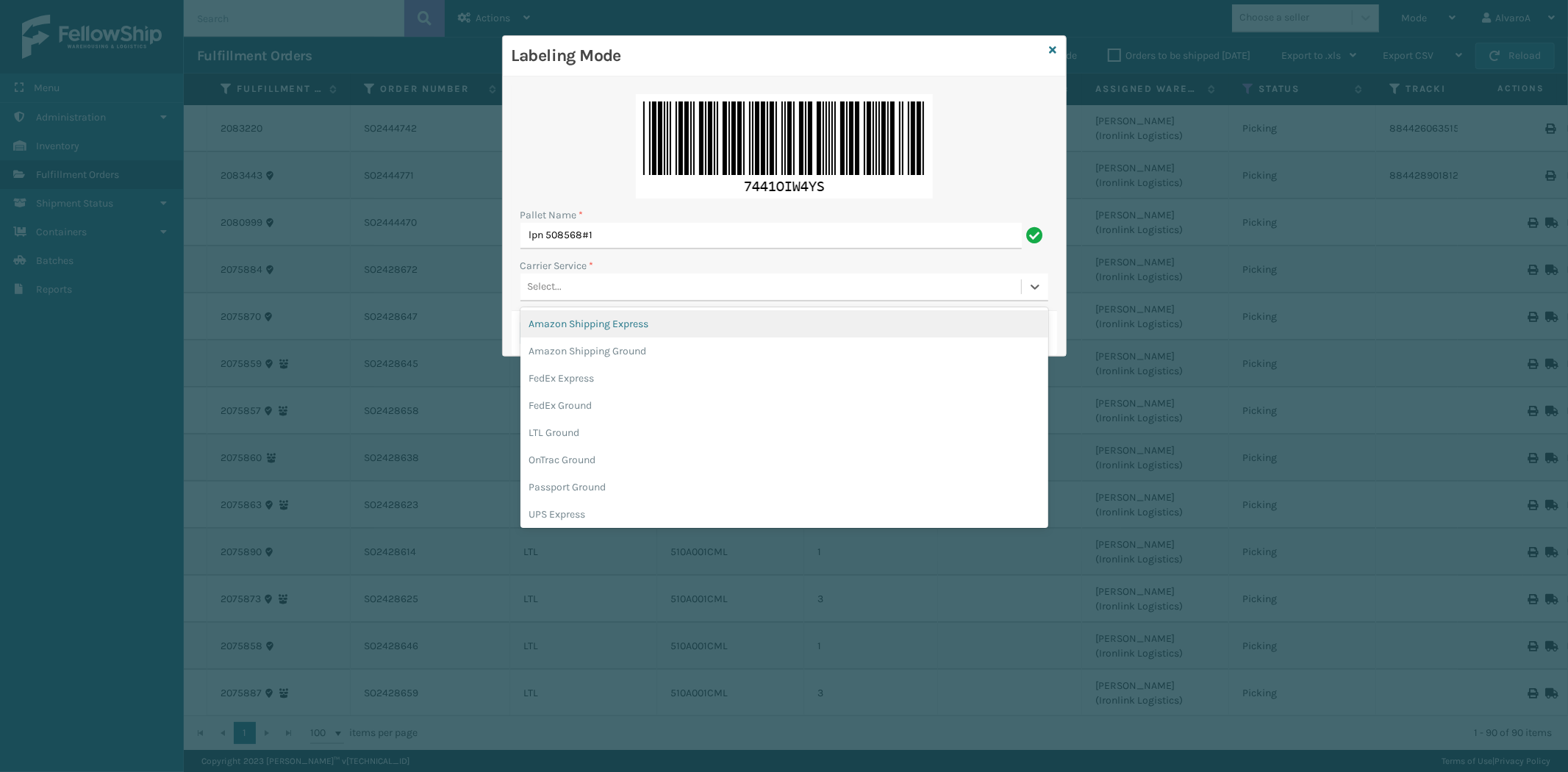
drag, startPoint x: 523, startPoint y: 288, endPoint x: 558, endPoint y: 314, distance: 43.6
click at [523, 287] on div "Select..." at bounding box center [771, 287] width 500 height 24
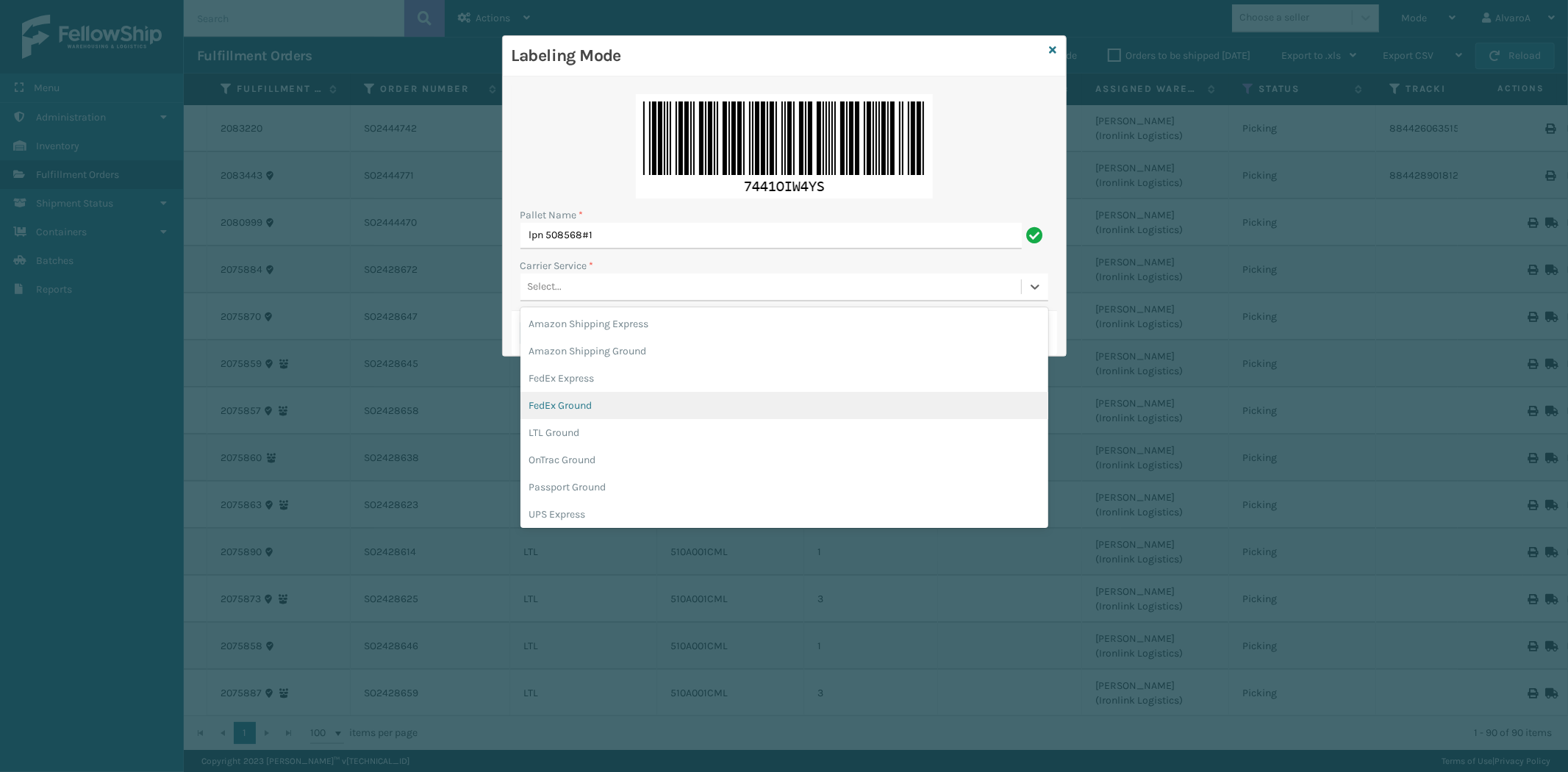
click at [572, 392] on div "FedEx Ground" at bounding box center [784, 405] width 528 height 27
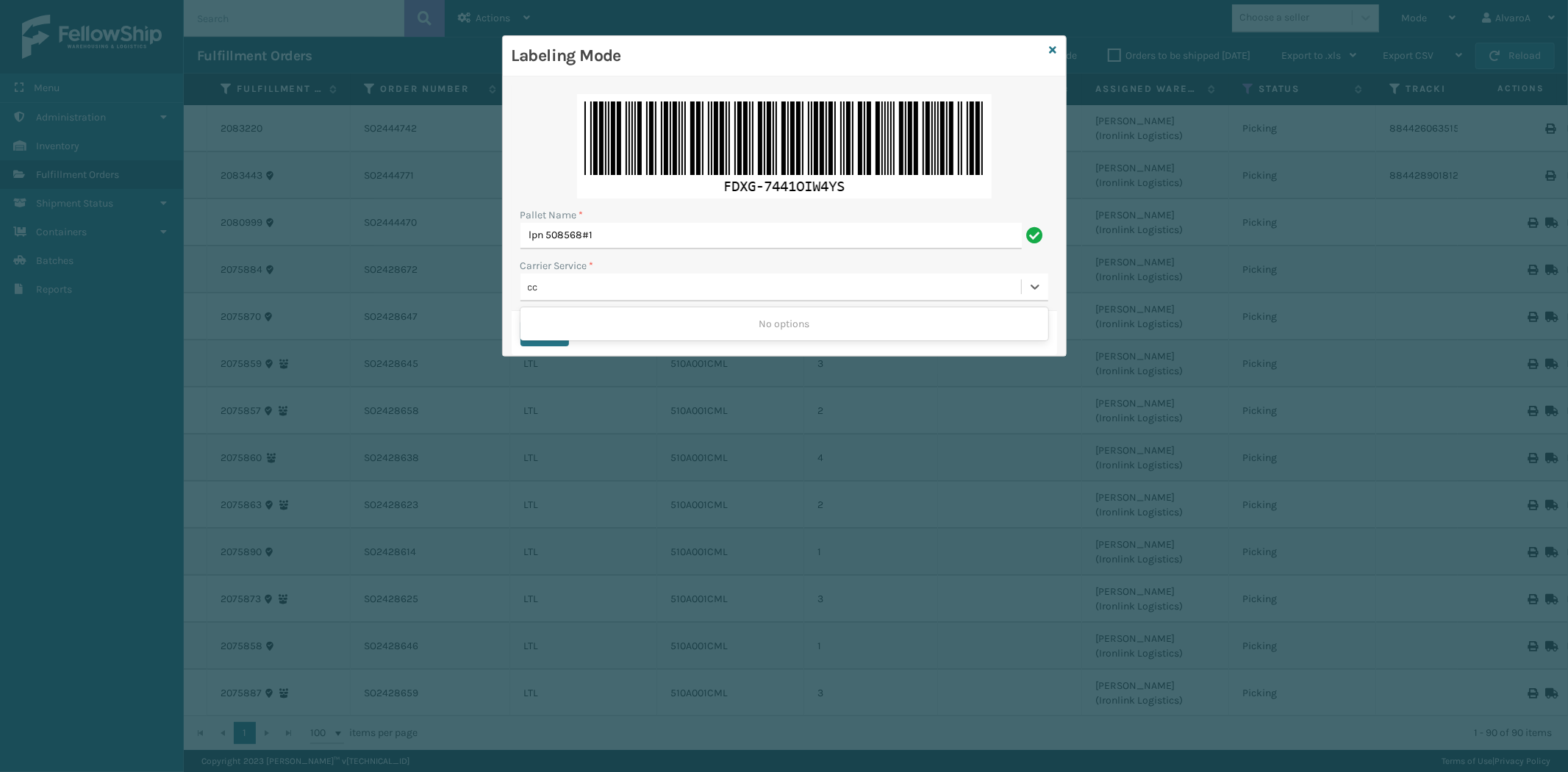
type input "c"
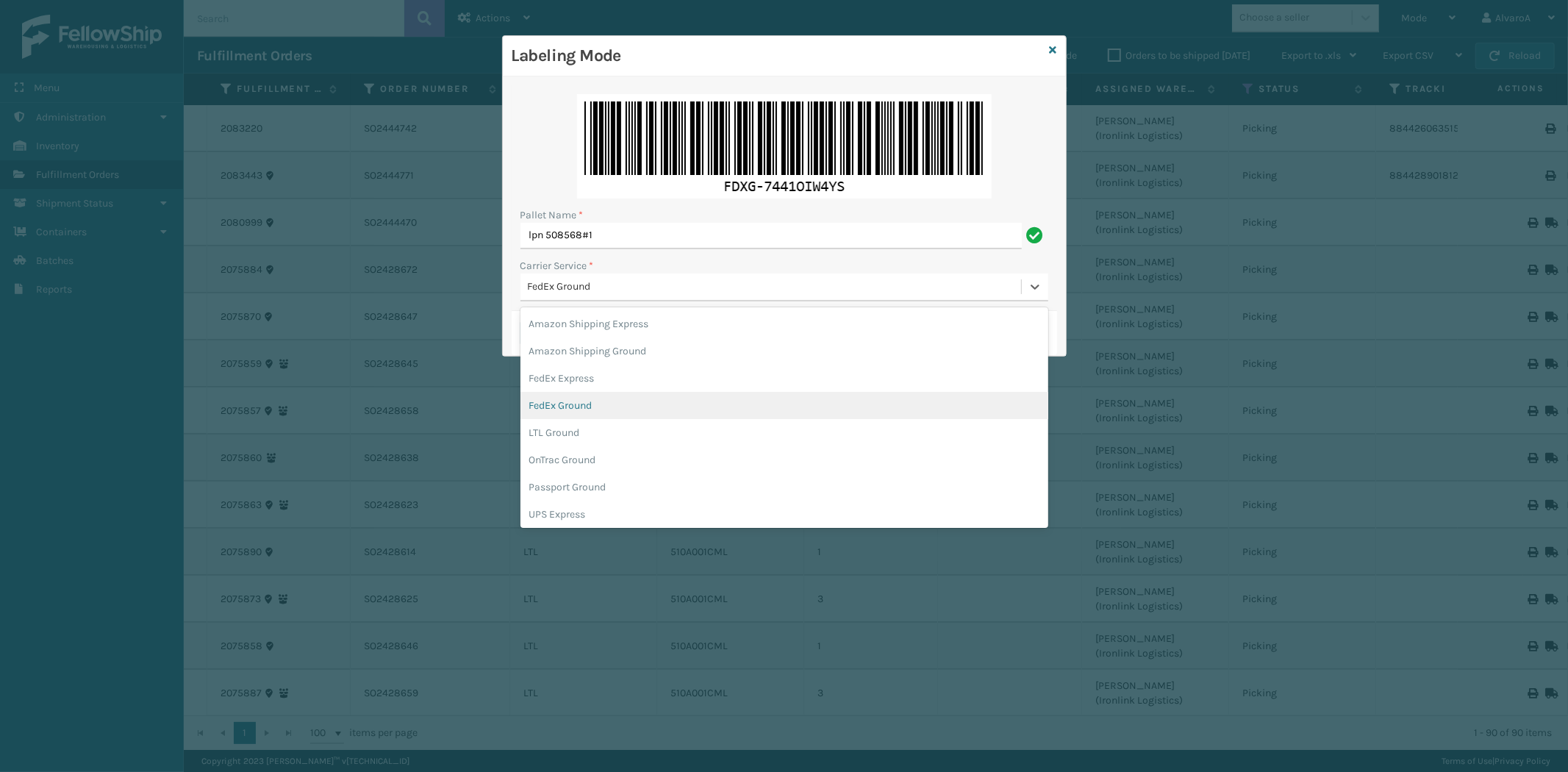
click at [575, 403] on div "FedEx Ground" at bounding box center [784, 405] width 528 height 27
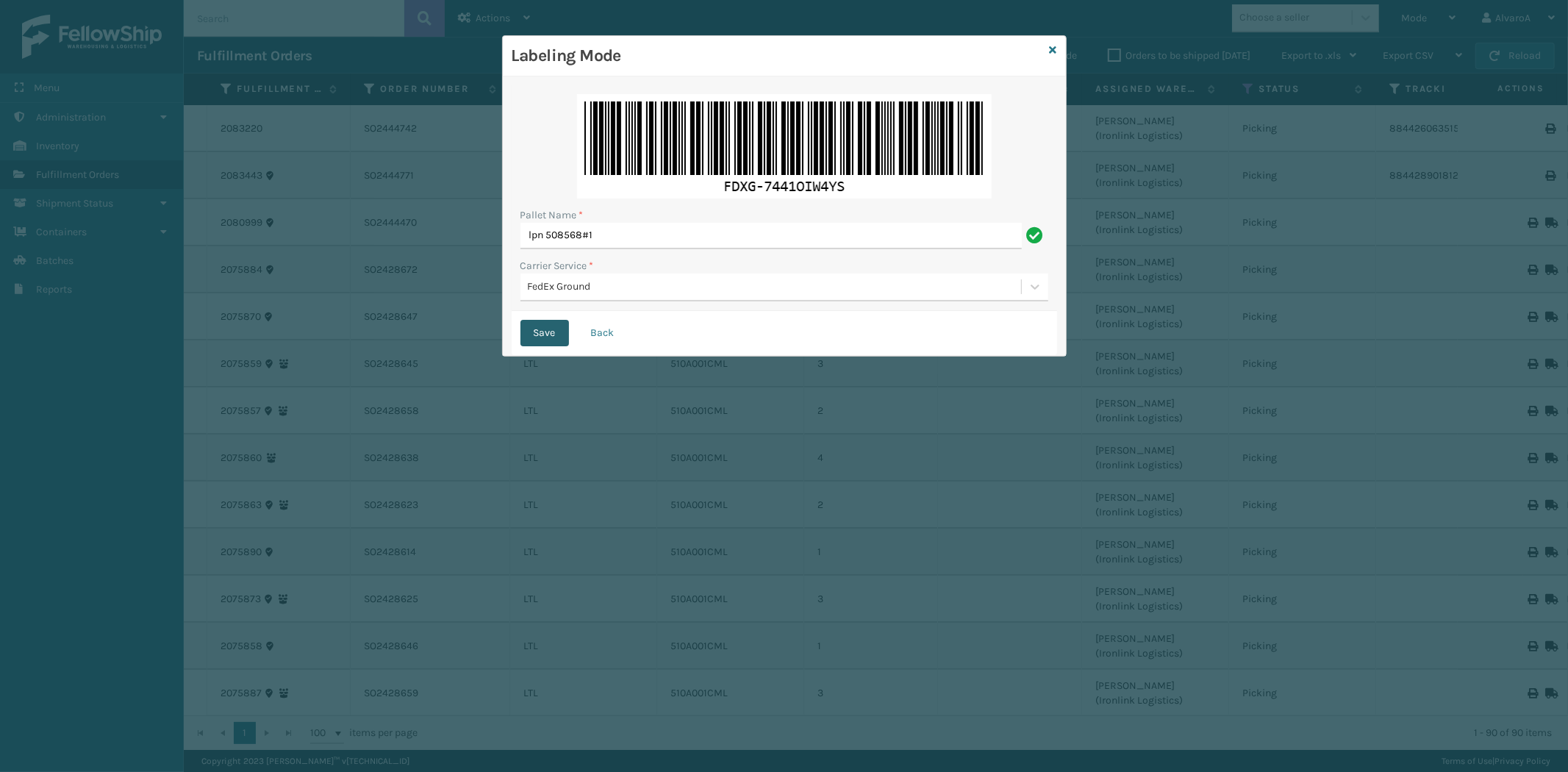
click at [553, 333] on button "Save" at bounding box center [545, 332] width 49 height 27
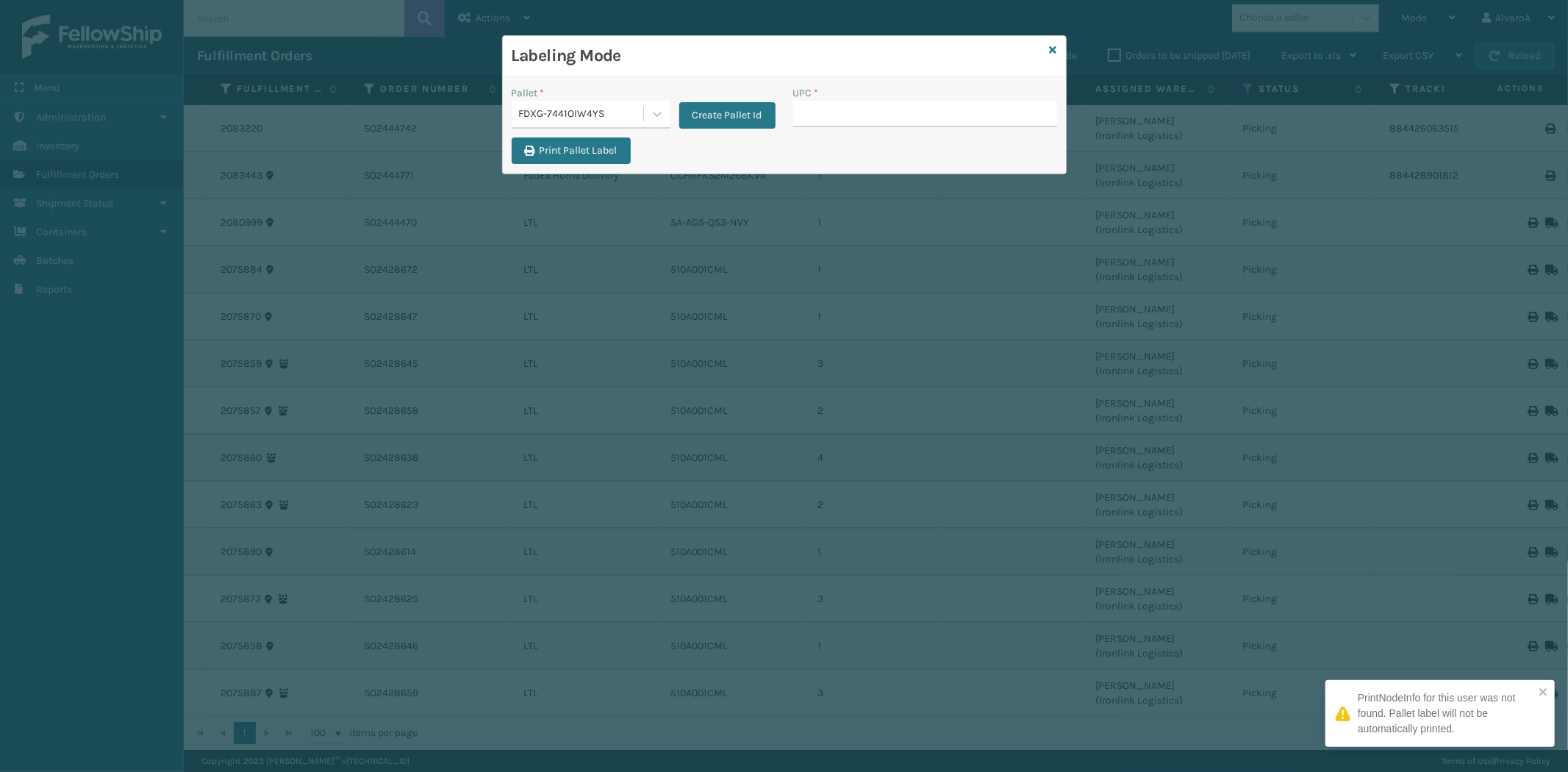
drag, startPoint x: 871, startPoint y: 121, endPoint x: 867, endPoint y: 85, distance: 36.2
click at [874, 117] on input "UPC *" at bounding box center [925, 114] width 264 height 27
type input "CCHRFKS2M26BKVA"
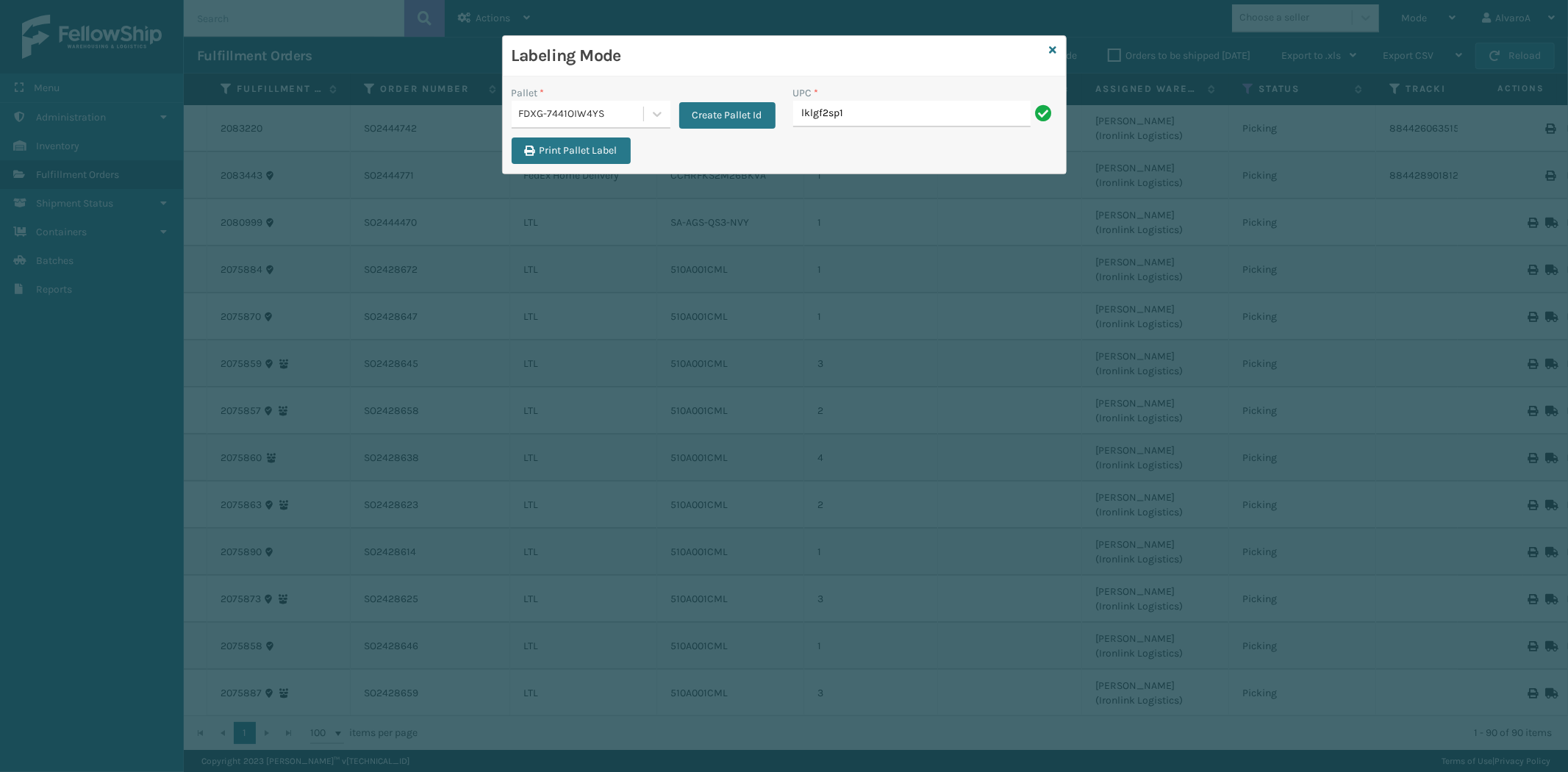
type input "LKLGF2SP1GU3073"
type input "SC-CRYS3LU2001"
type input "SCWDSLU2012"
click at [1054, 50] on icon at bounding box center [1053, 50] width 8 height 10
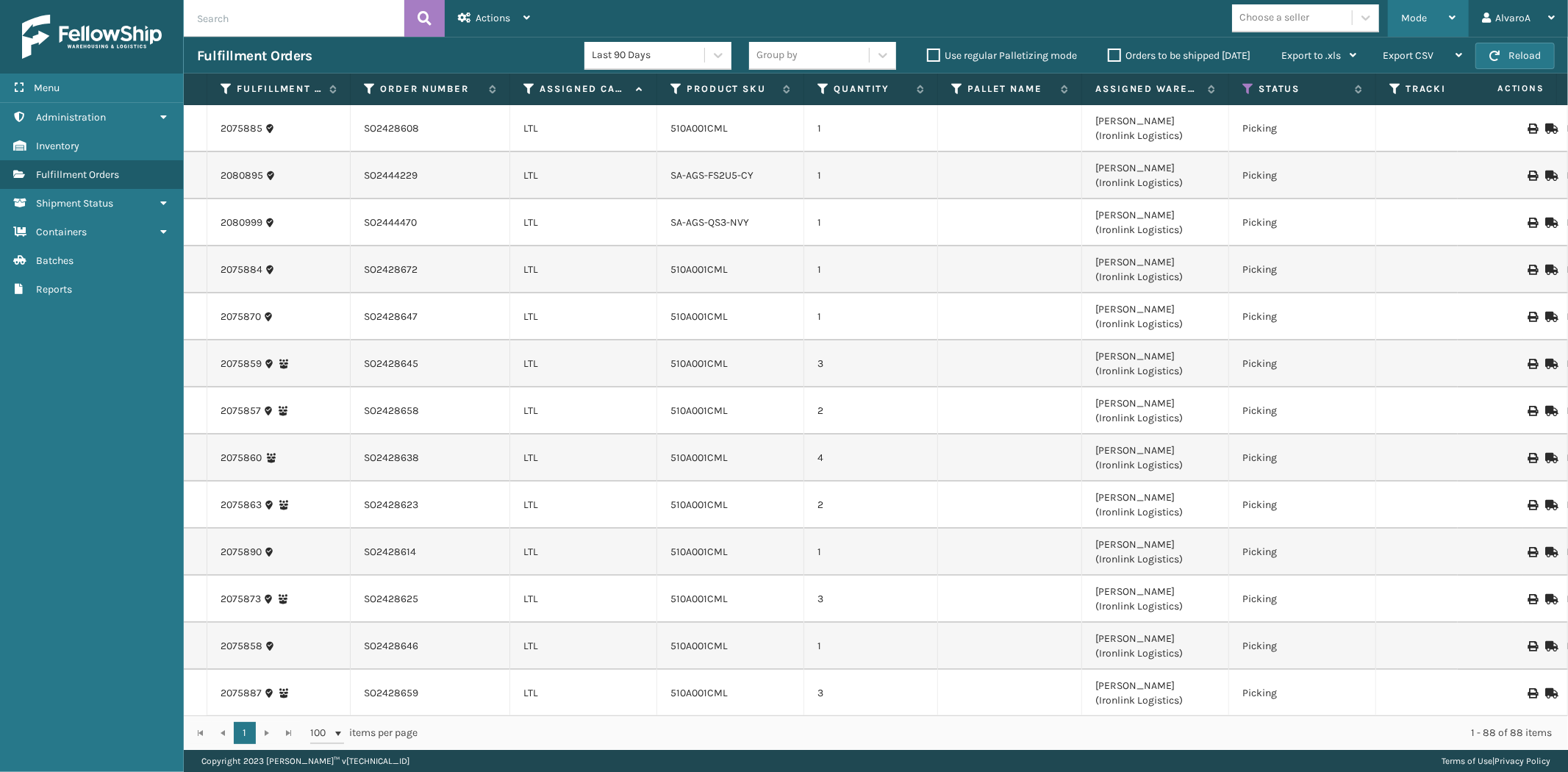
click at [1441, 15] on div "Mode" at bounding box center [1428, 18] width 55 height 37
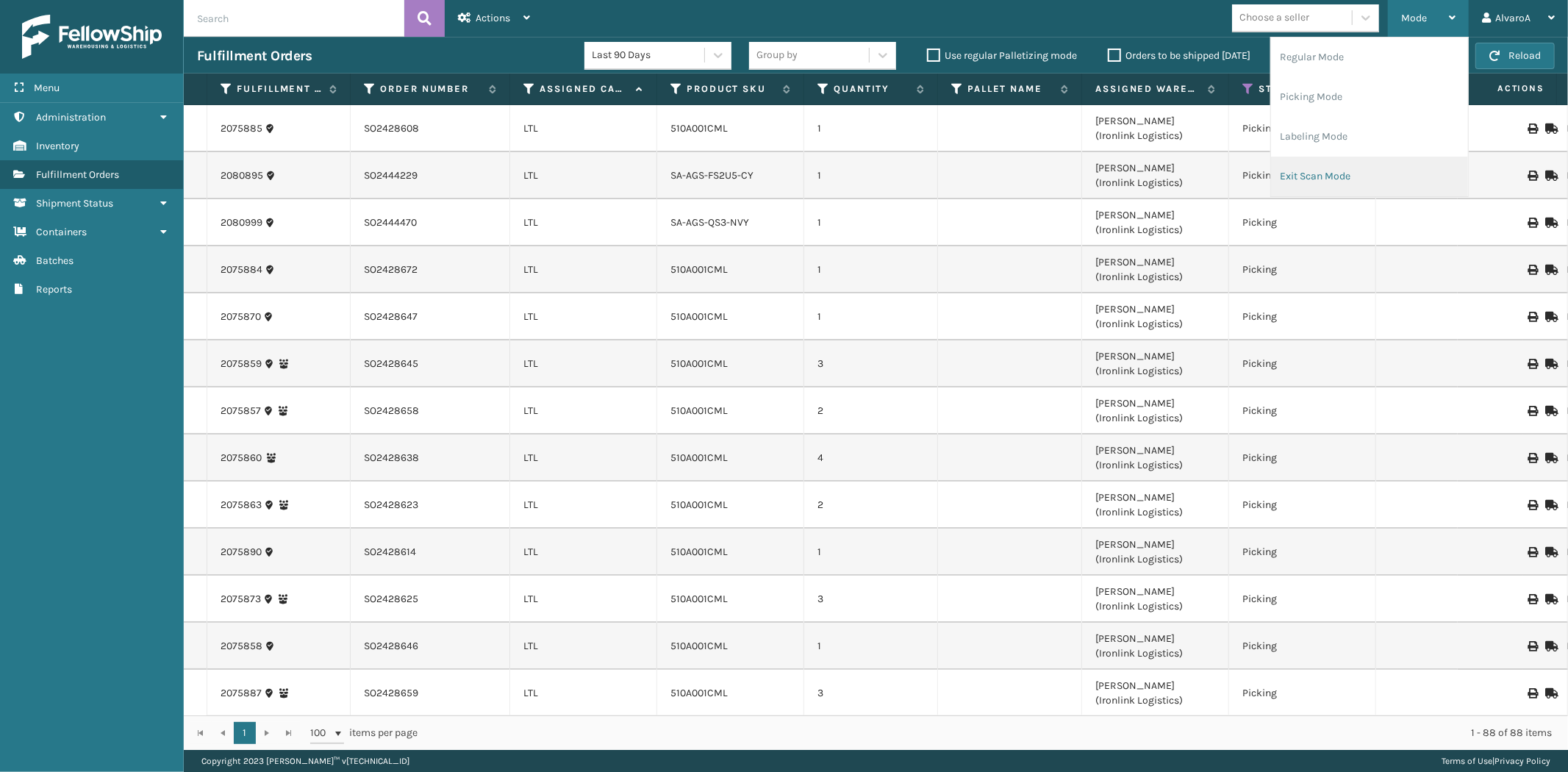
click at [1333, 163] on li "Exit Scan Mode" at bounding box center [1369, 177] width 197 height 39
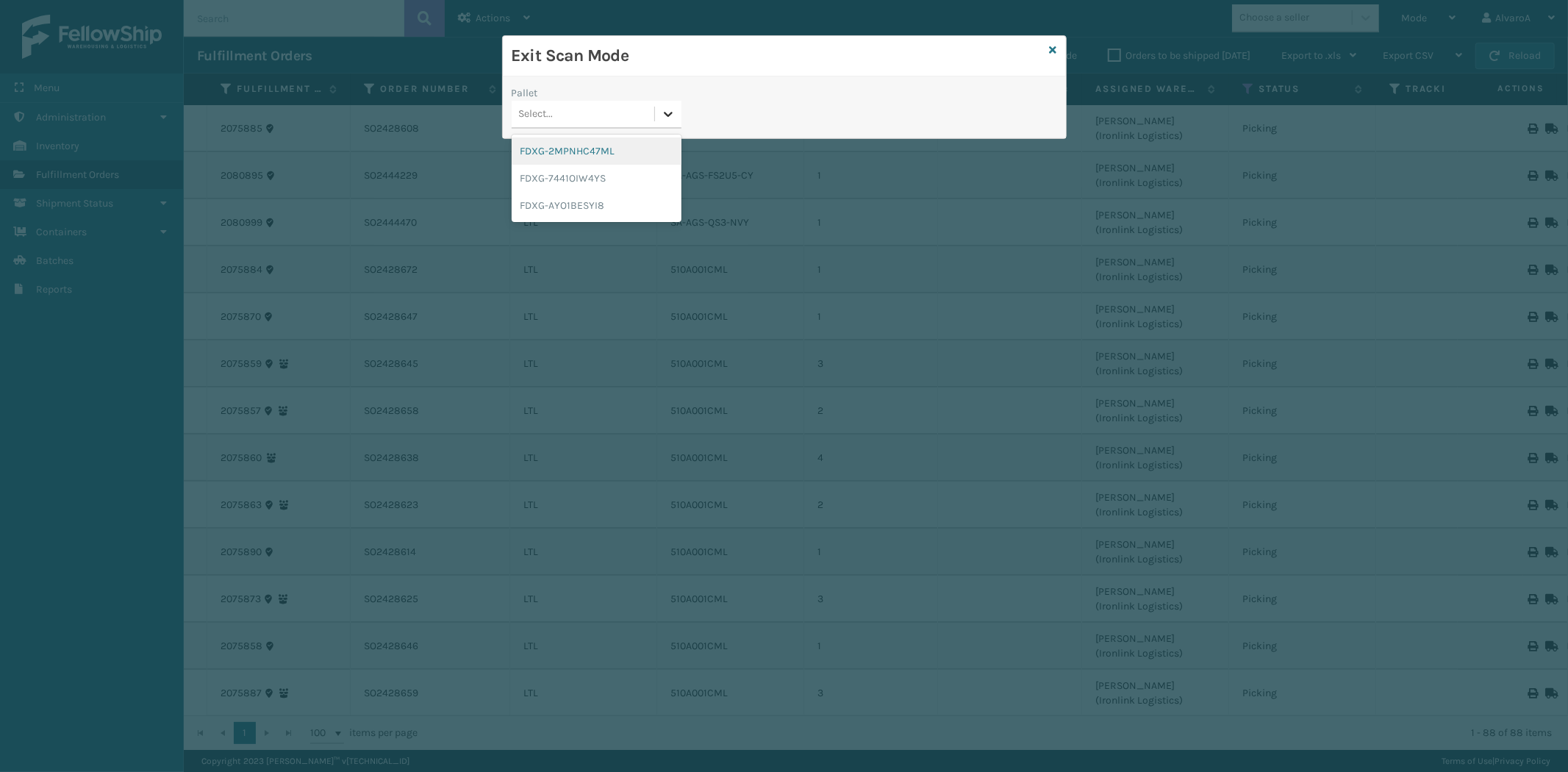
drag, startPoint x: 667, startPoint y: 111, endPoint x: 593, endPoint y: 157, distance: 87.1
click at [667, 111] on icon at bounding box center [668, 113] width 15 height 15
click at [589, 169] on div "FDXG-7441OIW4YS" at bounding box center [596, 178] width 170 height 27
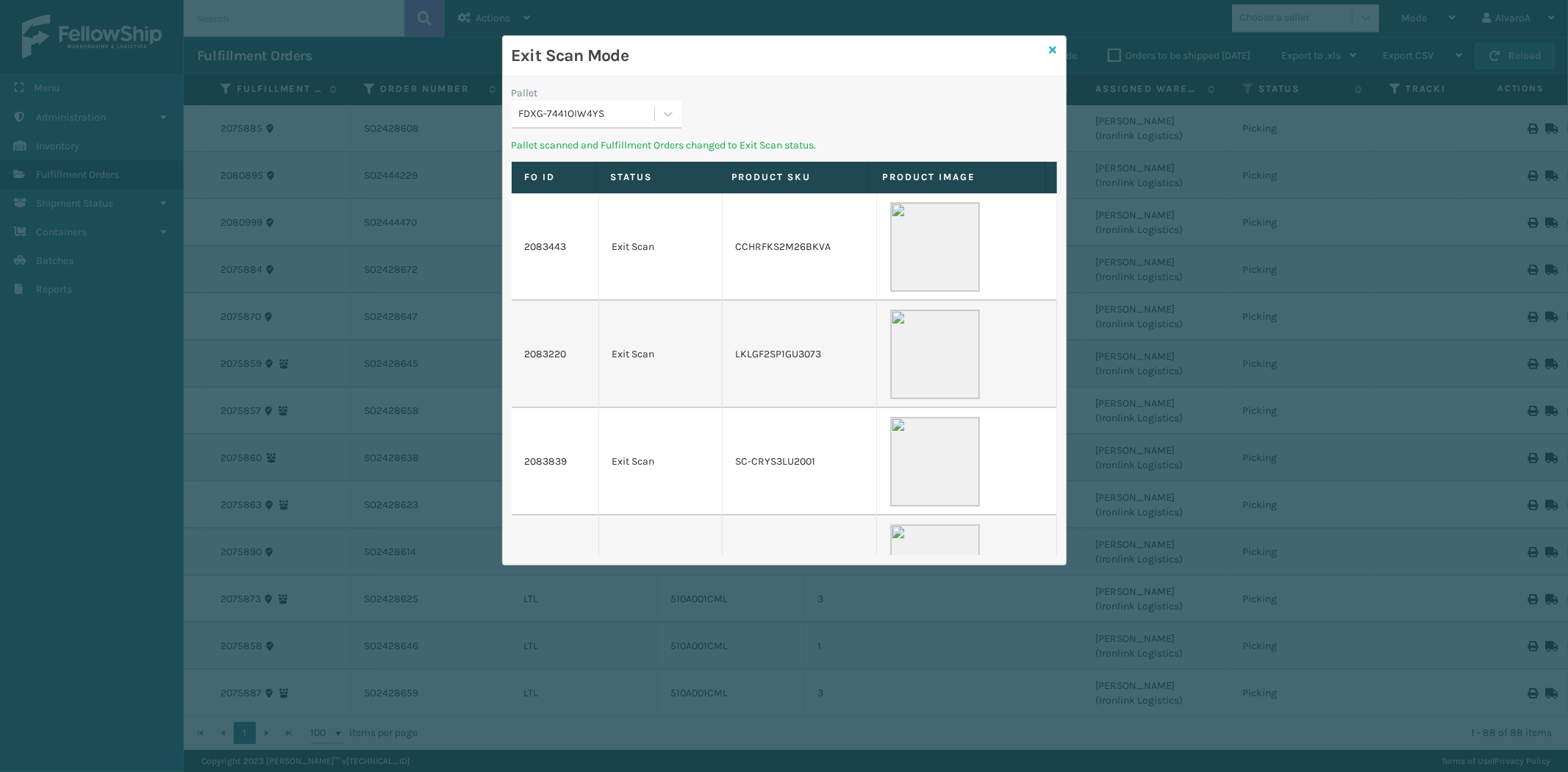
click at [1052, 43] on link at bounding box center [1053, 51] width 8 height 15
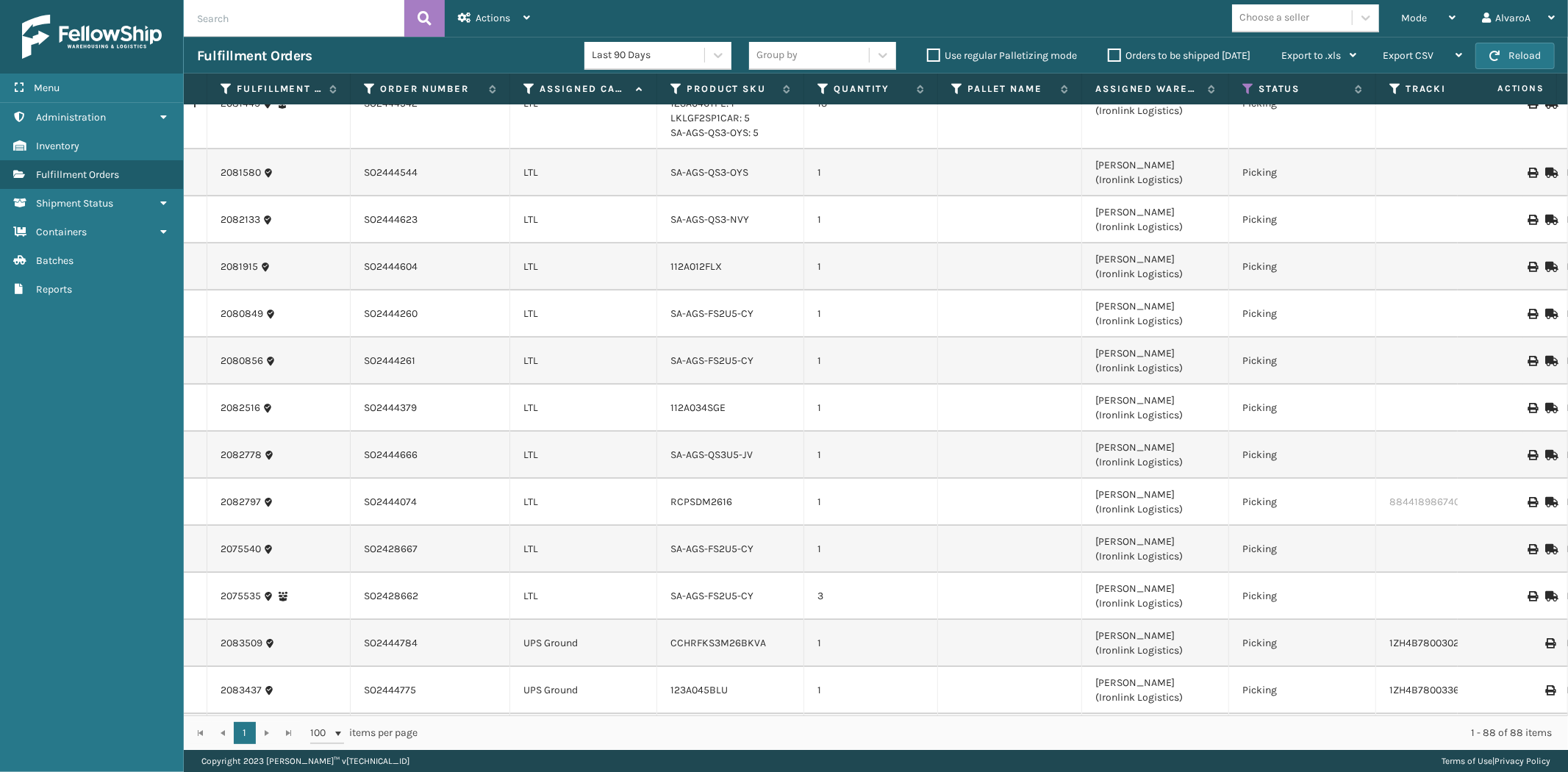
scroll to position [3167, 0]
